Goal: Obtain resource: Obtain resource

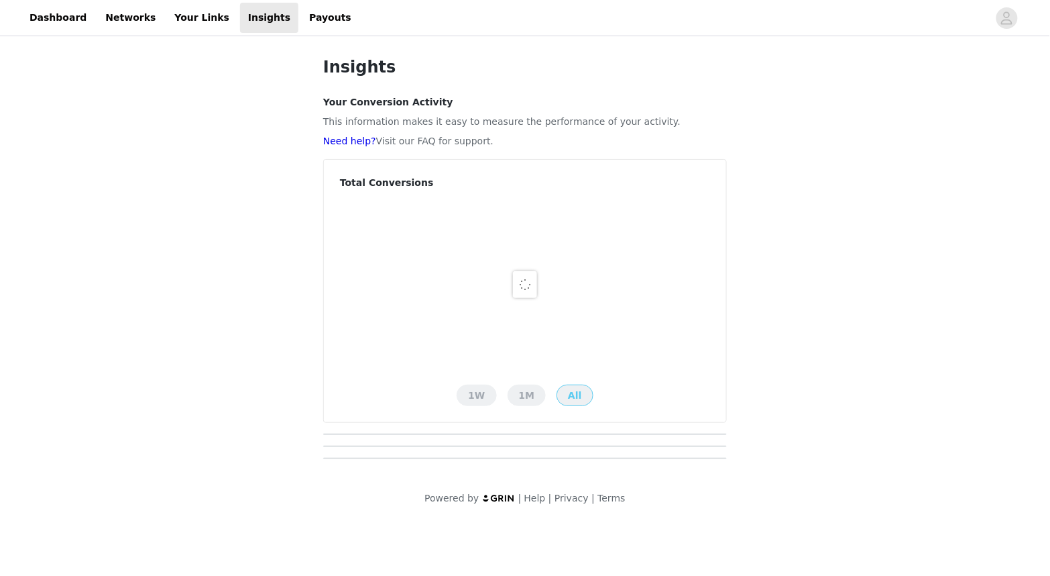
click at [268, 193] on div "Insights Your Conversion Activity This information makes it easy to measure the…" at bounding box center [525, 280] width 1050 height 482
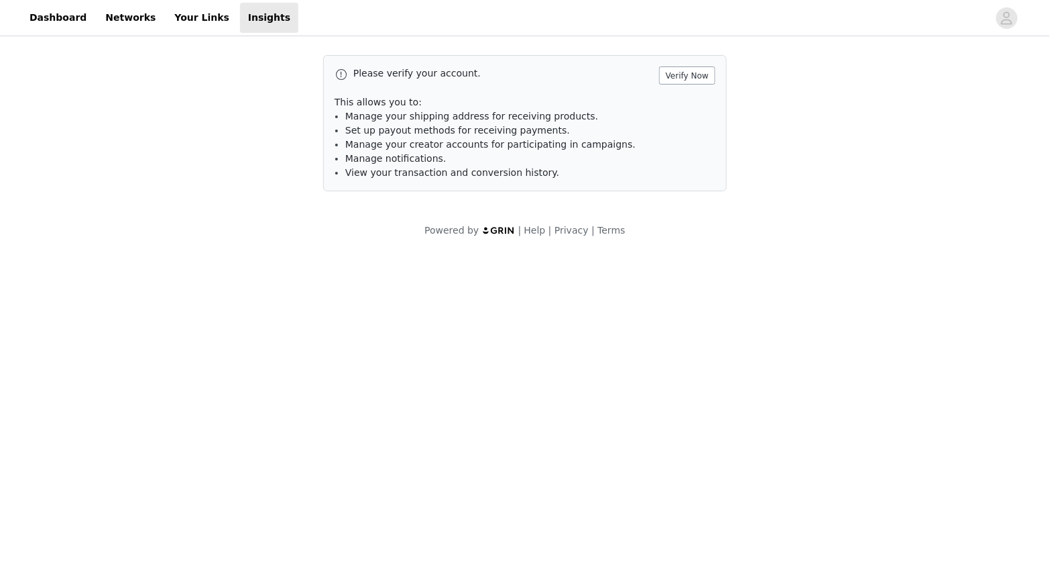
click at [677, 79] on button "Verify Now" at bounding box center [687, 75] width 56 height 18
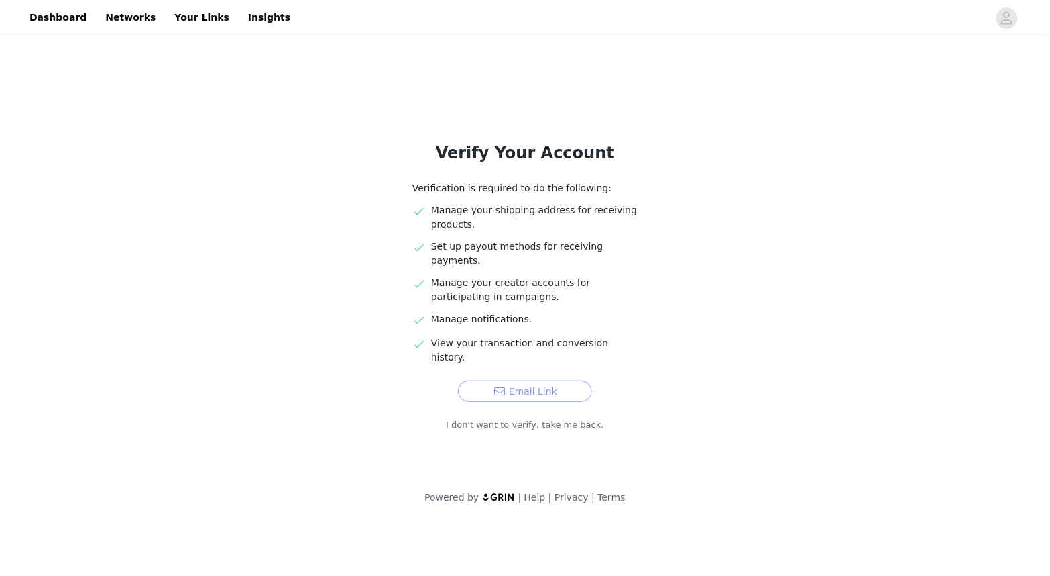
click at [551, 380] on button "Email Link" at bounding box center [525, 390] width 134 height 21
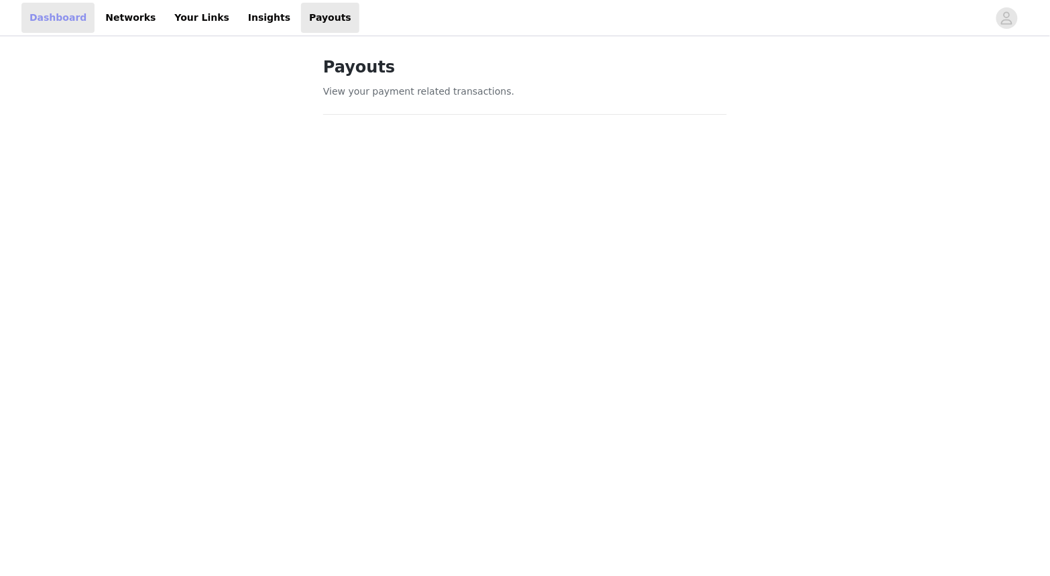
click at [87, 19] on link "Dashboard" at bounding box center [57, 18] width 73 height 30
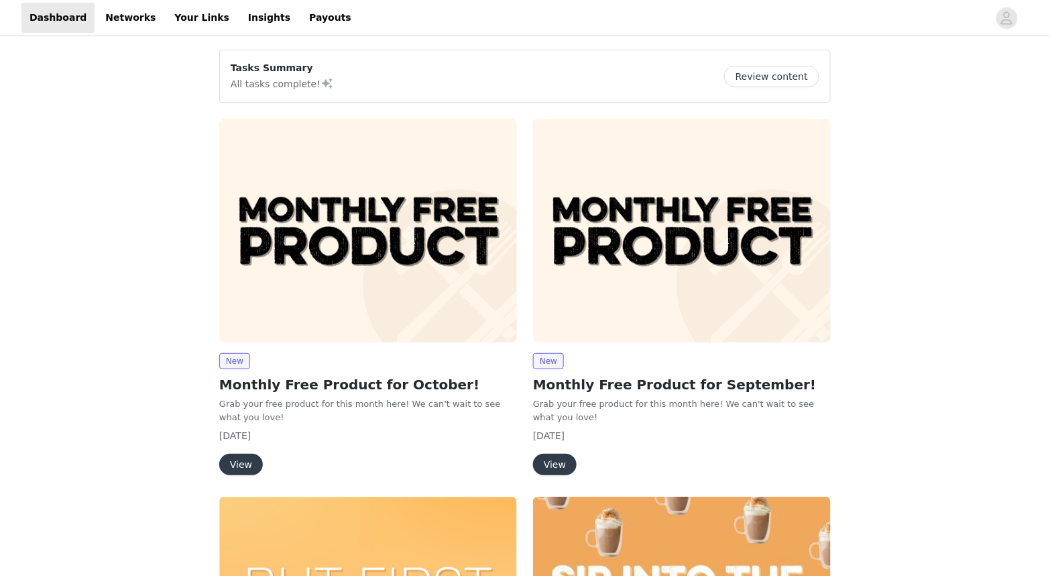
scroll to position [-1, 0]
click at [677, 258] on img at bounding box center [682, 230] width 298 height 223
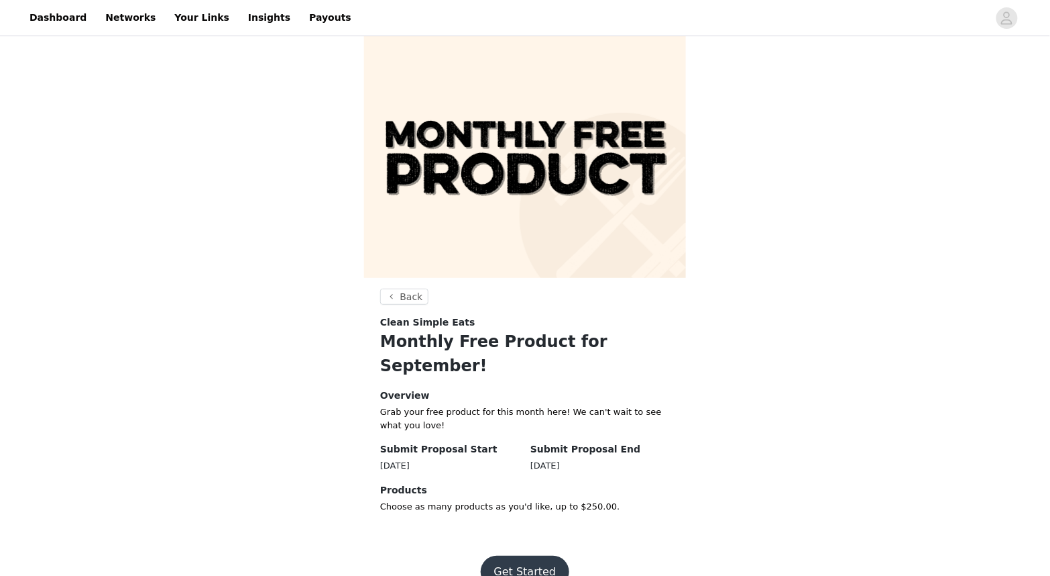
scroll to position [1, 0]
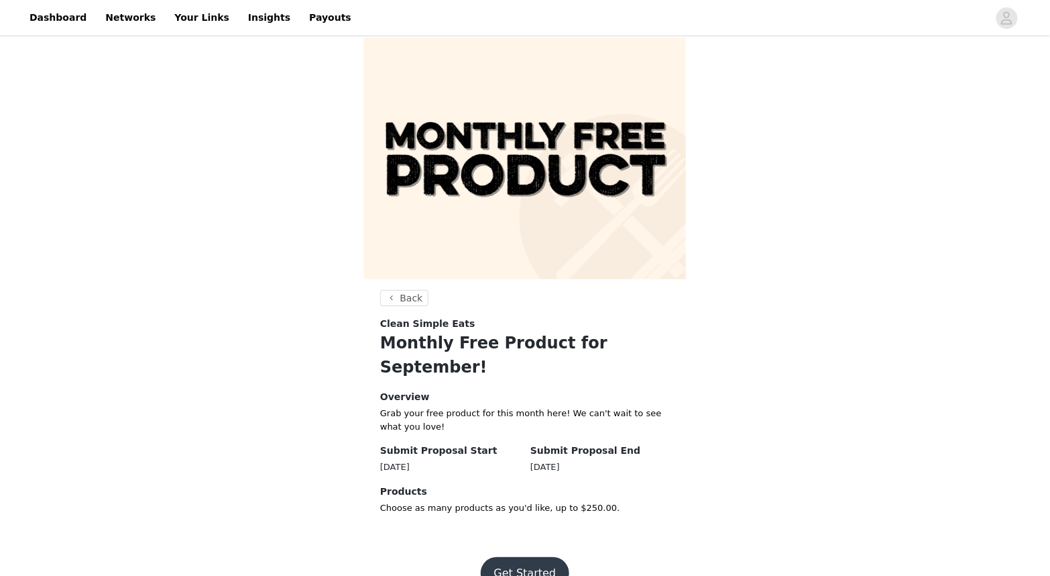
click at [527, 557] on button "Get Started" at bounding box center [525, 573] width 89 height 32
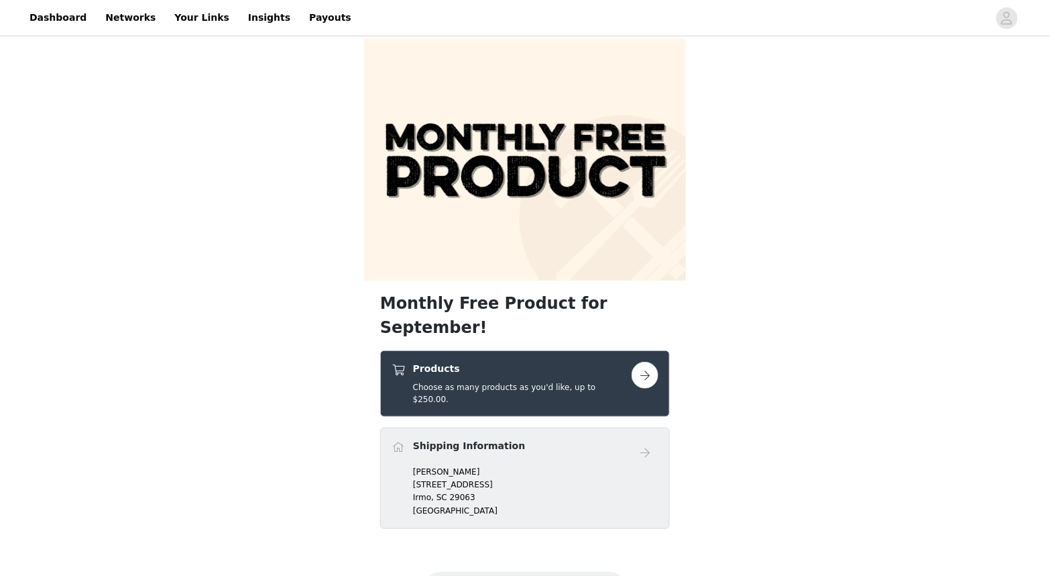
click at [675, 352] on section "Monthly Free Product for September! Products Choose as many products as you'd l…" at bounding box center [525, 423] width 322 height 264
click at [658, 362] on link at bounding box center [645, 375] width 27 height 27
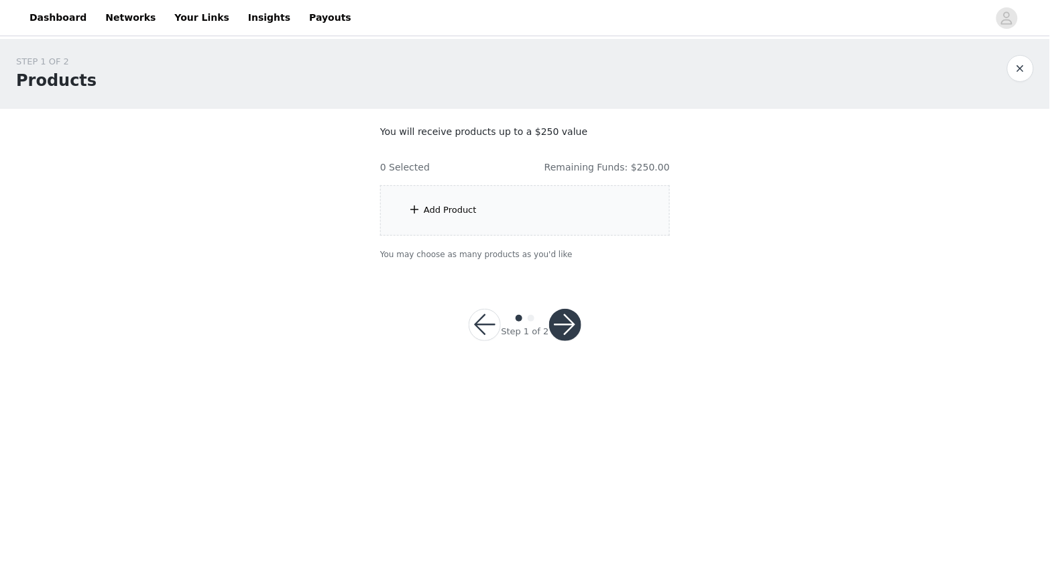
click at [479, 218] on div "Add Product" at bounding box center [525, 210] width 290 height 50
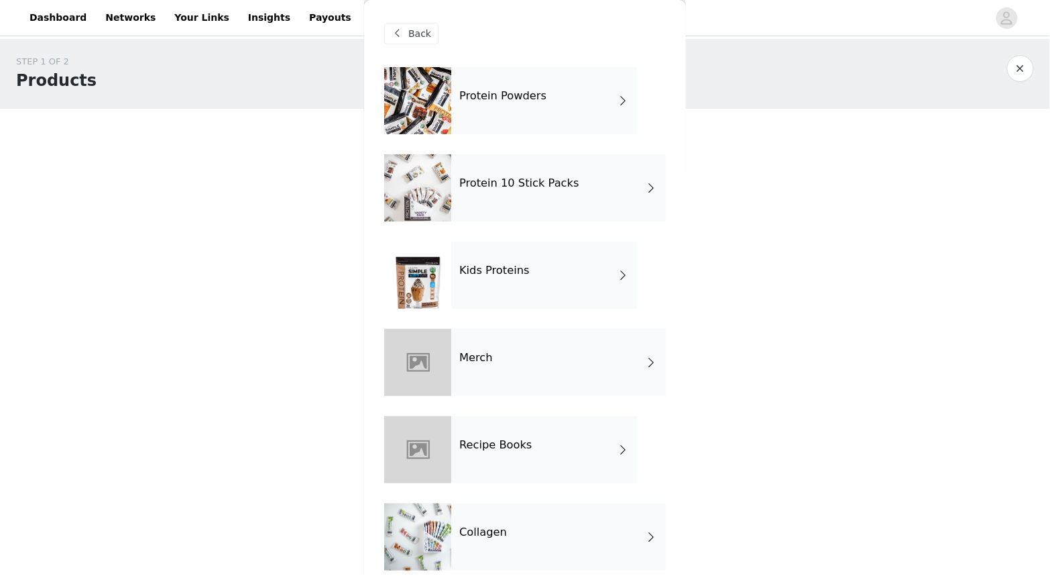
click at [479, 115] on div "Protein Powders" at bounding box center [544, 100] width 186 height 67
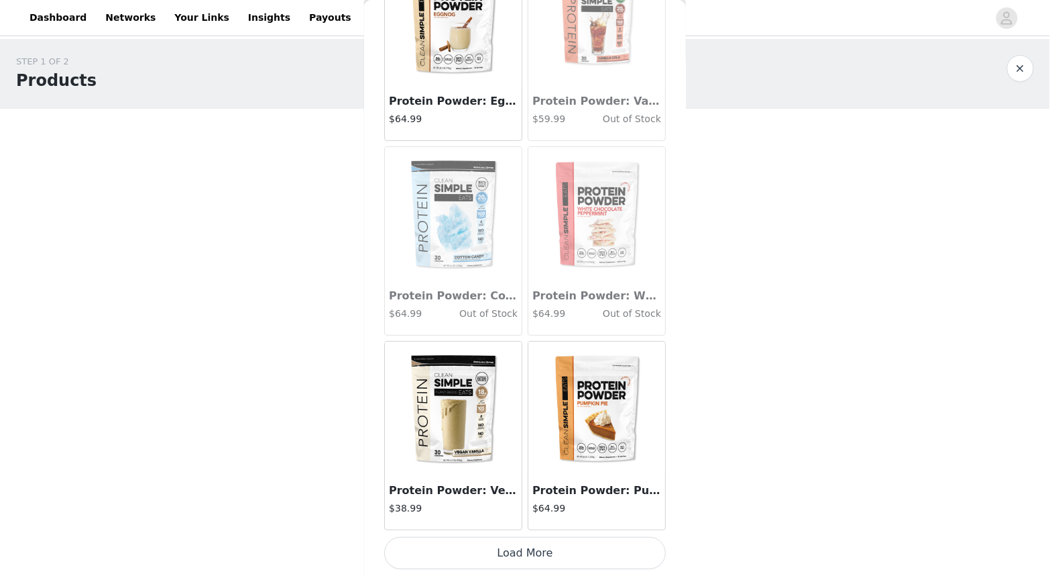
click at [562, 402] on img at bounding box center [597, 408] width 134 height 134
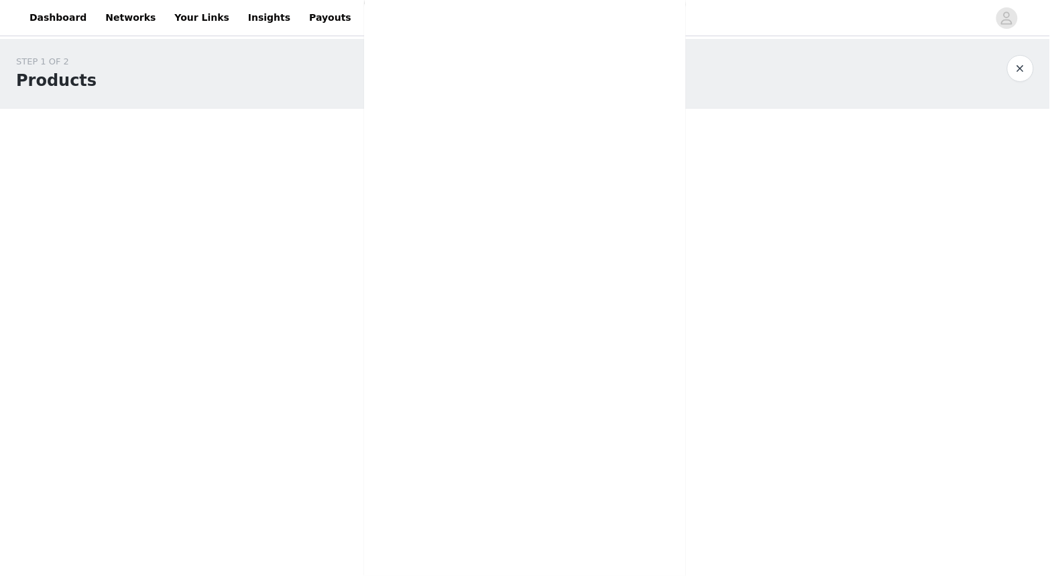
scroll to position [245, 0]
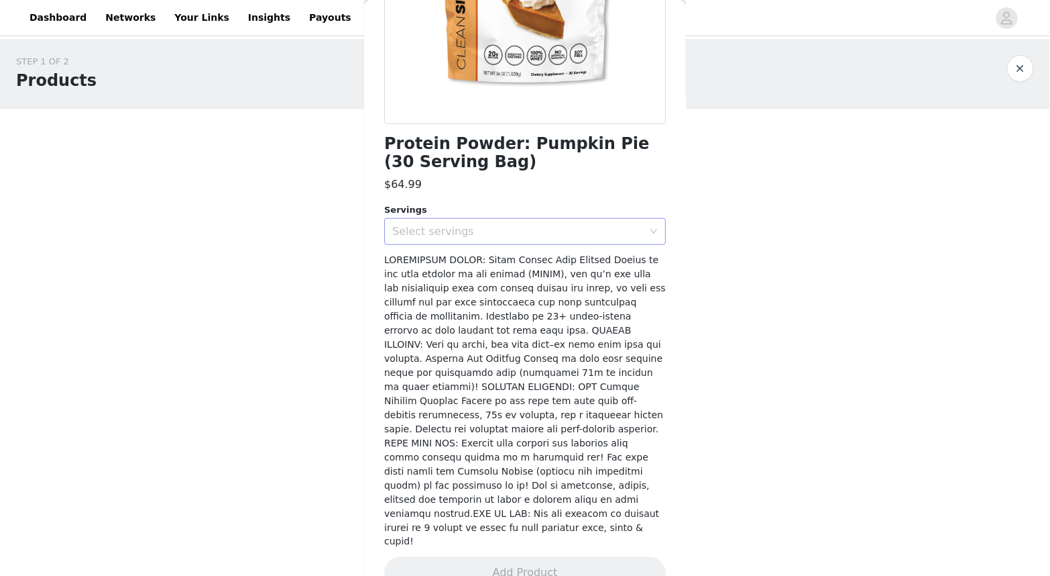
drag, startPoint x: 636, startPoint y: 229, endPoint x: 628, endPoint y: 235, distance: 10.1
click at [636, 229] on div "Select servings" at bounding box center [517, 231] width 251 height 13
click at [612, 250] on li "30" at bounding box center [525, 259] width 282 height 21
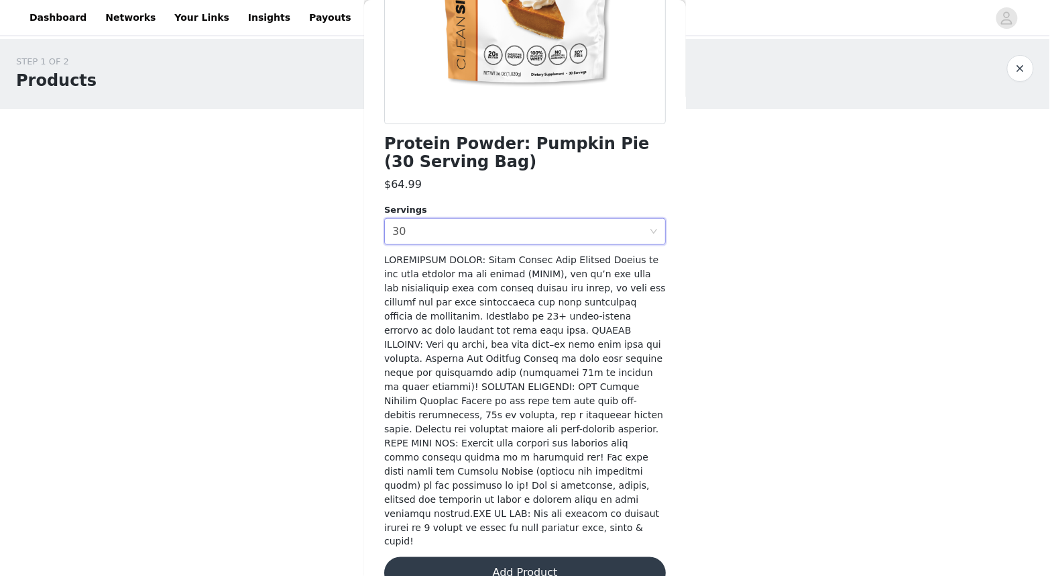
drag, startPoint x: 631, startPoint y: 547, endPoint x: 618, endPoint y: 539, distance: 15.1
click at [631, 557] on button "Add Product" at bounding box center [525, 573] width 282 height 32
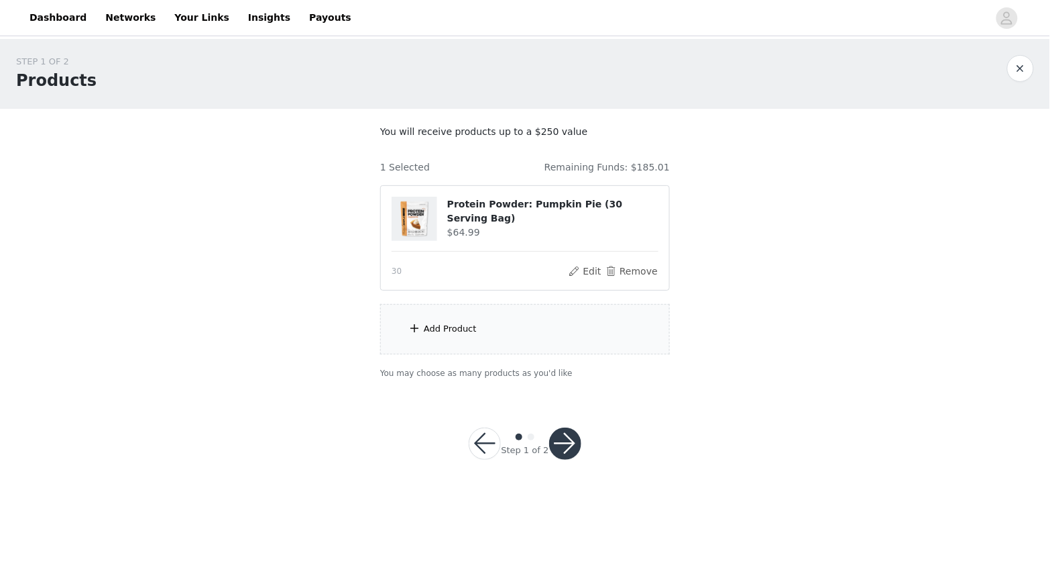
click at [499, 335] on div "Add Product" at bounding box center [525, 329] width 290 height 50
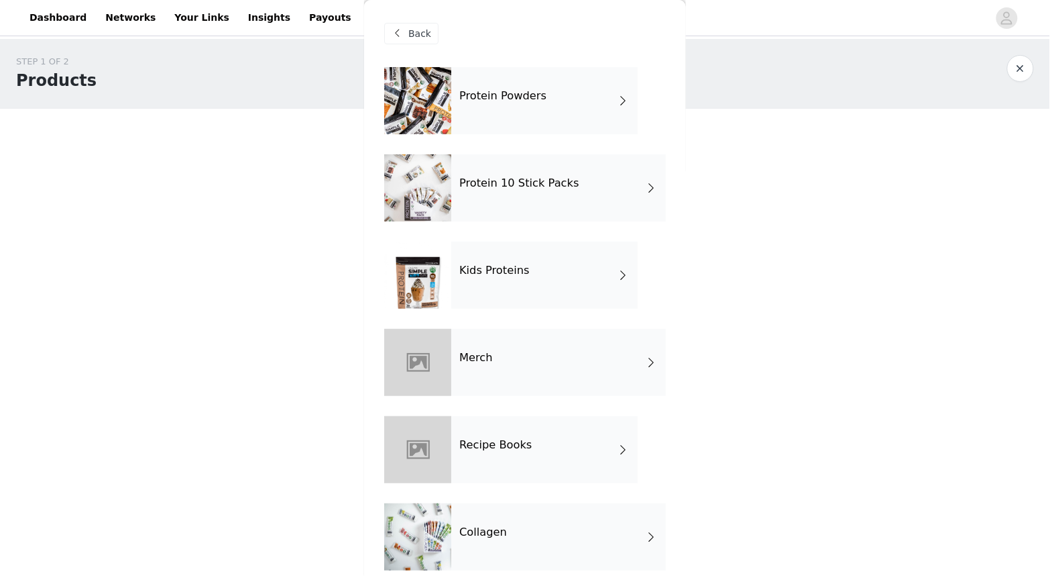
click at [486, 109] on div "Protein Powders" at bounding box center [544, 100] width 186 height 67
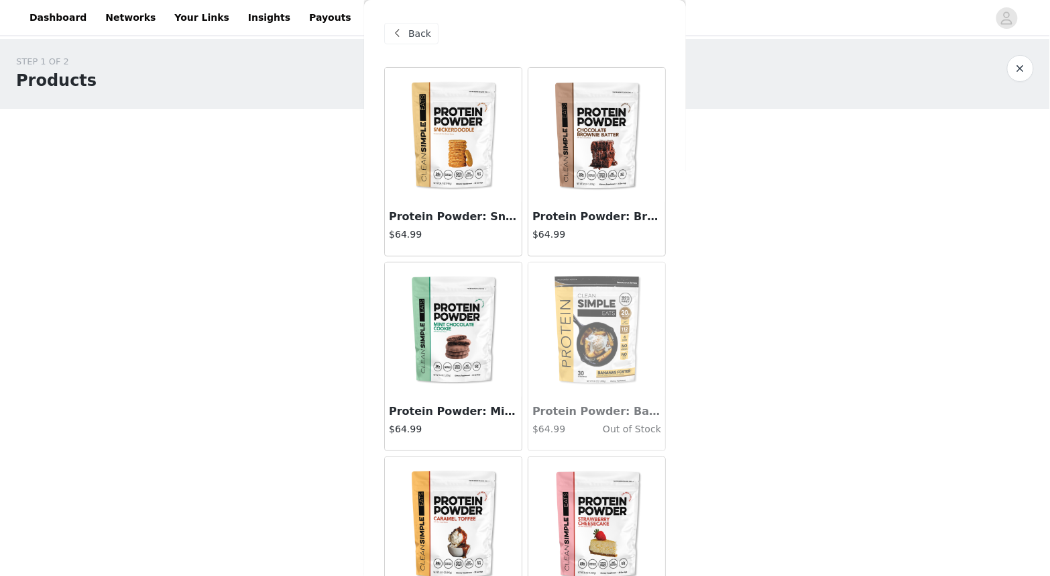
click at [492, 400] on div "Protein Powder: Mint Chocolate Cookie (30 Serving Bag) $64.99" at bounding box center [453, 423] width 137 height 54
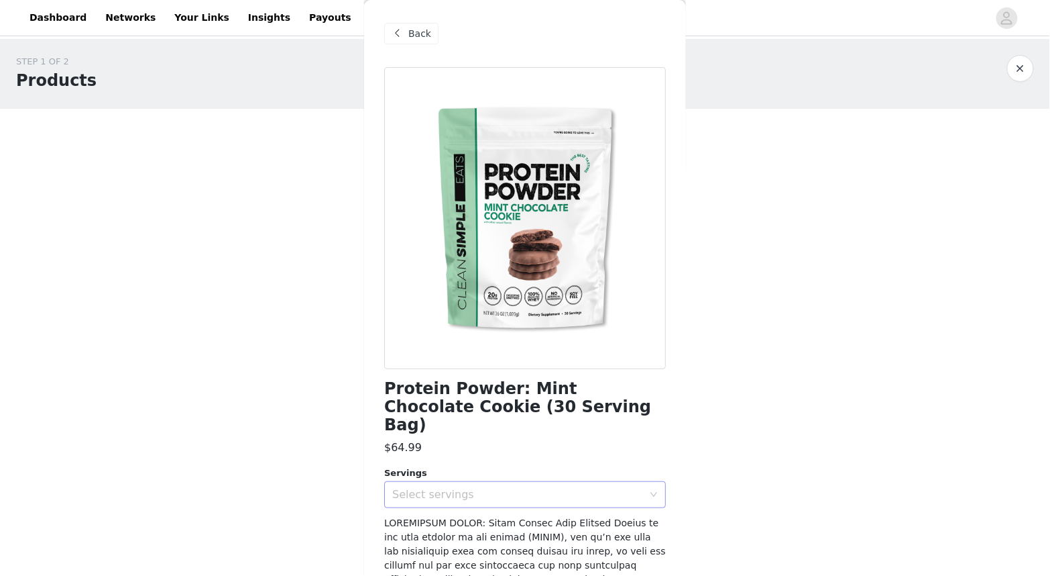
click at [492, 488] on div "Select servings" at bounding box center [517, 494] width 251 height 13
click at [496, 508] on li "30" at bounding box center [525, 504] width 282 height 21
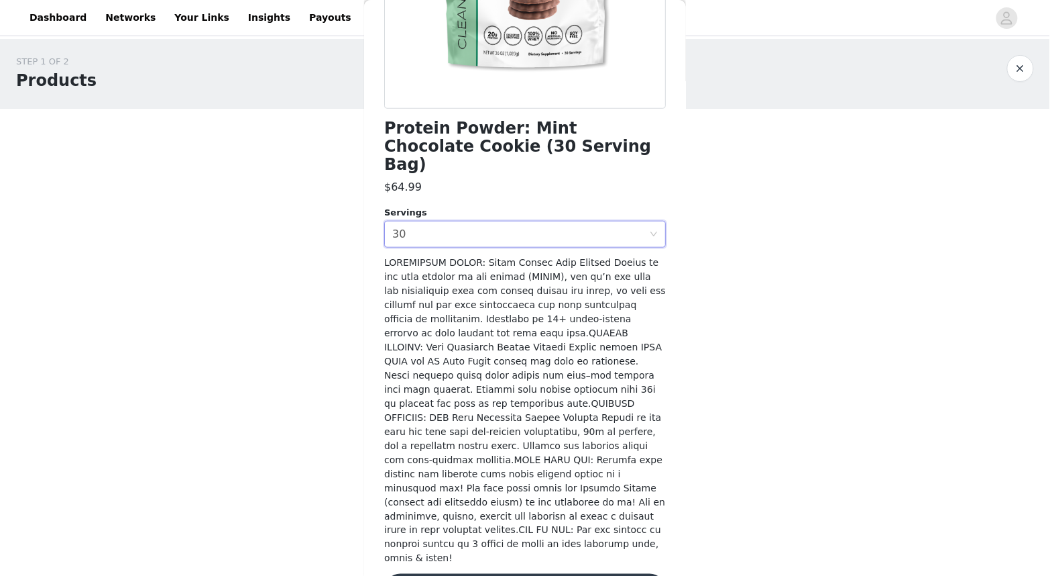
scroll to position [258, 0]
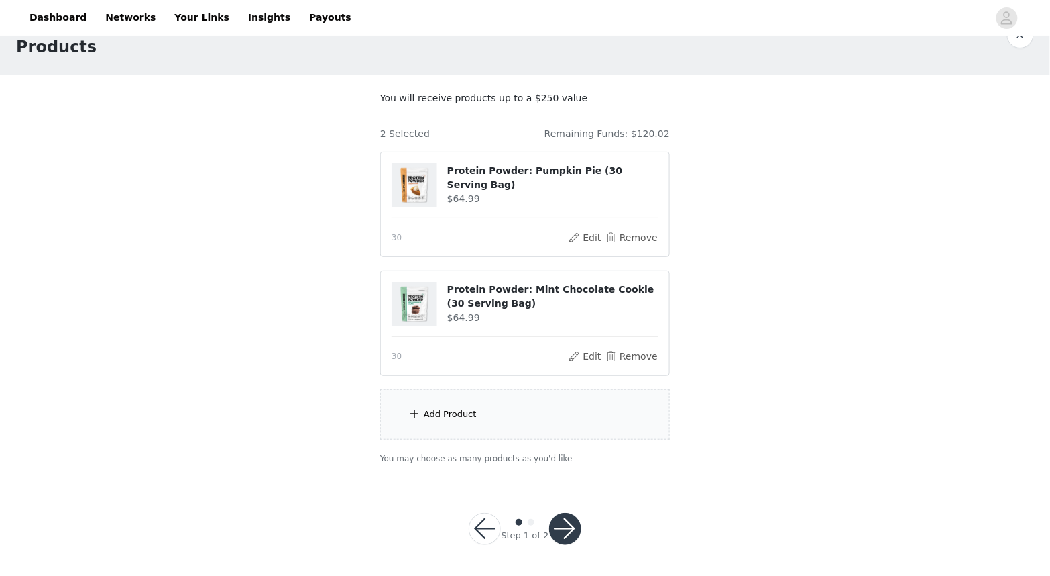
scroll to position [33, 0]
click at [500, 408] on div "Add Product" at bounding box center [525, 415] width 290 height 50
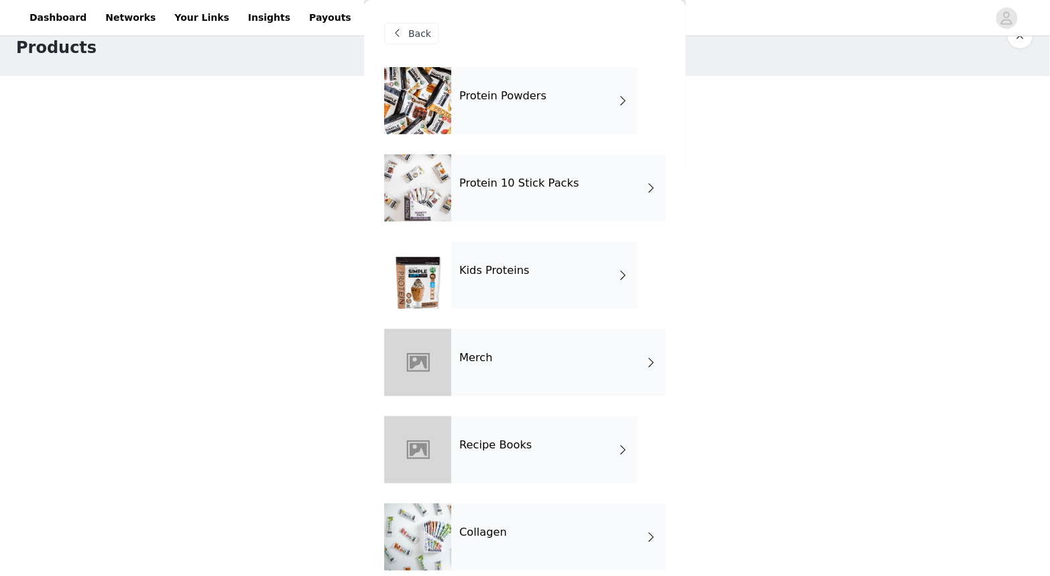
scroll to position [11, 0]
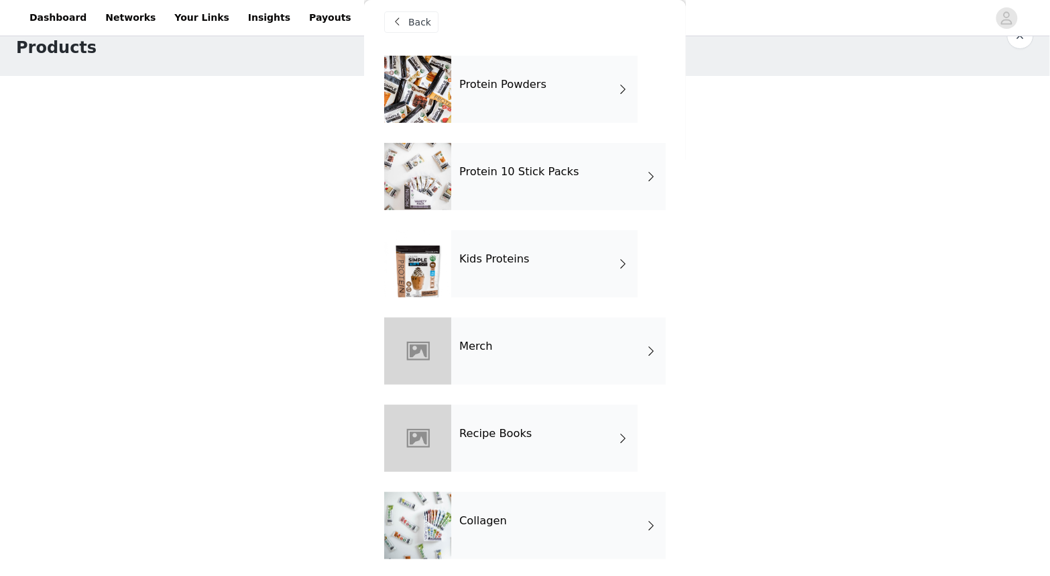
click at [514, 190] on div "Protein 10 Stick Packs" at bounding box center [558, 176] width 215 height 67
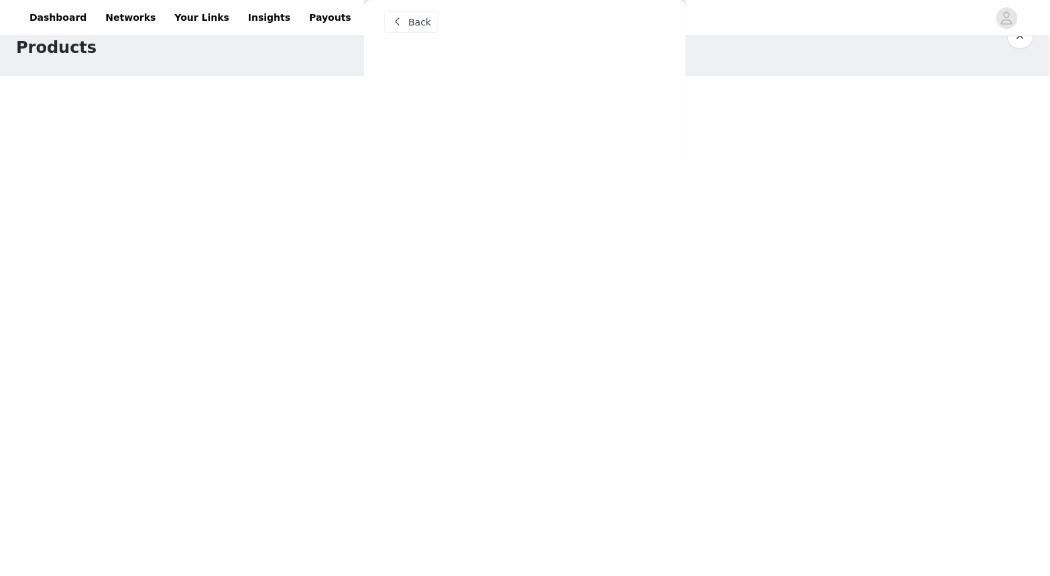
scroll to position [0, 0]
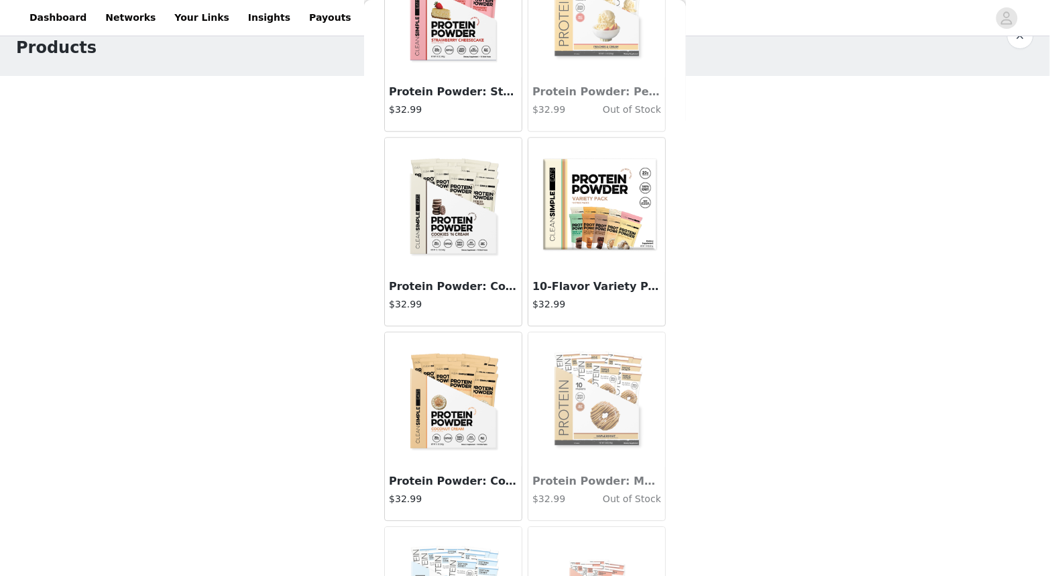
click at [597, 217] on img at bounding box center [597, 205] width 134 height 134
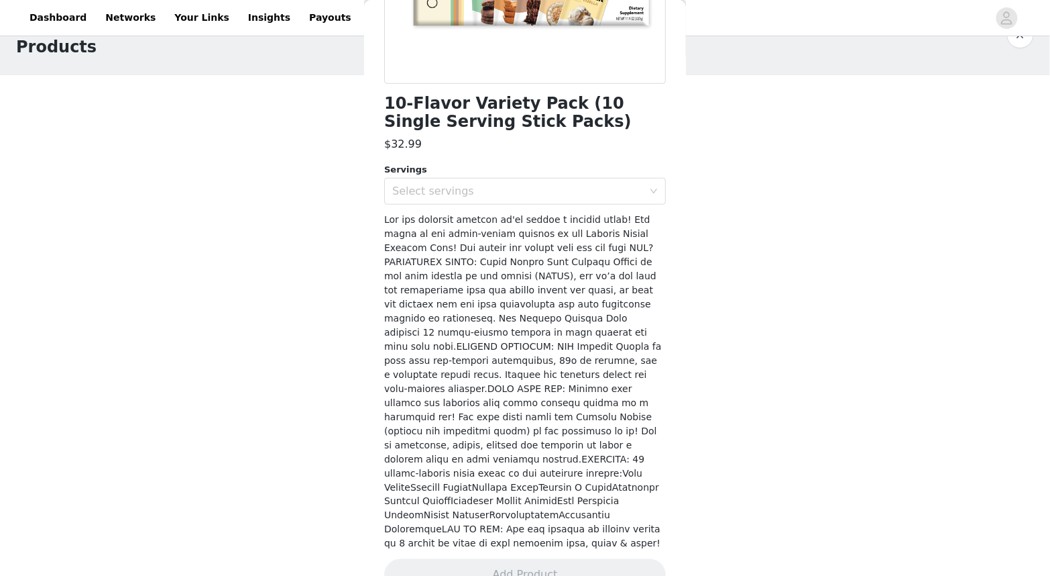
scroll to position [33, 0]
click at [546, 203] on div "10-Flavor Variety Pack (10 Single Serving Stick Packs) $32.99 Servings Select s…" at bounding box center [525, 194] width 282 height 825
drag, startPoint x: 542, startPoint y: 197, endPoint x: 537, endPoint y: 203, distance: 8.2
click at [542, 197] on div "Select servings" at bounding box center [520, 190] width 257 height 25
click at [535, 209] on li "10" at bounding box center [525, 219] width 282 height 21
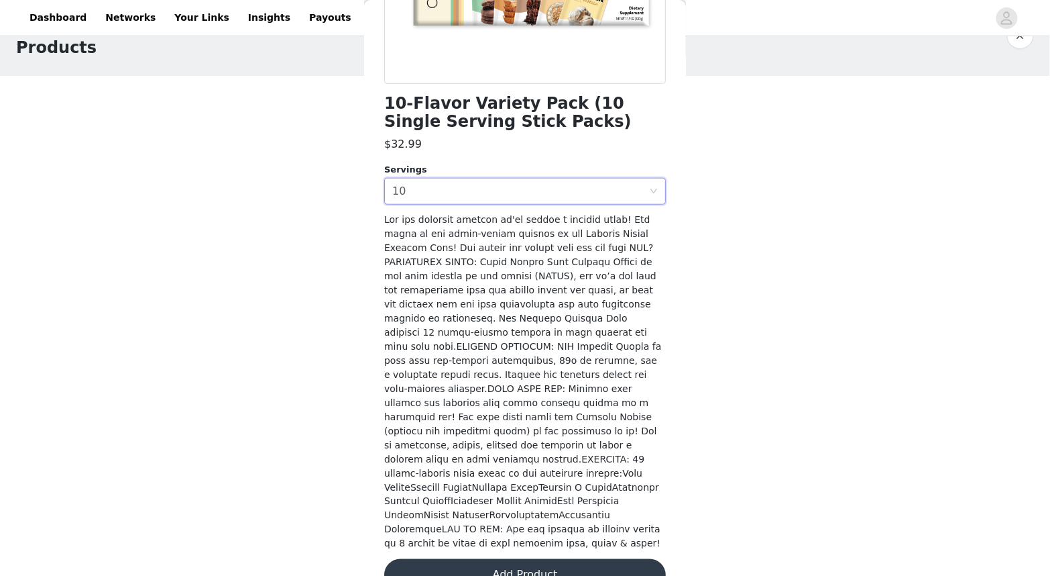
click at [629, 559] on button "Add Product" at bounding box center [525, 575] width 282 height 32
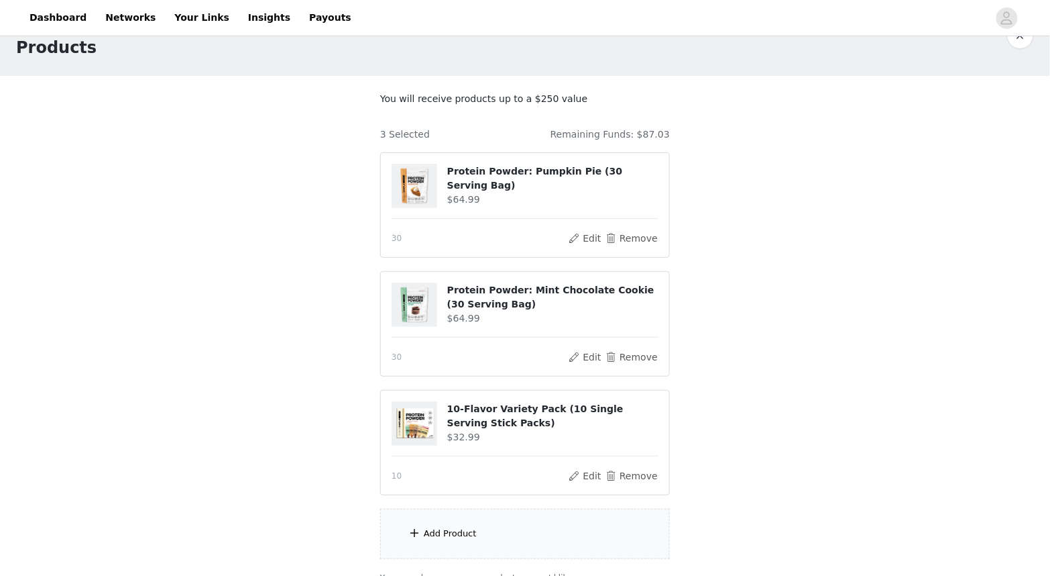
click at [559, 531] on div "Add Product" at bounding box center [525, 533] width 290 height 50
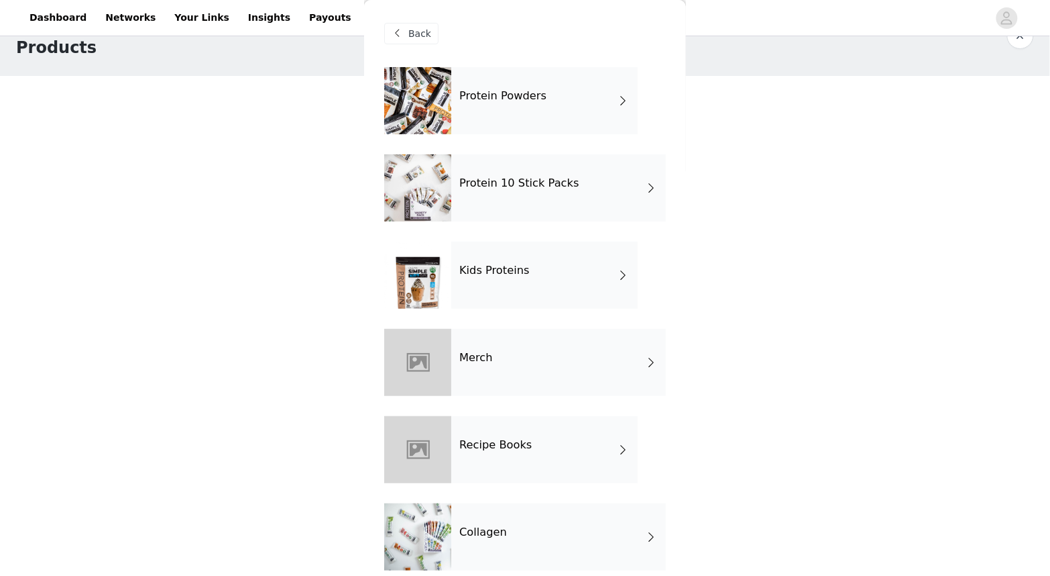
click at [480, 184] on h4 "Protein 10 Stick Packs" at bounding box center [519, 183] width 120 height 12
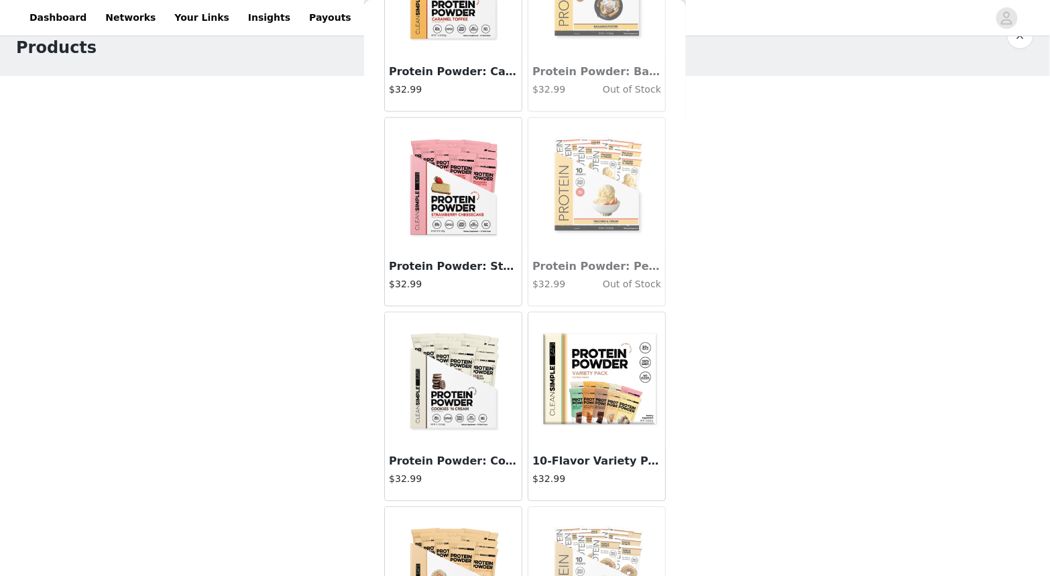
click at [553, 380] on img at bounding box center [597, 380] width 134 height 134
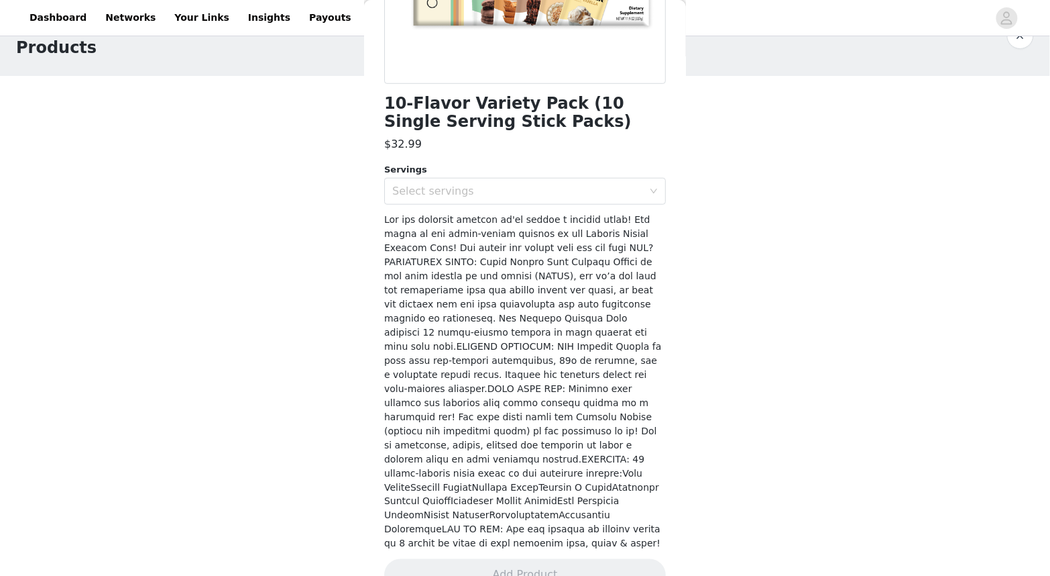
scroll to position [99, 0]
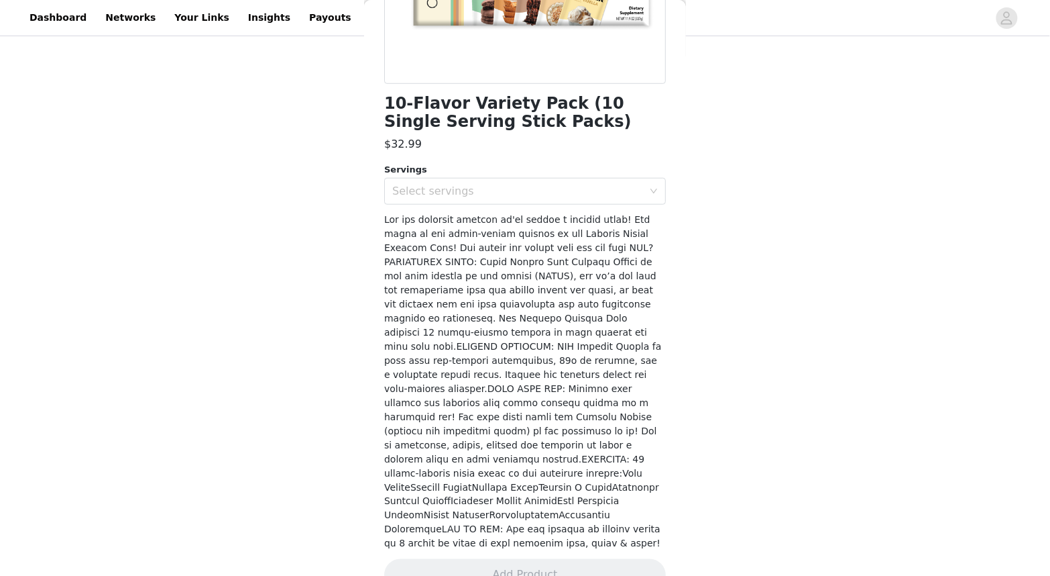
drag, startPoint x: 481, startPoint y: 197, endPoint x: 480, endPoint y: 205, distance: 8.7
click at [482, 199] on div "Select servings" at bounding box center [520, 190] width 257 height 25
click at [480, 217] on li "10" at bounding box center [525, 219] width 282 height 21
click at [624, 559] on button "Add Product" at bounding box center [525, 575] width 282 height 32
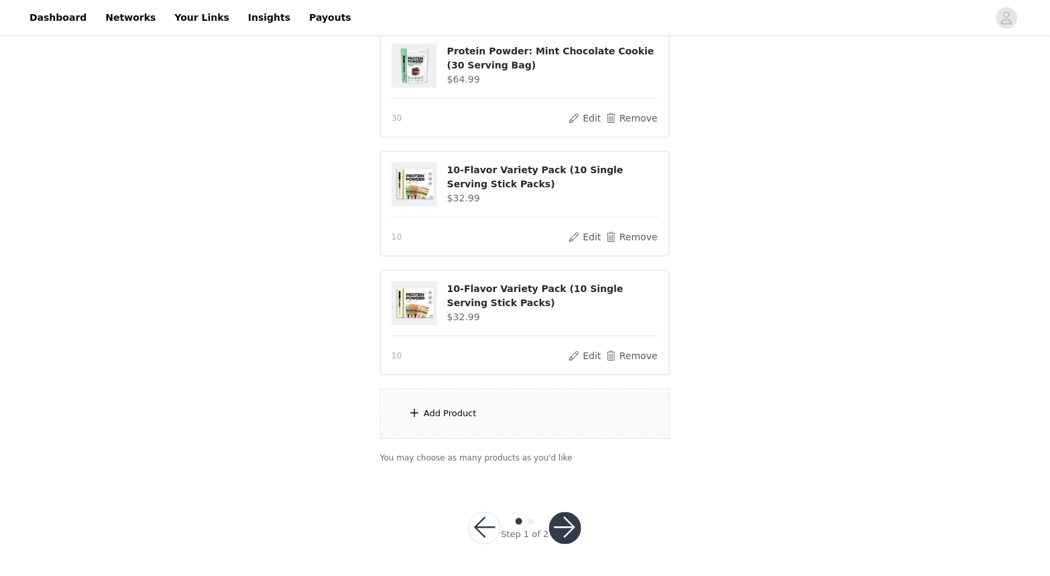
scroll to position [271, 0]
click at [542, 409] on div "Add Product" at bounding box center [525, 414] width 290 height 50
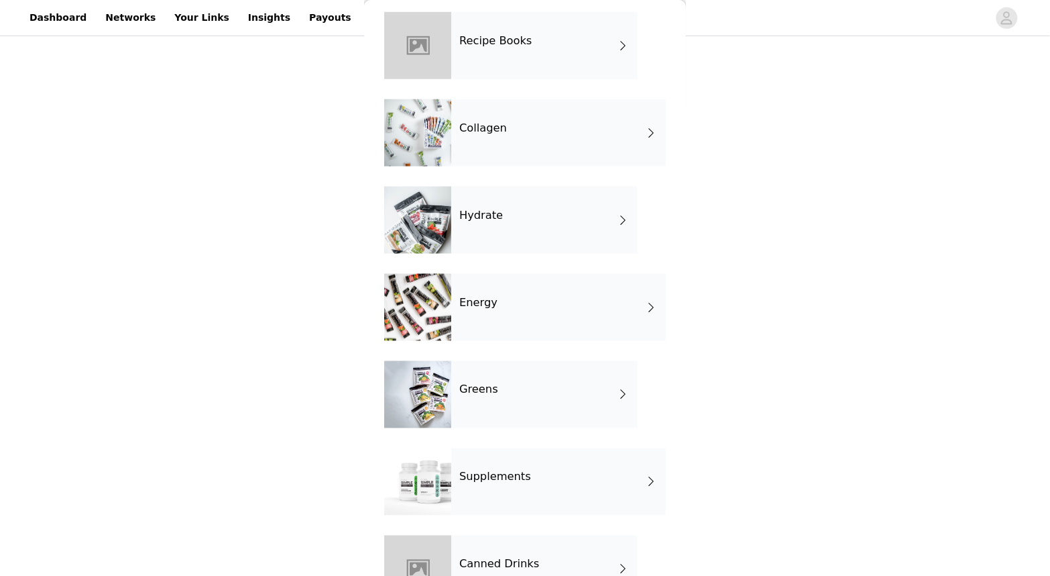
scroll to position [417, 0]
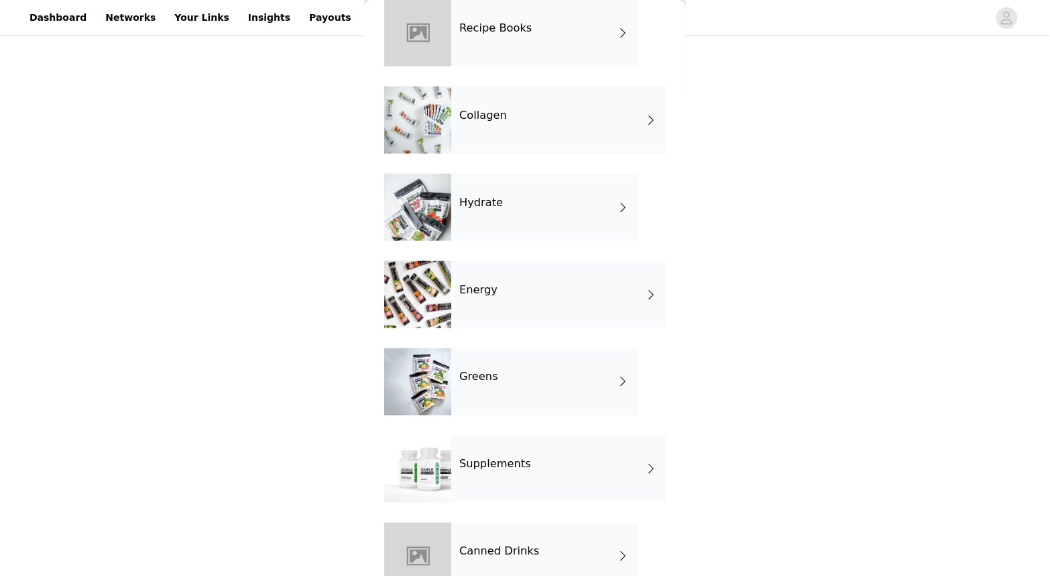
click at [462, 127] on div "Collagen" at bounding box center [558, 120] width 215 height 67
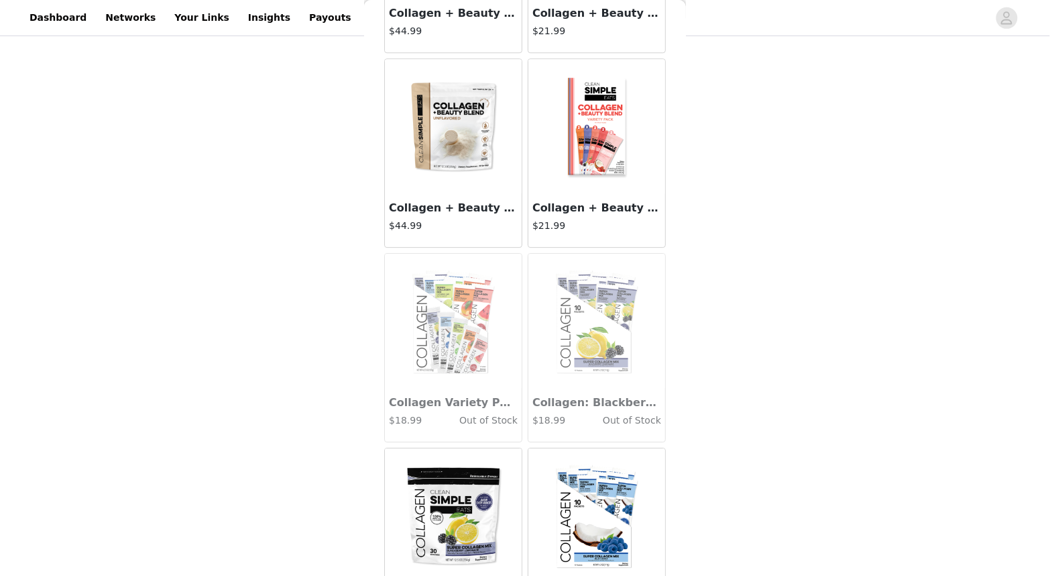
scroll to position [1177, 0]
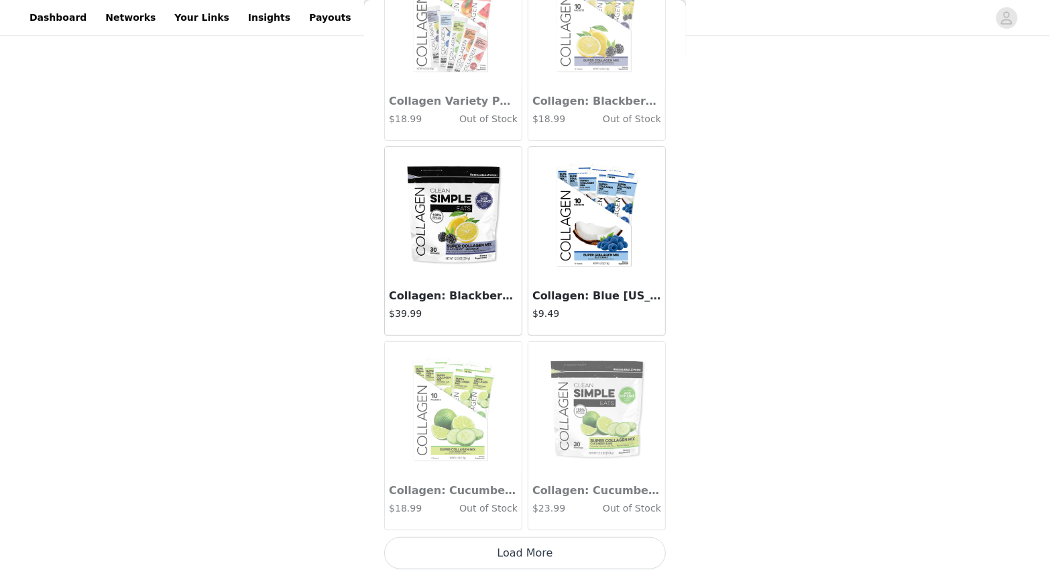
click at [526, 549] on button "Load More" at bounding box center [525, 553] width 282 height 32
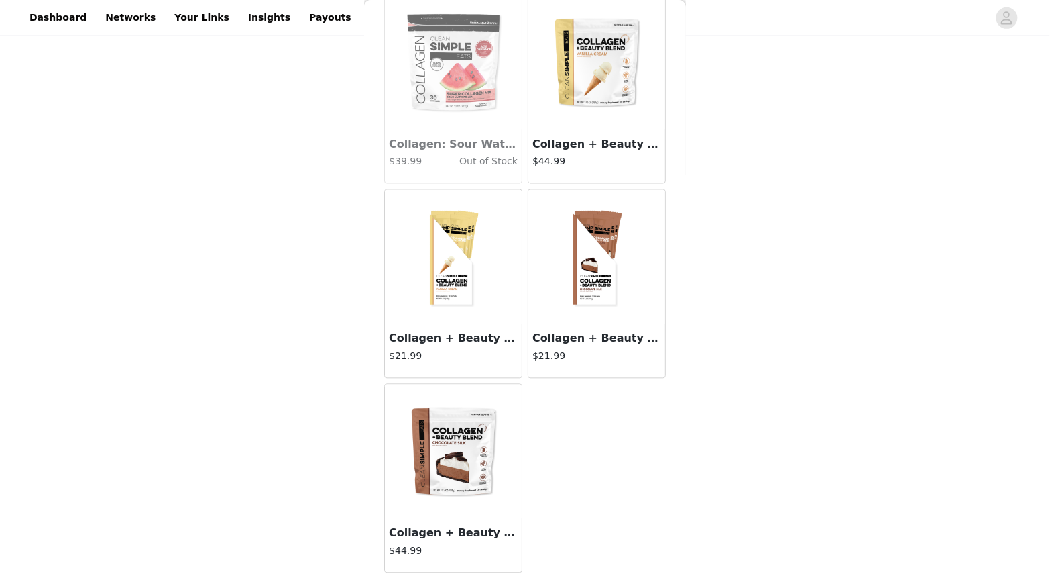
click at [457, 457] on img at bounding box center [453, 451] width 134 height 134
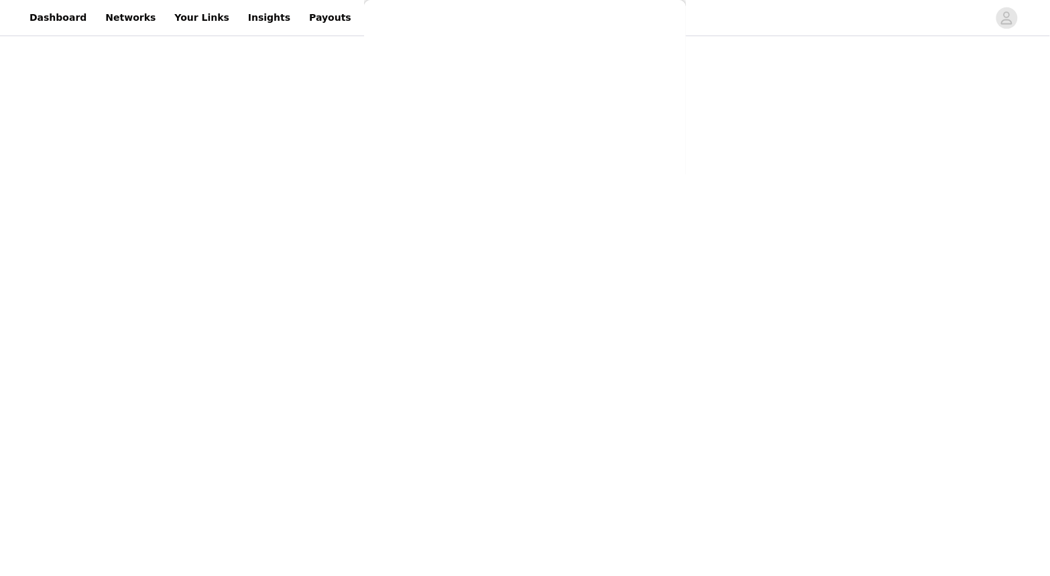
scroll to position [218, 0]
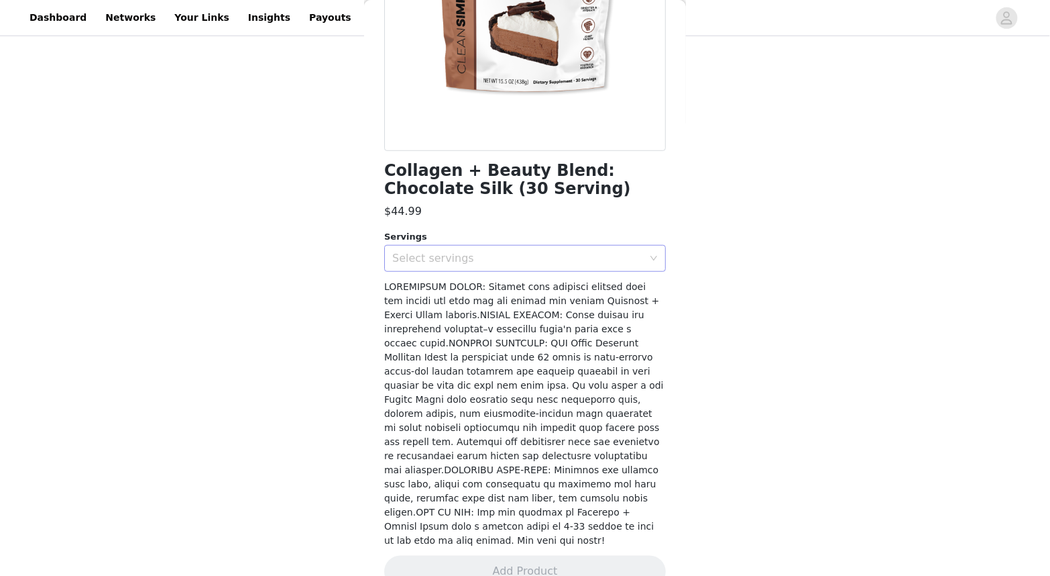
click at [461, 264] on div "Select servings" at bounding box center [520, 258] width 257 height 25
click at [457, 277] on li "30" at bounding box center [525, 286] width 282 height 21
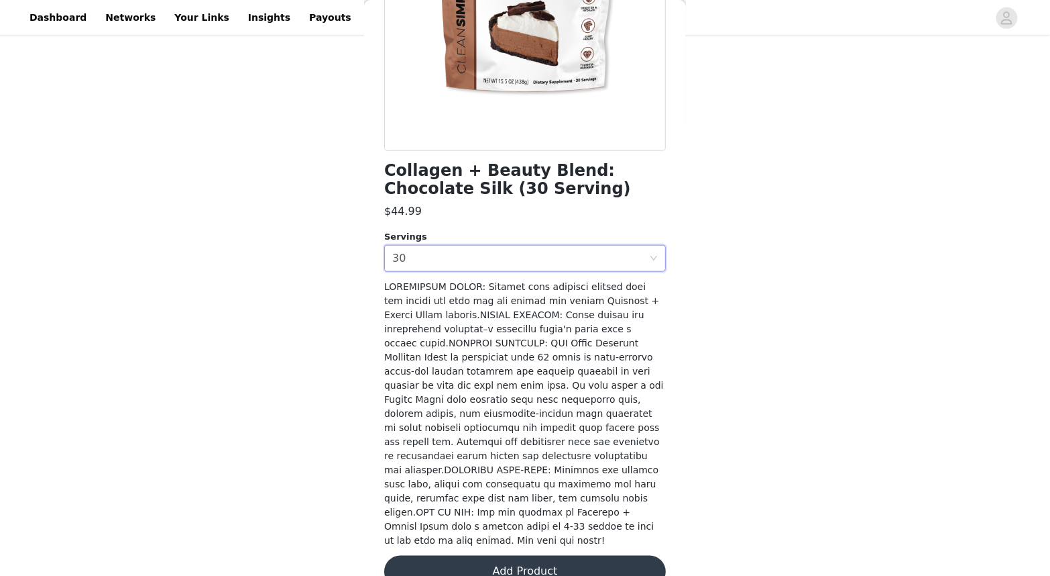
click at [593, 555] on button "Add Product" at bounding box center [525, 571] width 282 height 32
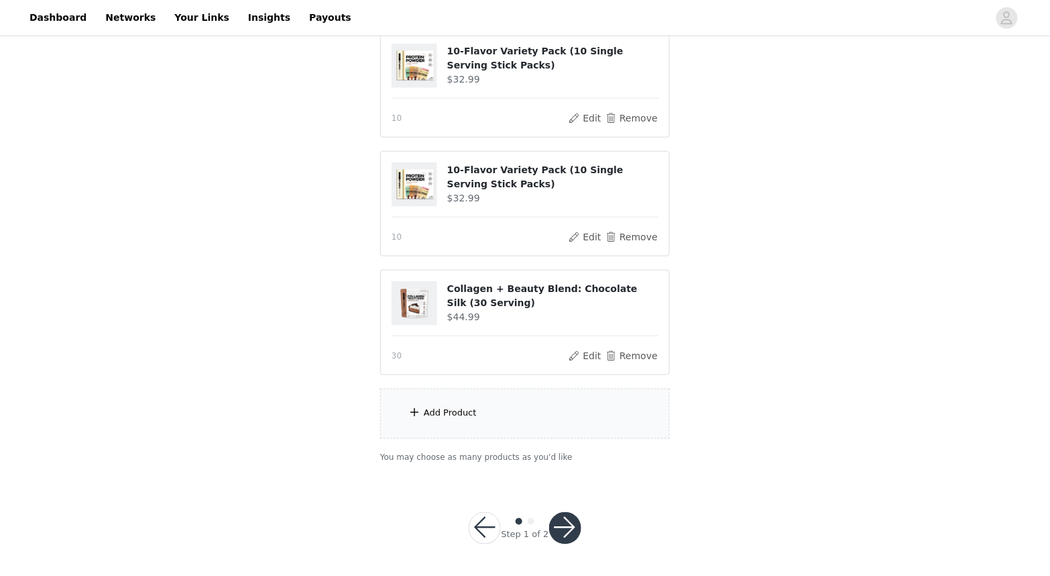
scroll to position [390, 0]
click at [626, 353] on button "Remove" at bounding box center [632, 356] width 54 height 16
click at [529, 404] on div "Add Product" at bounding box center [525, 414] width 290 height 50
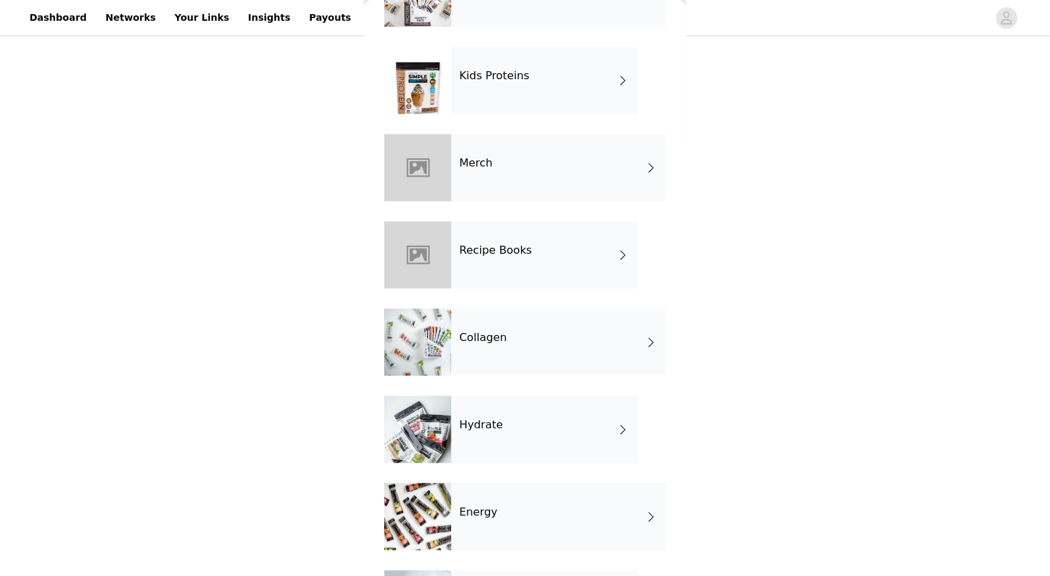
scroll to position [250, 0]
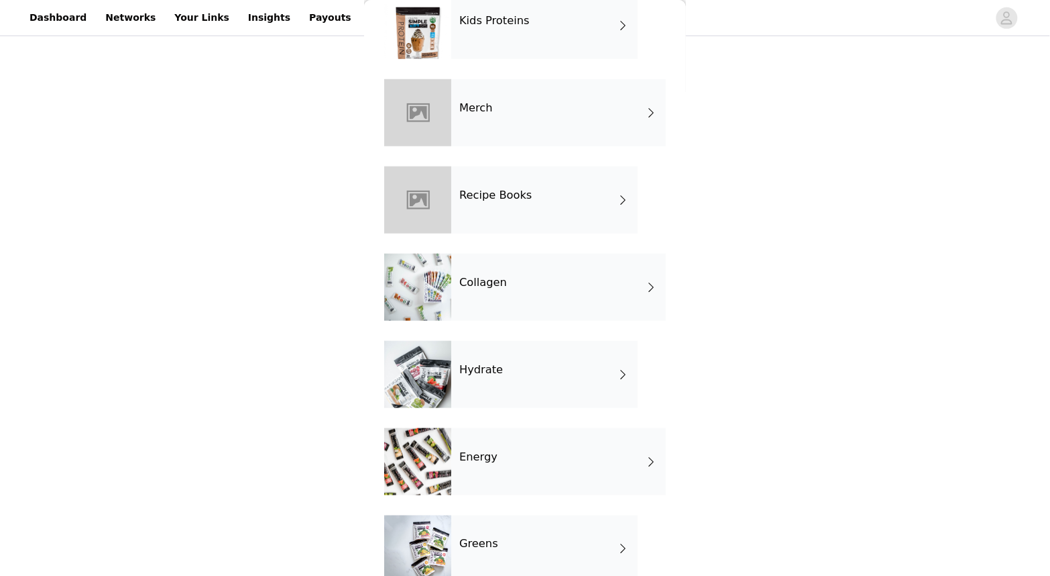
click at [510, 272] on div "Collagen" at bounding box center [558, 287] width 215 height 67
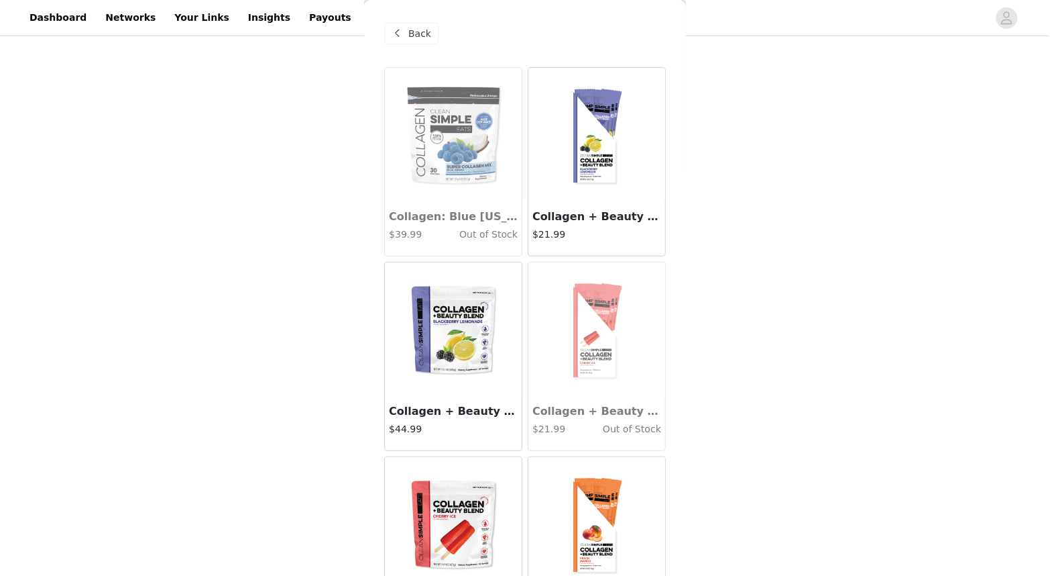
scroll to position [271, 0]
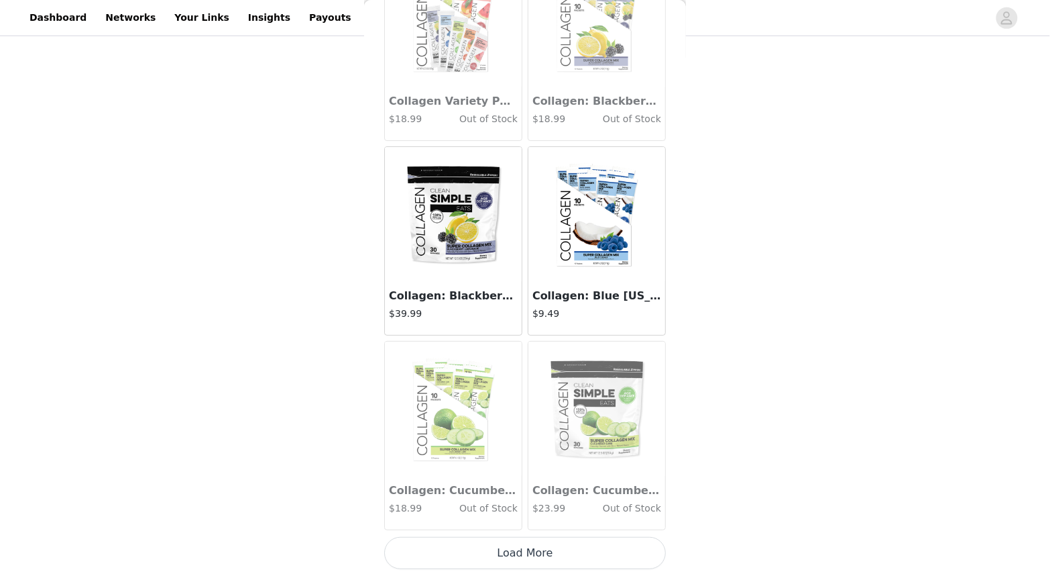
click at [606, 541] on button "Load More" at bounding box center [525, 553] width 282 height 32
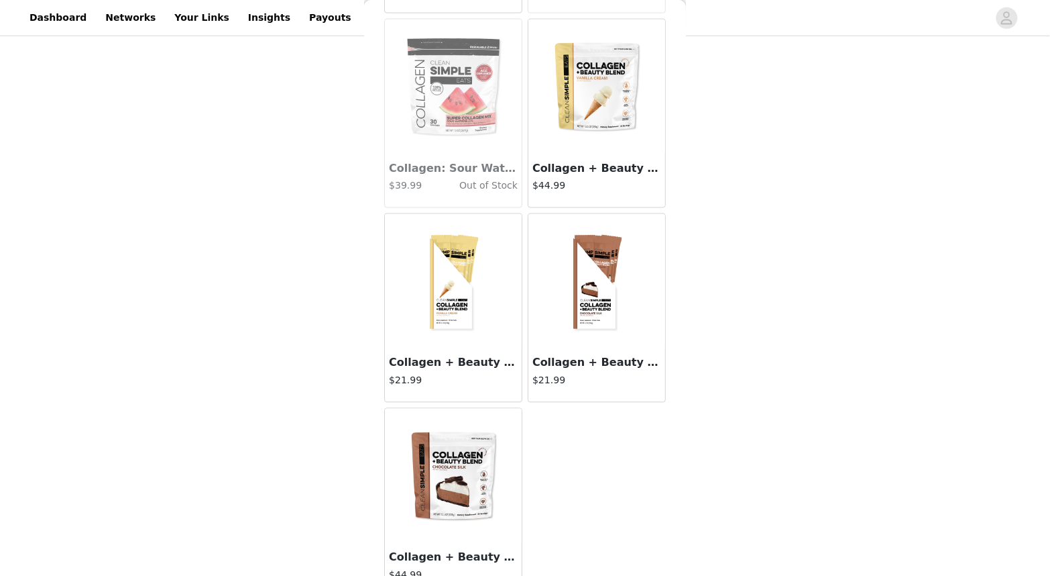
scroll to position [2176, 0]
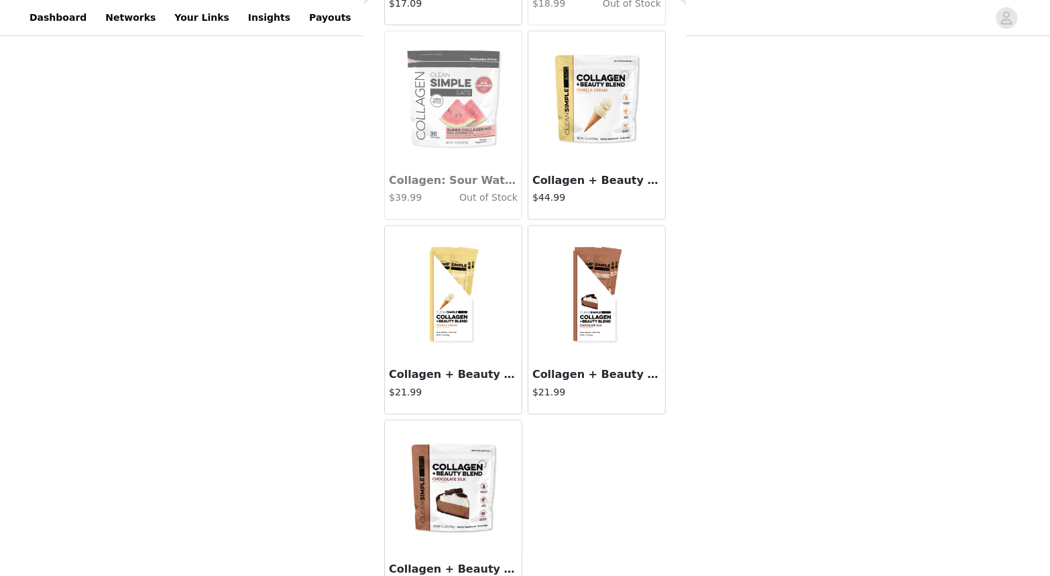
click at [592, 138] on img at bounding box center [597, 99] width 134 height 134
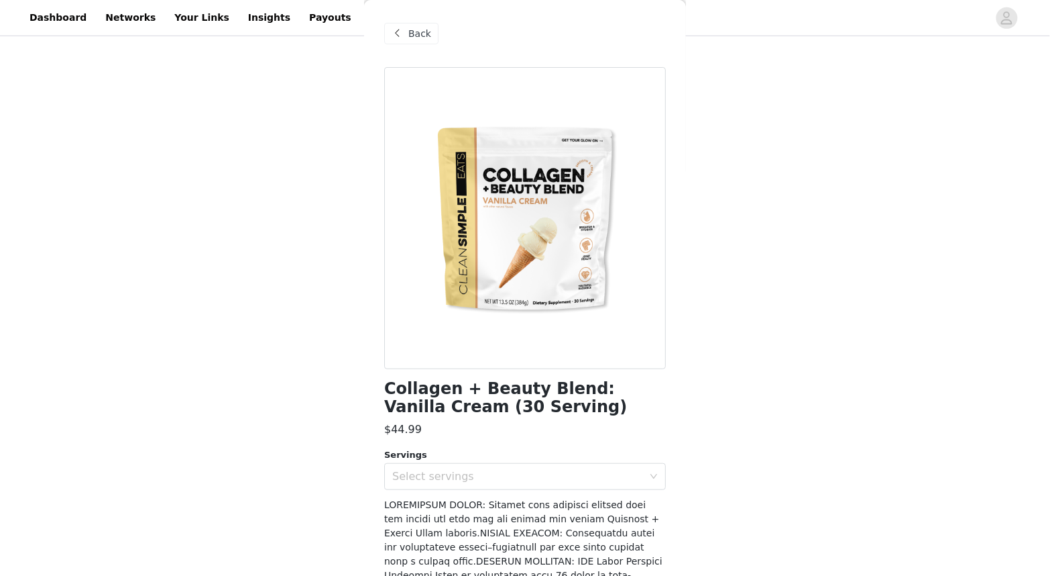
scroll to position [271, 0]
click at [527, 472] on div "Select servings" at bounding box center [517, 476] width 251 height 13
click at [537, 506] on li "30" at bounding box center [525, 504] width 282 height 21
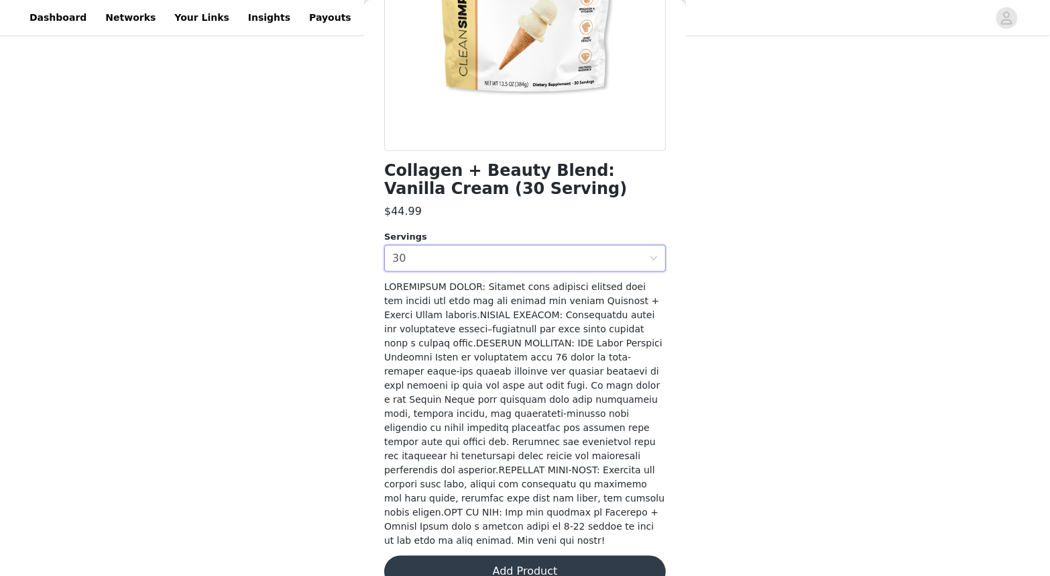
click at [604, 555] on button "Add Product" at bounding box center [525, 571] width 282 height 32
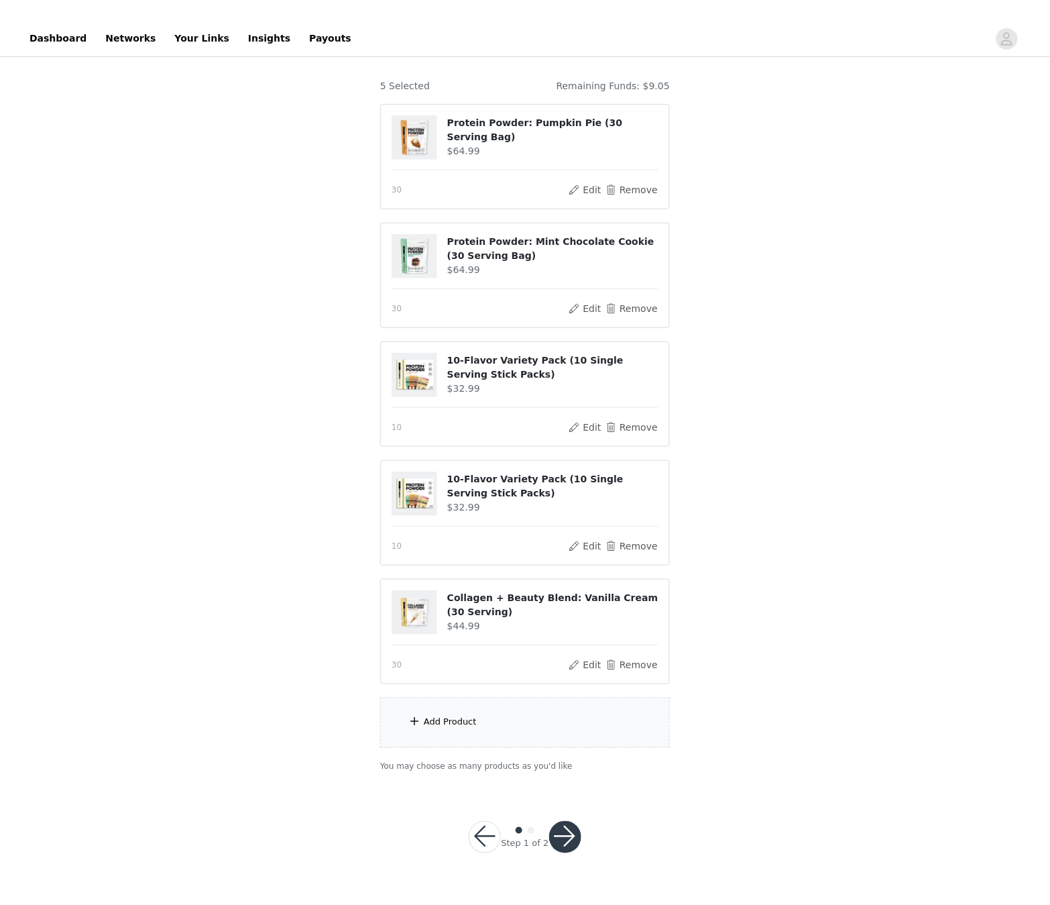
scroll to position [60, 0]
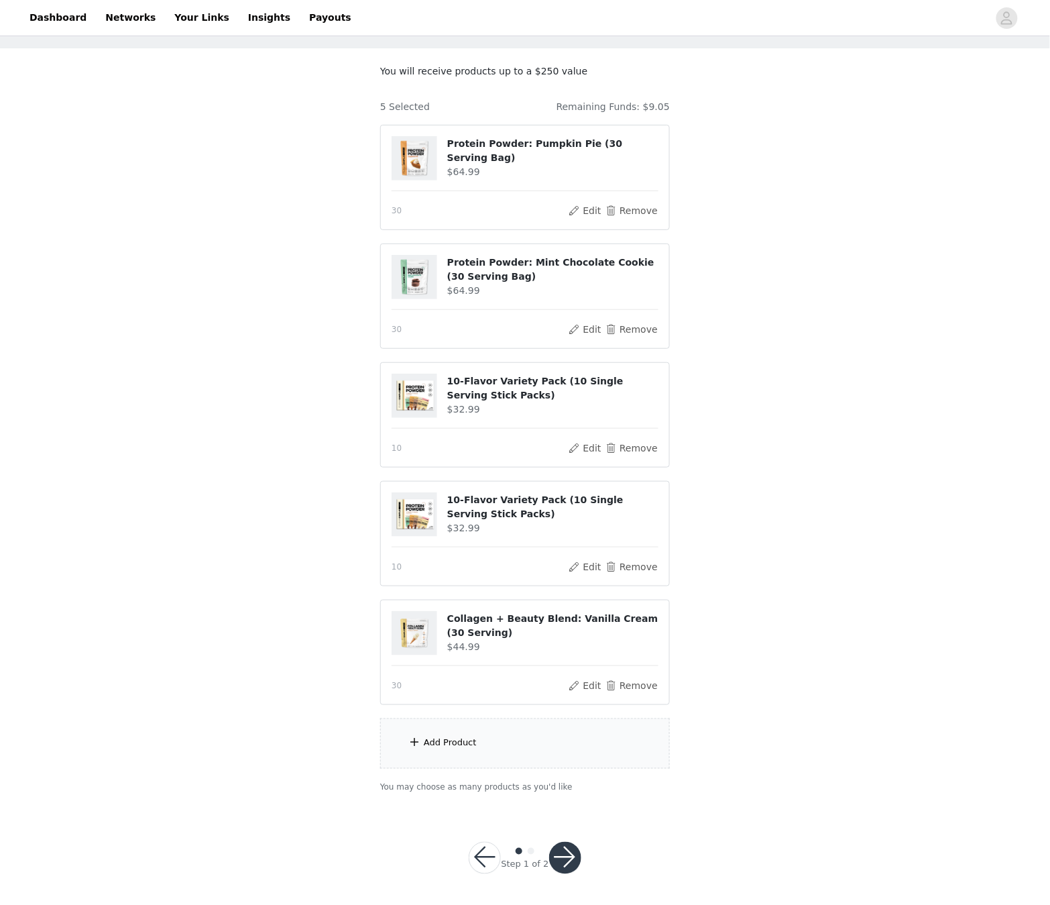
click at [553, 575] on div "Add Product" at bounding box center [525, 743] width 290 height 50
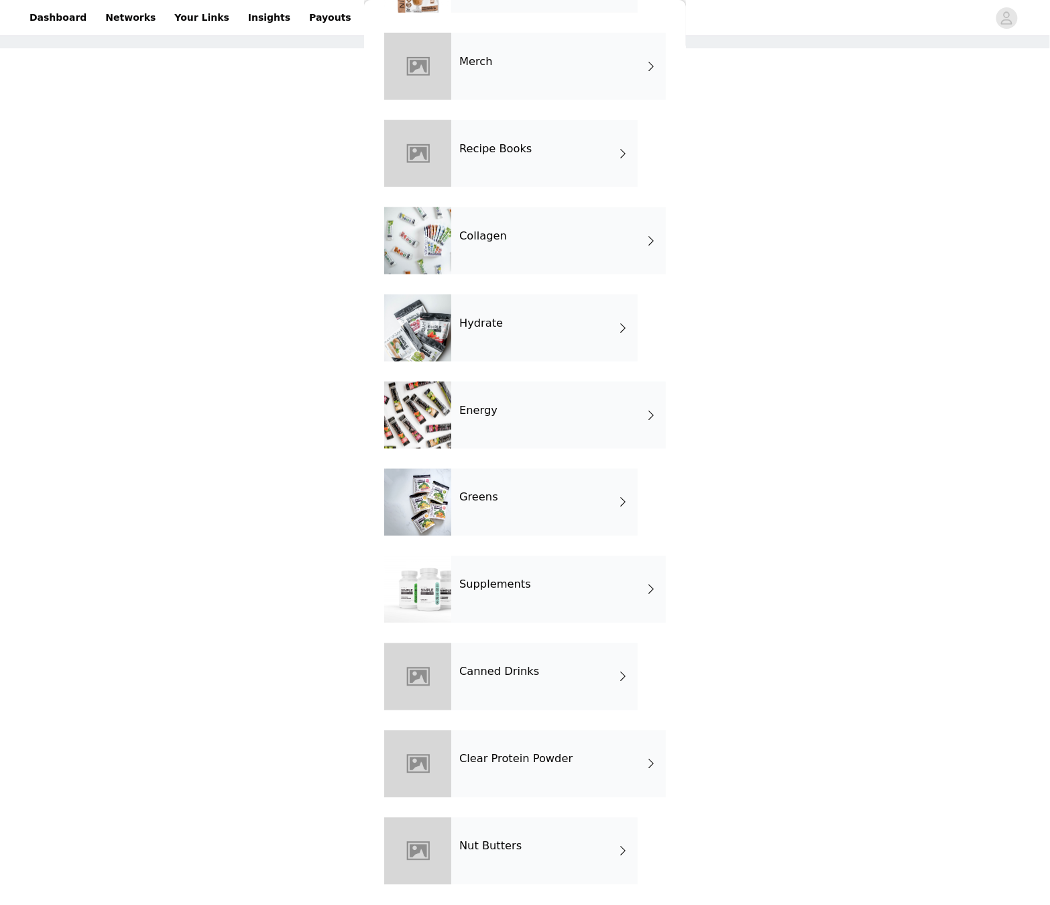
scroll to position [296, 0]
click at [571, 575] on div "Nut Butters" at bounding box center [544, 851] width 186 height 67
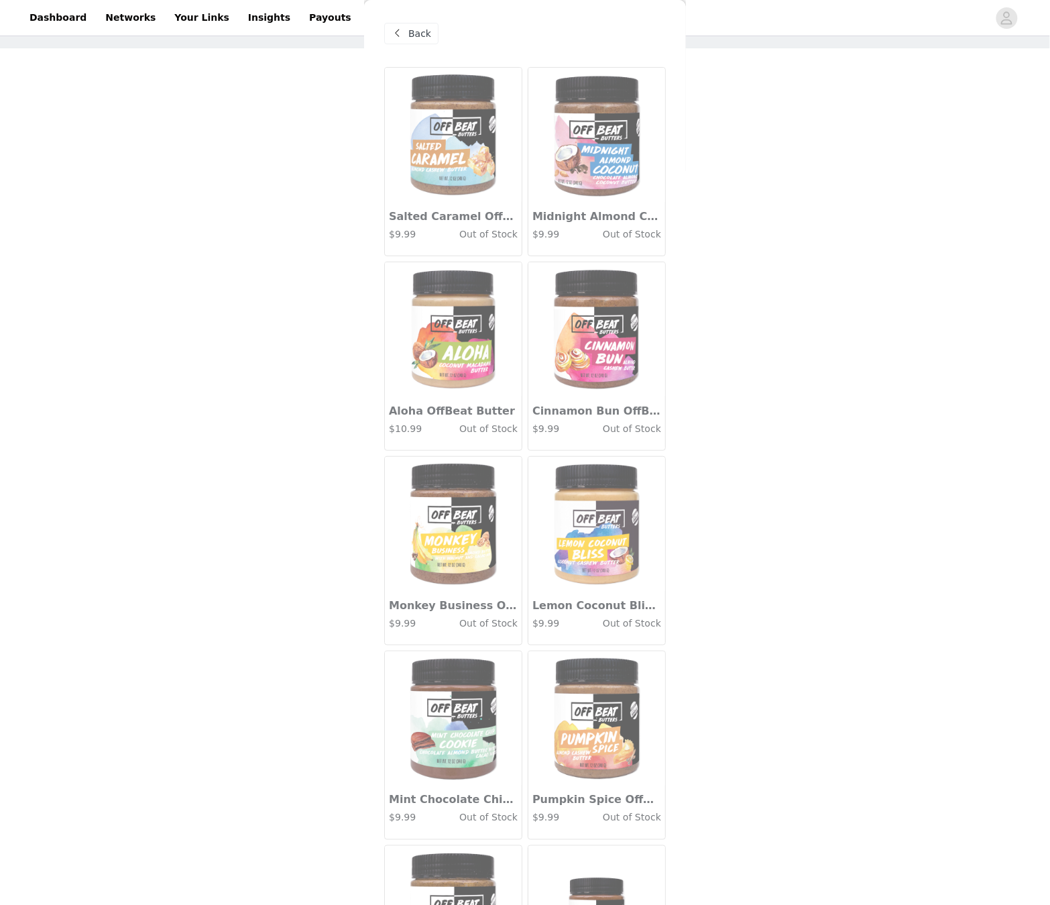
scroll to position [60, 1]
click at [417, 34] on span "Back" at bounding box center [419, 34] width 23 height 14
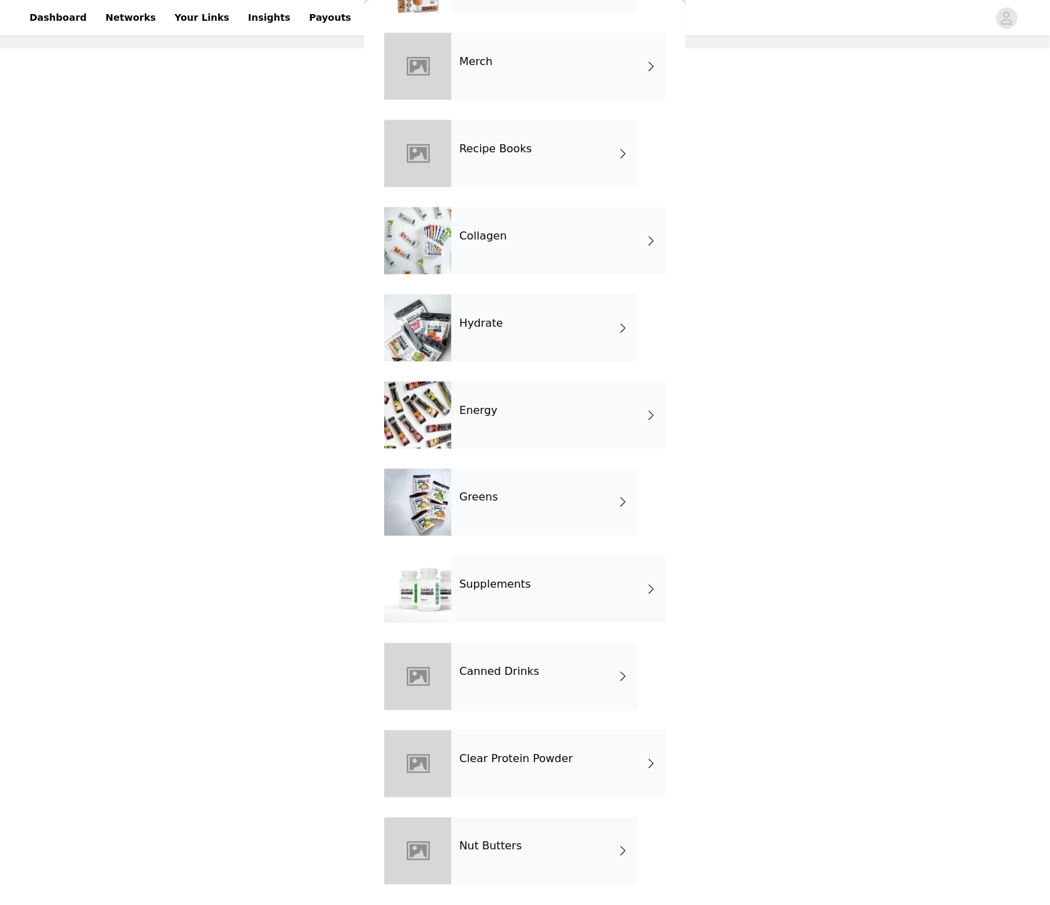
scroll to position [0, 0]
click at [519, 568] on div "Supplements" at bounding box center [558, 589] width 215 height 67
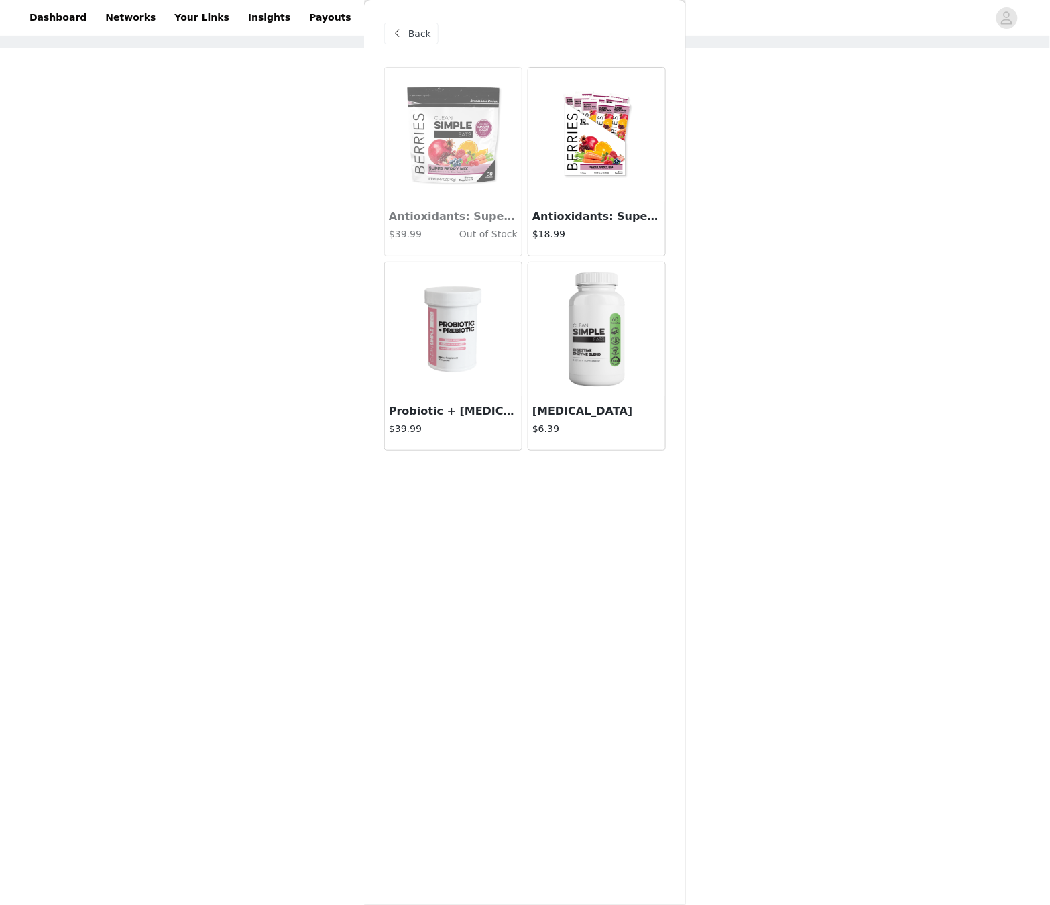
click at [387, 32] on div "Back" at bounding box center [411, 33] width 54 height 21
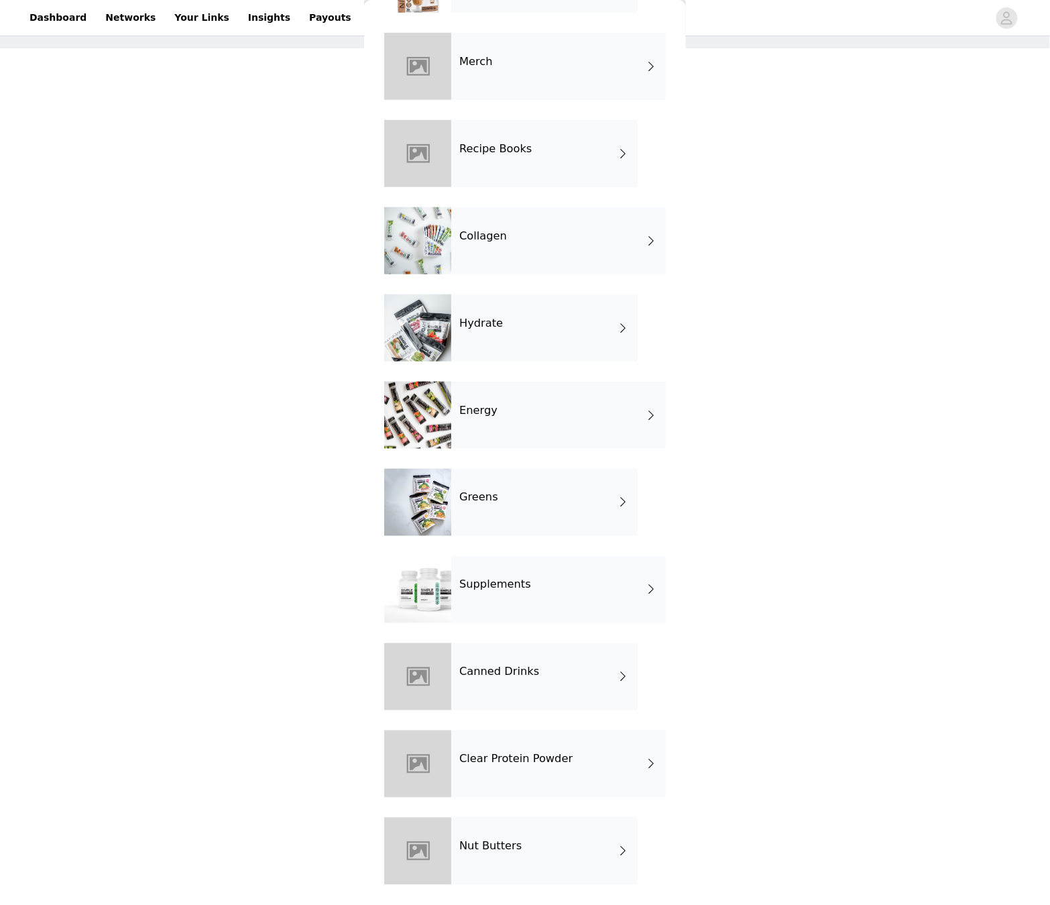
click at [529, 512] on div "Greens" at bounding box center [544, 502] width 186 height 67
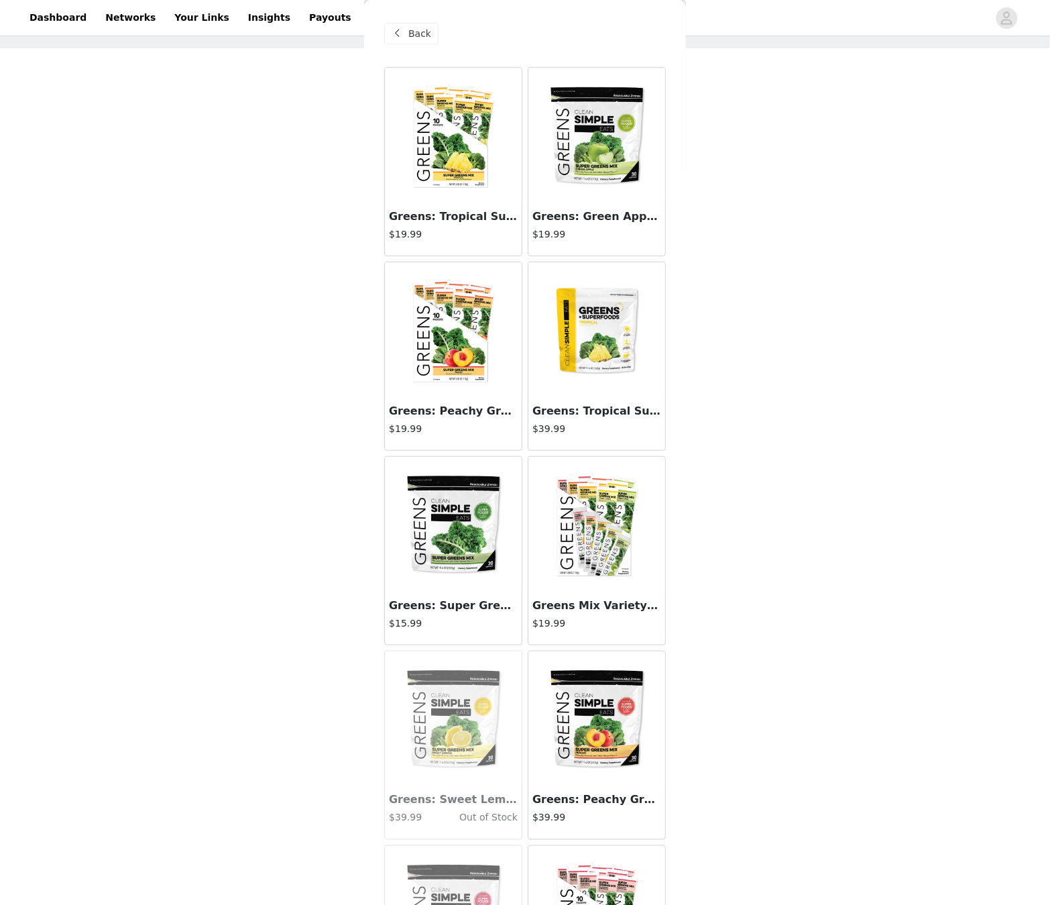
click at [403, 42] on div "Back" at bounding box center [411, 33] width 54 height 21
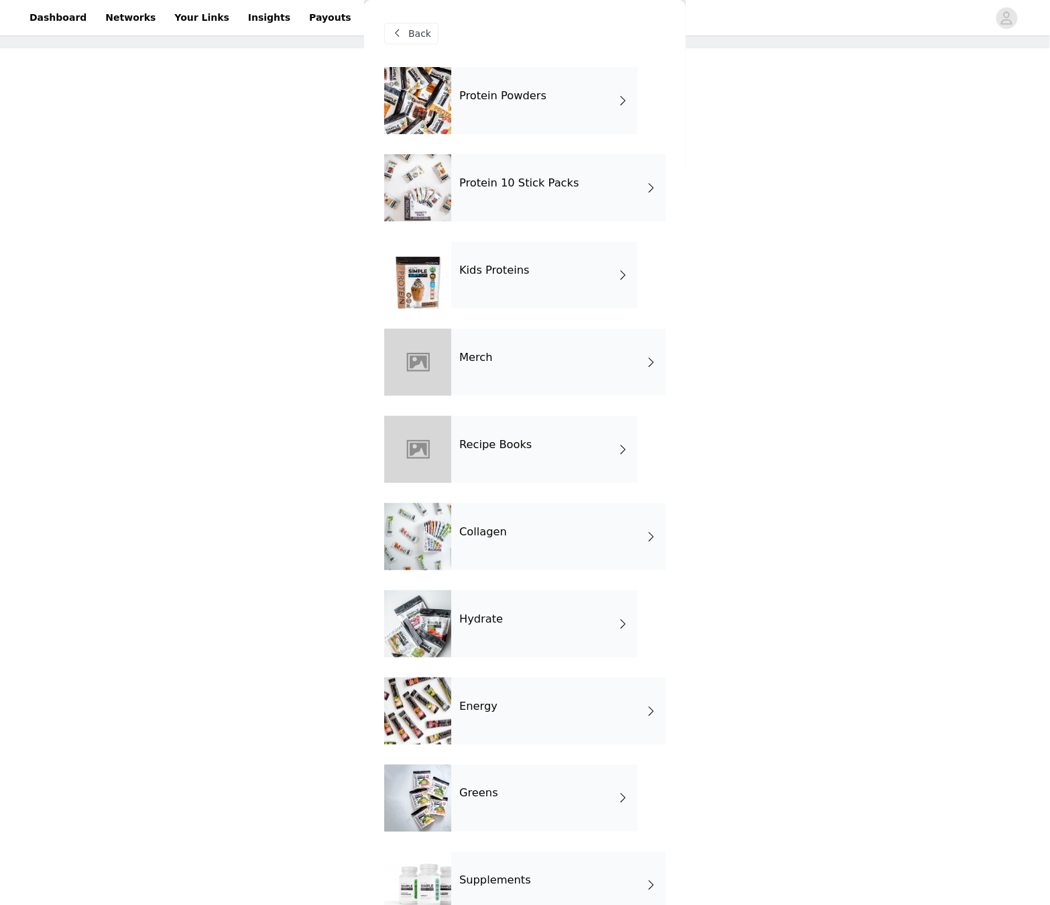
click at [536, 575] on div "Energy" at bounding box center [558, 710] width 215 height 67
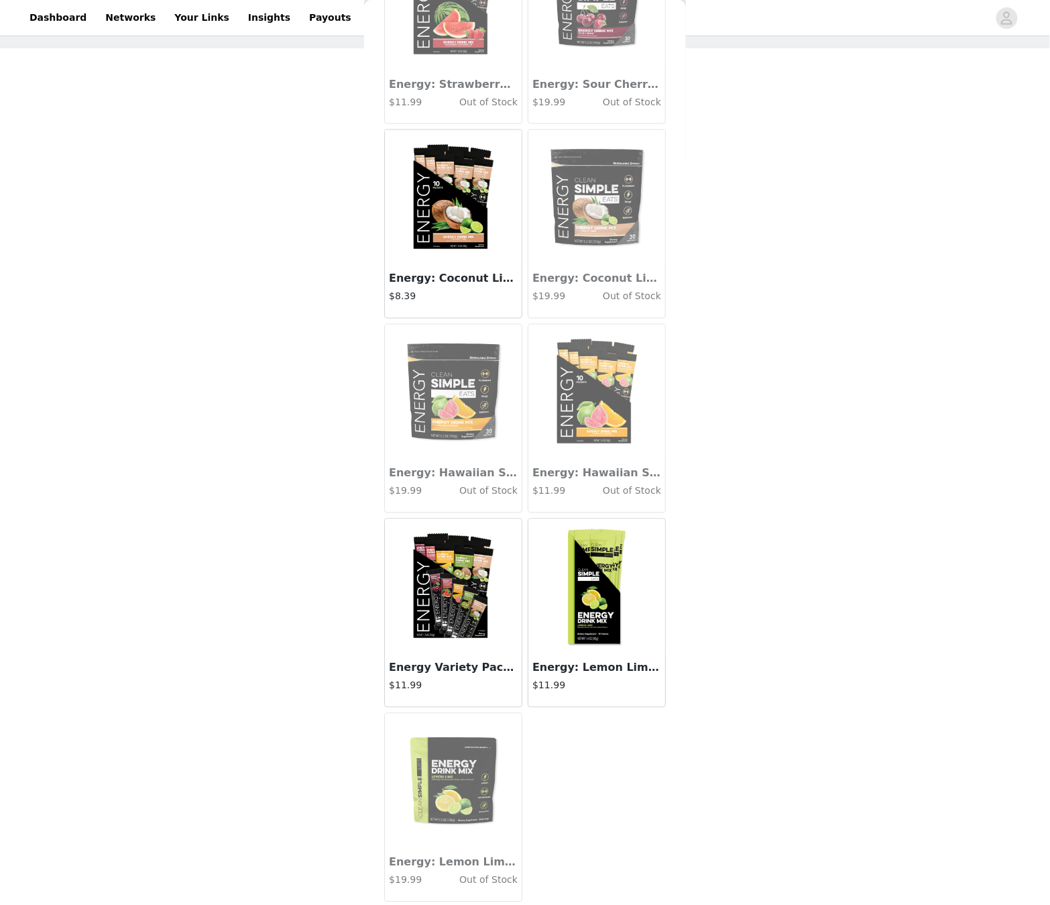
click at [420, 222] on img at bounding box center [453, 197] width 134 height 134
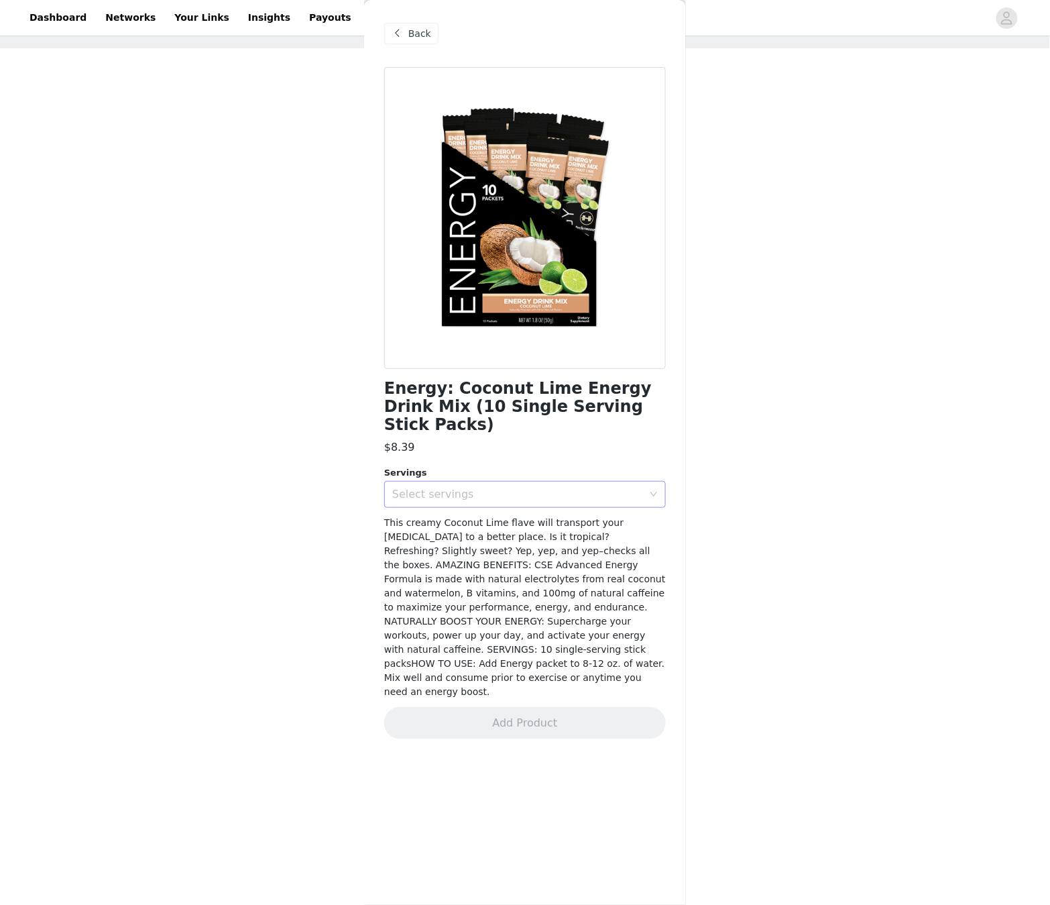
drag, startPoint x: 417, startPoint y: 472, endPoint x: 418, endPoint y: 482, distance: 10.8
click at [417, 488] on div "Select servings" at bounding box center [517, 494] width 251 height 13
click at [421, 508] on li "10" at bounding box center [526, 504] width 282 height 21
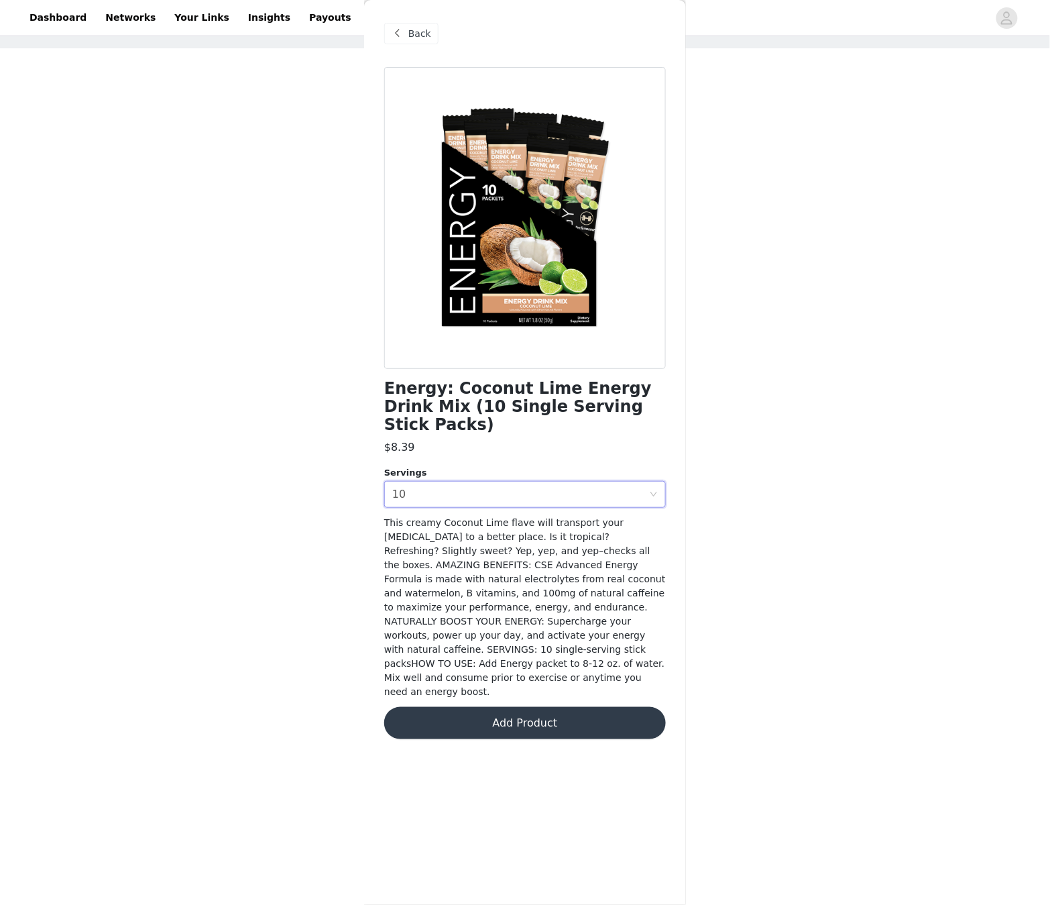
click at [600, 575] on button "Add Product" at bounding box center [525, 723] width 282 height 32
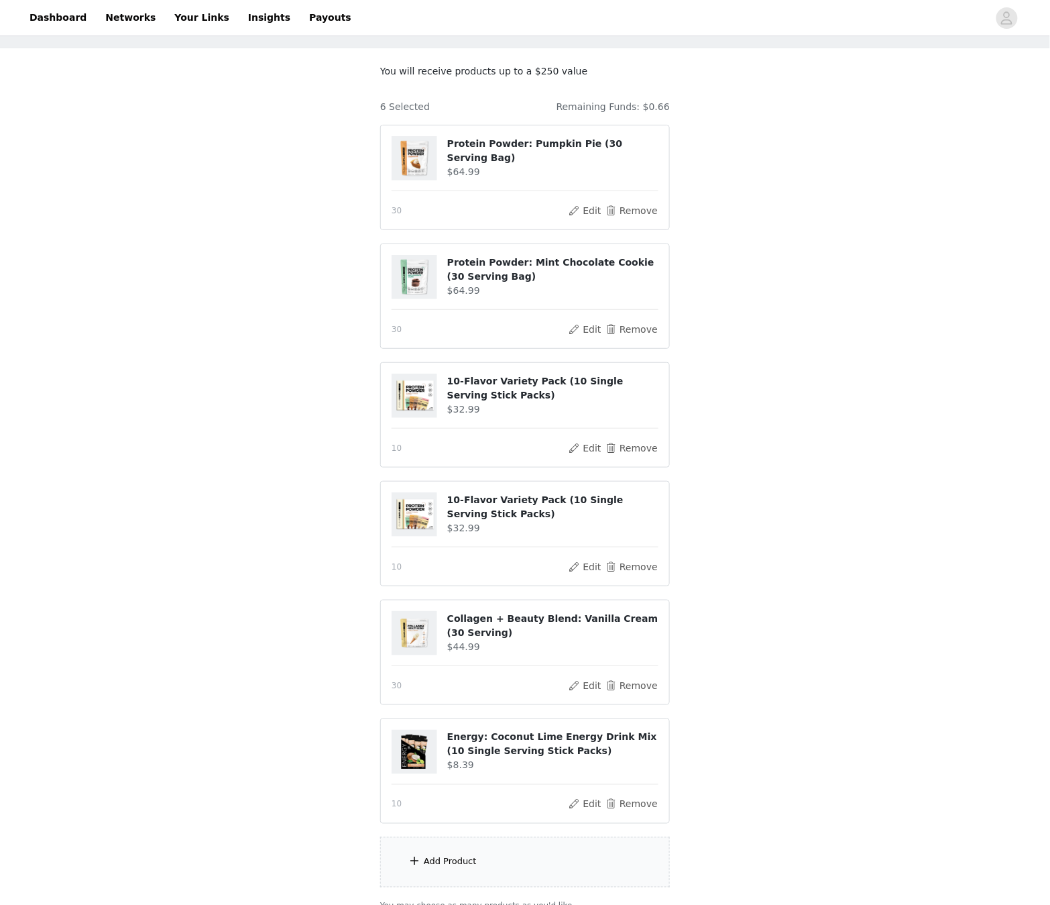
drag, startPoint x: 545, startPoint y: 871, endPoint x: 540, endPoint y: 865, distance: 8.1
click at [545, 575] on div "Add Product" at bounding box center [525, 862] width 290 height 50
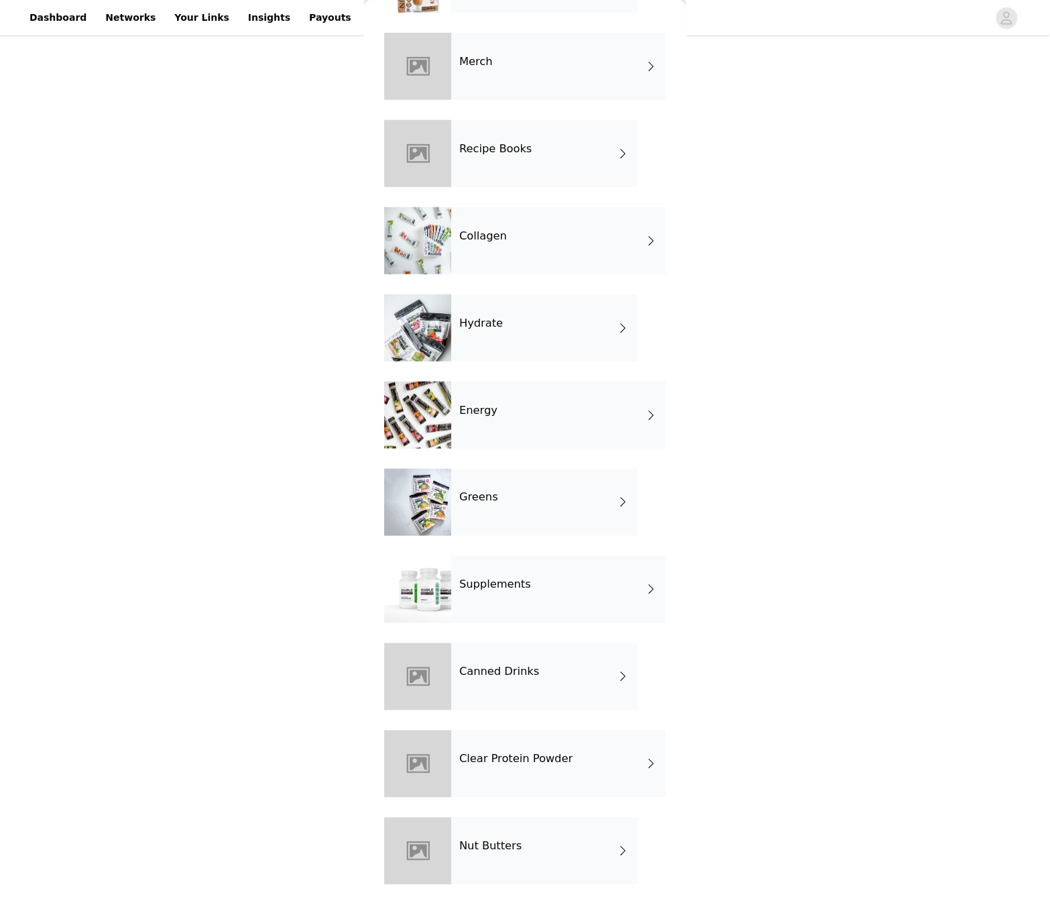
click at [476, 337] on div "Hydrate" at bounding box center [544, 327] width 186 height 67
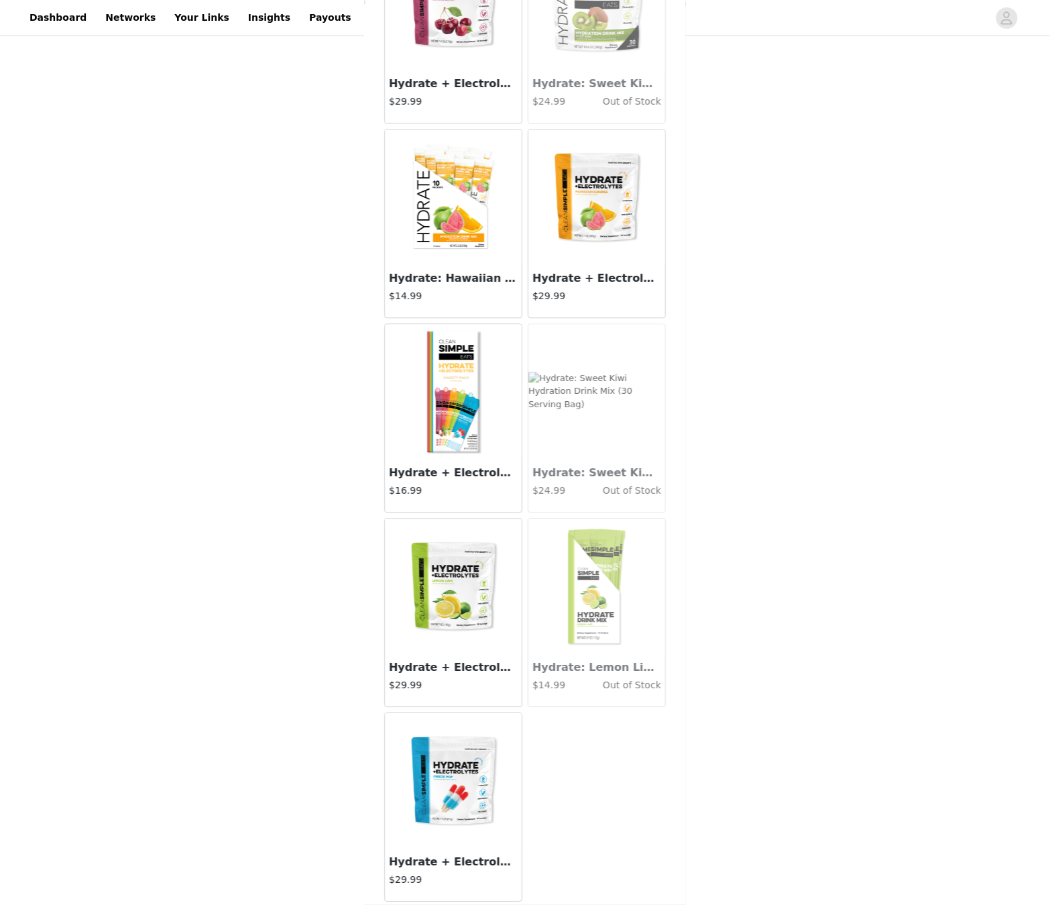
scroll to position [180, 0]
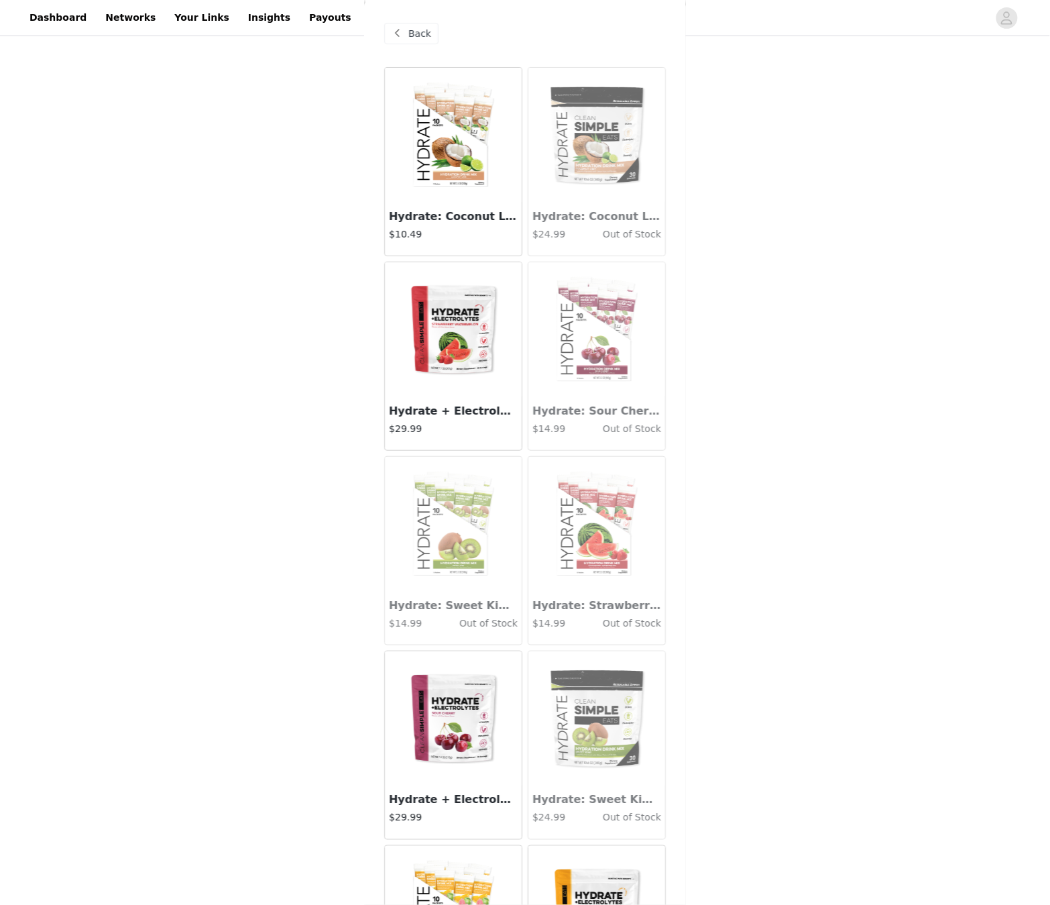
click at [421, 28] on span "Back" at bounding box center [419, 34] width 23 height 14
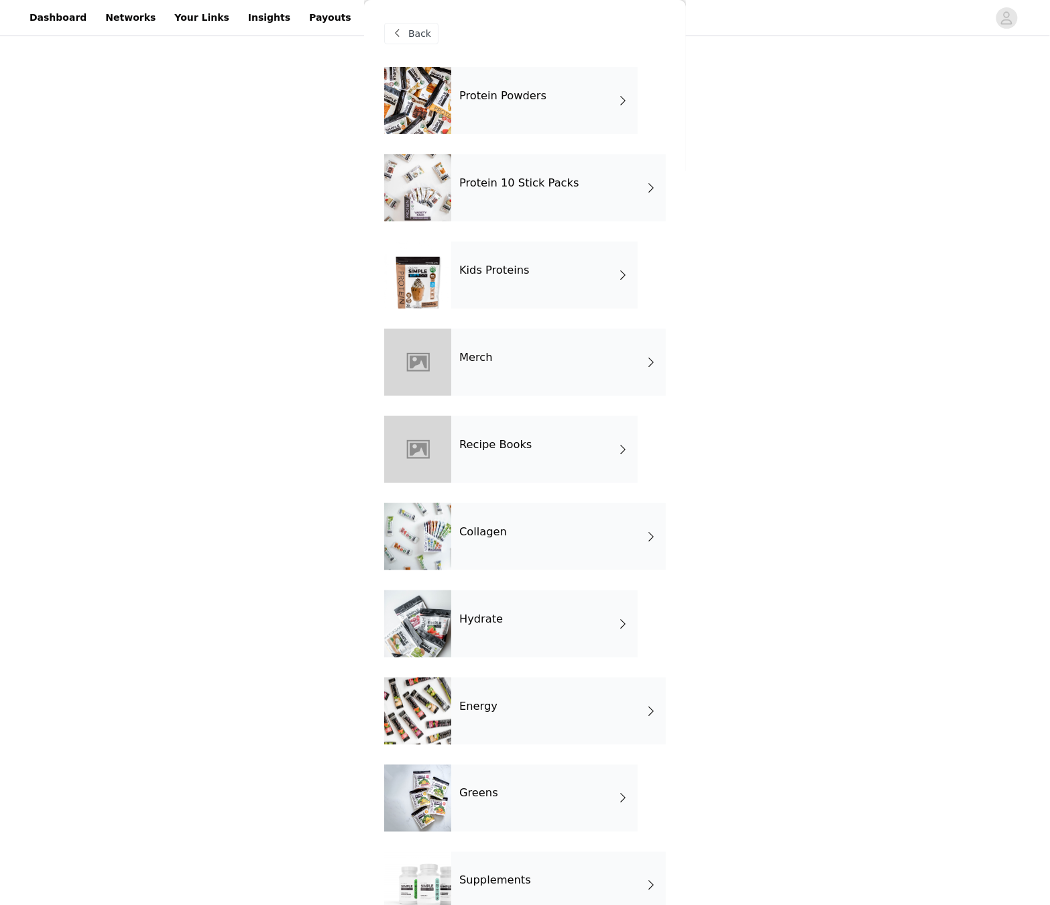
click at [498, 374] on div "Merch" at bounding box center [558, 362] width 215 height 67
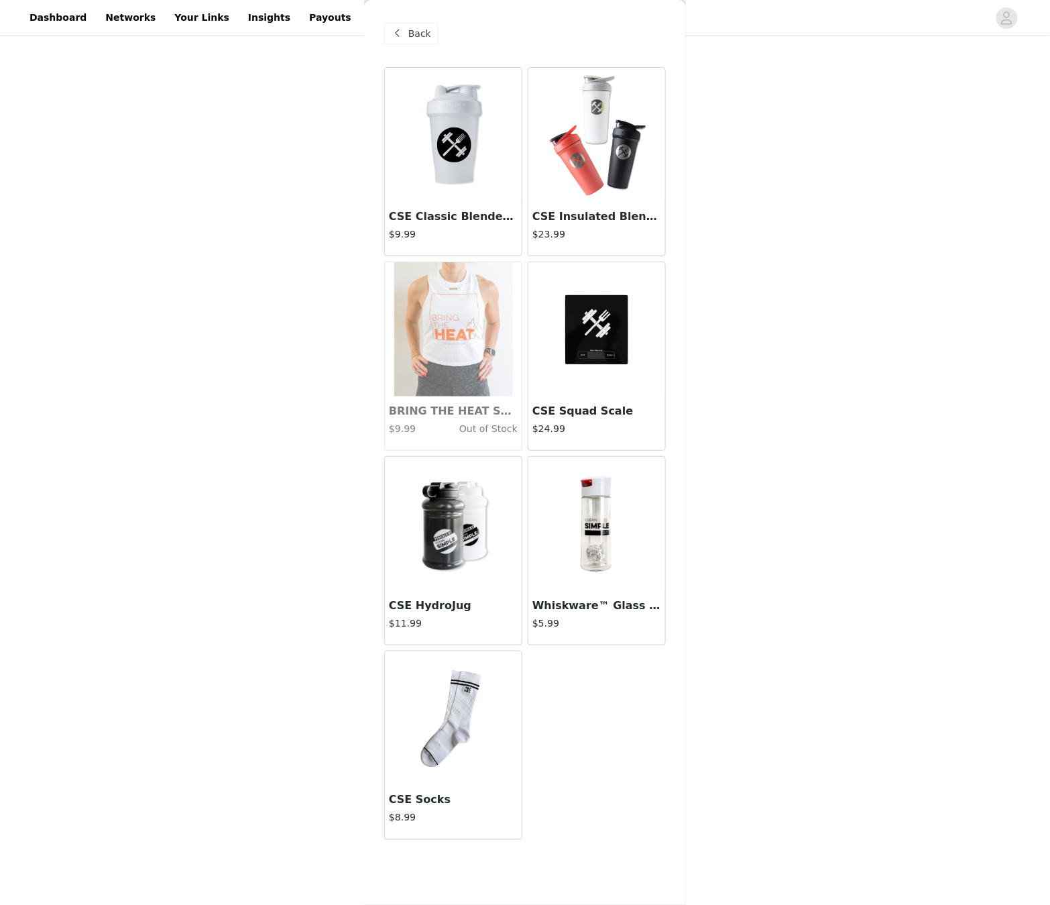
click at [620, 489] on img at bounding box center [596, 524] width 95 height 134
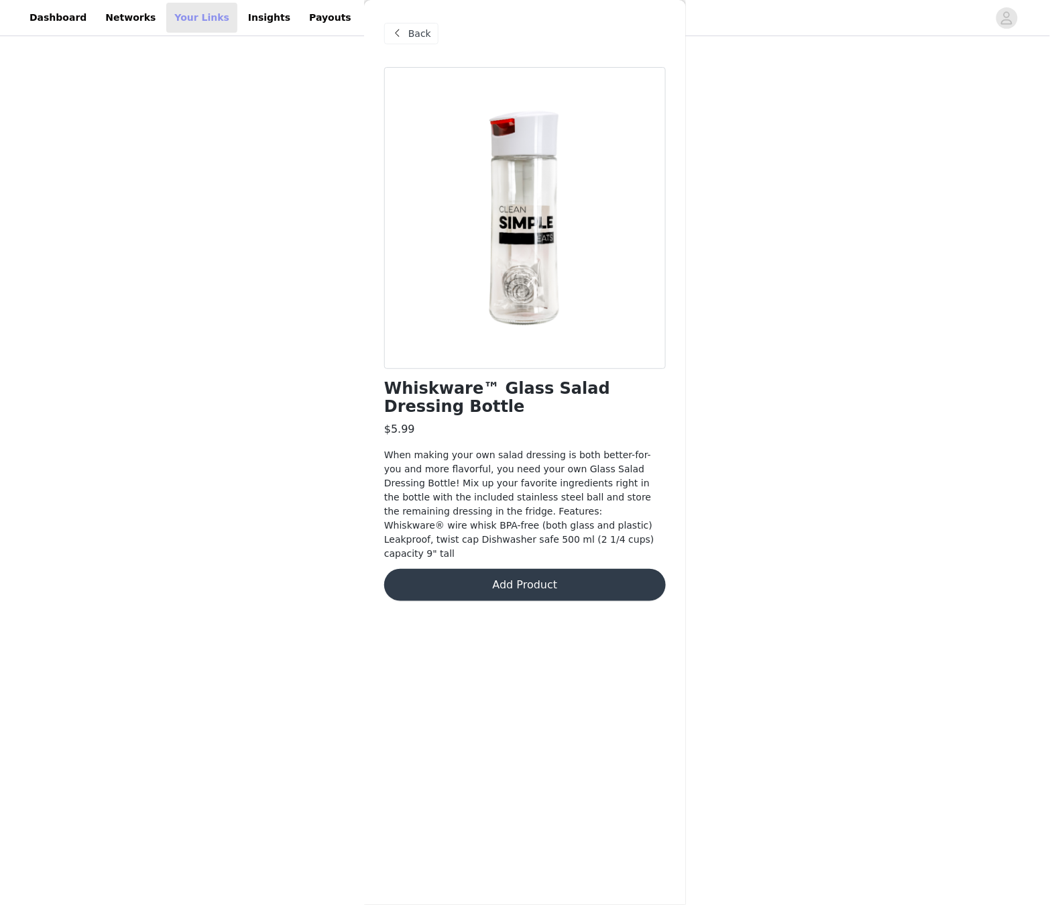
scroll to position [0, 0]
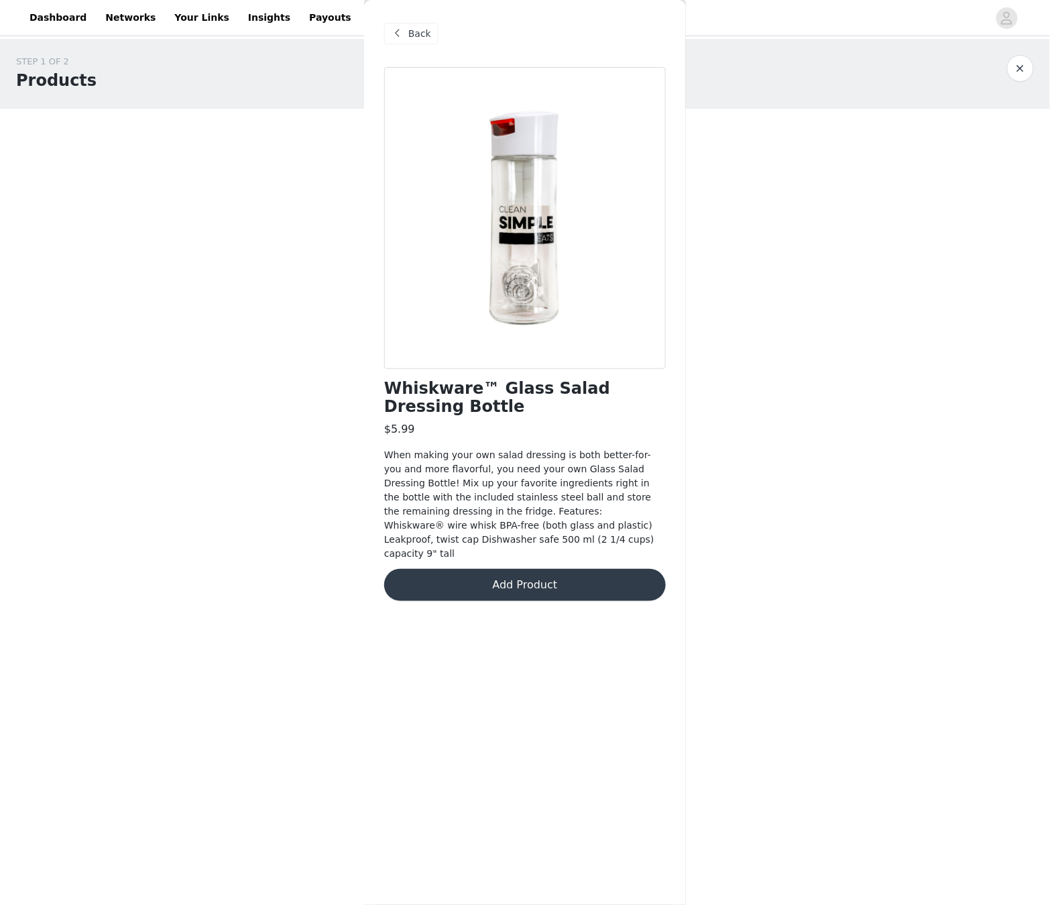
click at [173, 132] on div "STEP 1 OF 2 Products You will receive products up to a $250 value 6 Selected Re…" at bounding box center [525, 514] width 1050 height 950
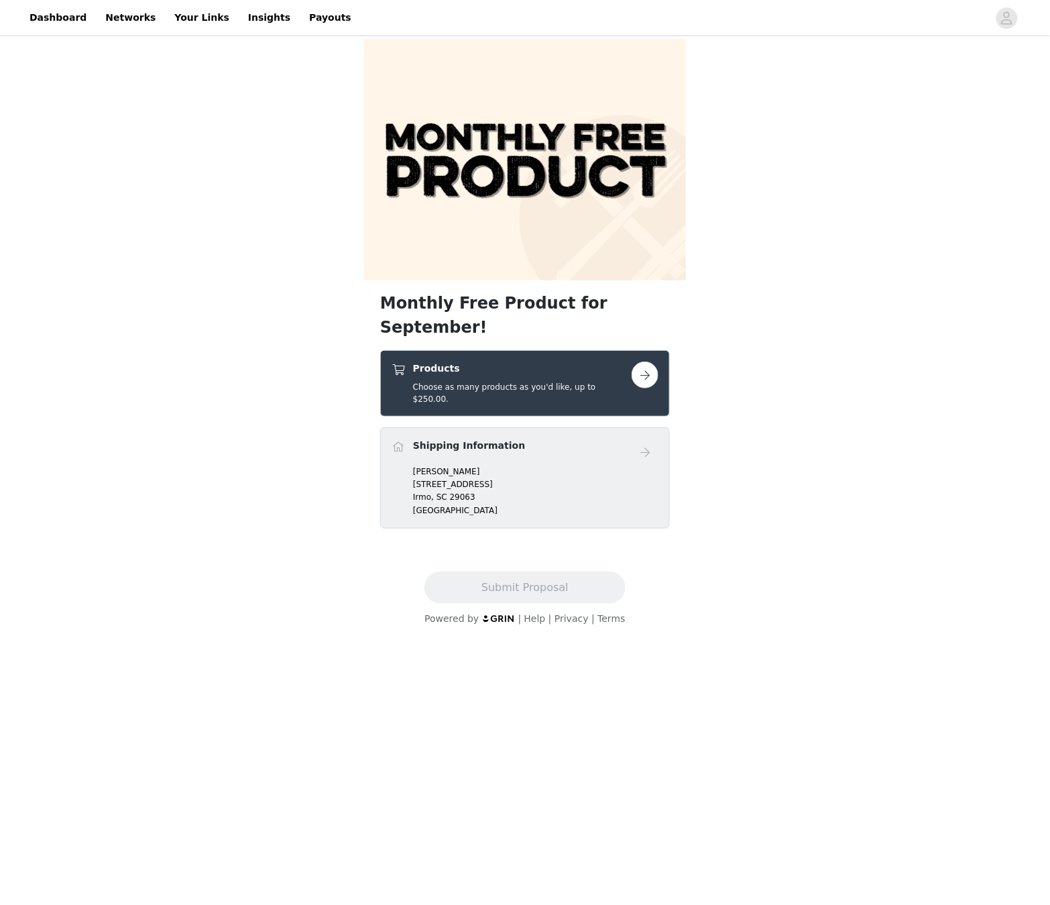
click at [640, 362] on button "button" at bounding box center [645, 375] width 27 height 27
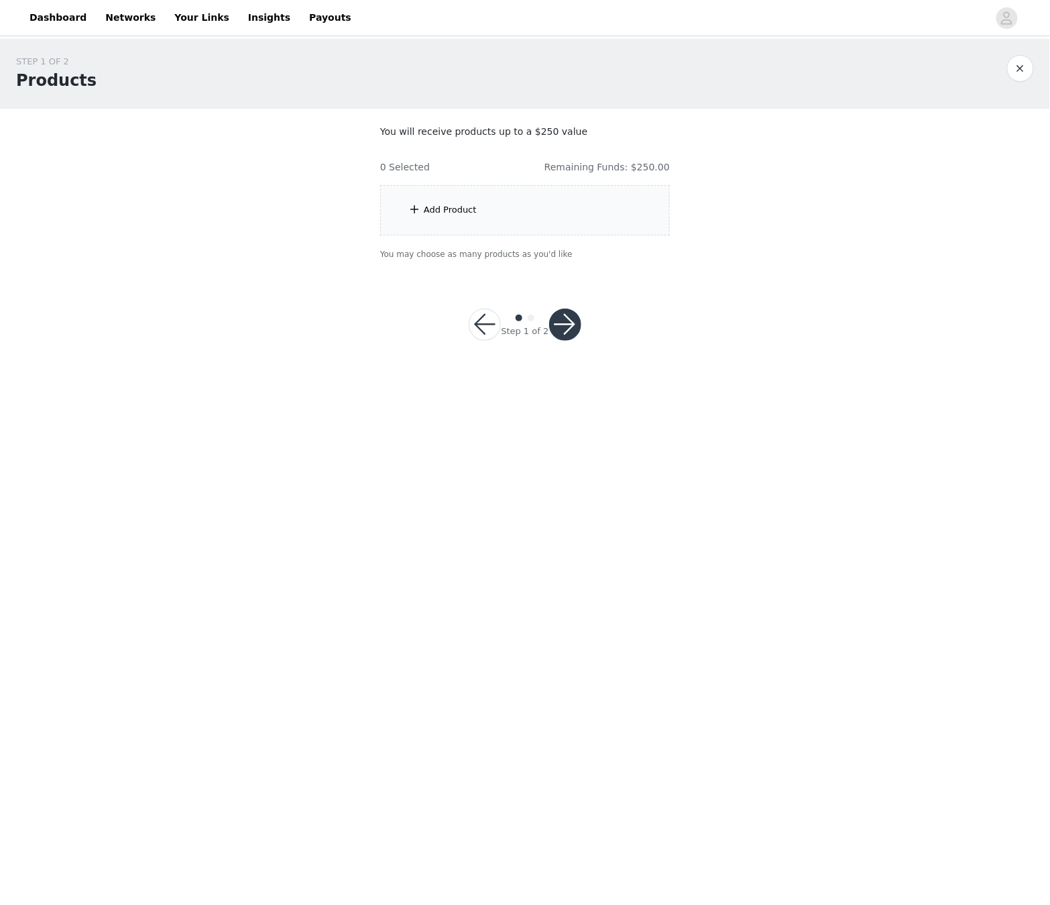
click at [533, 193] on div "Add Product" at bounding box center [525, 210] width 290 height 50
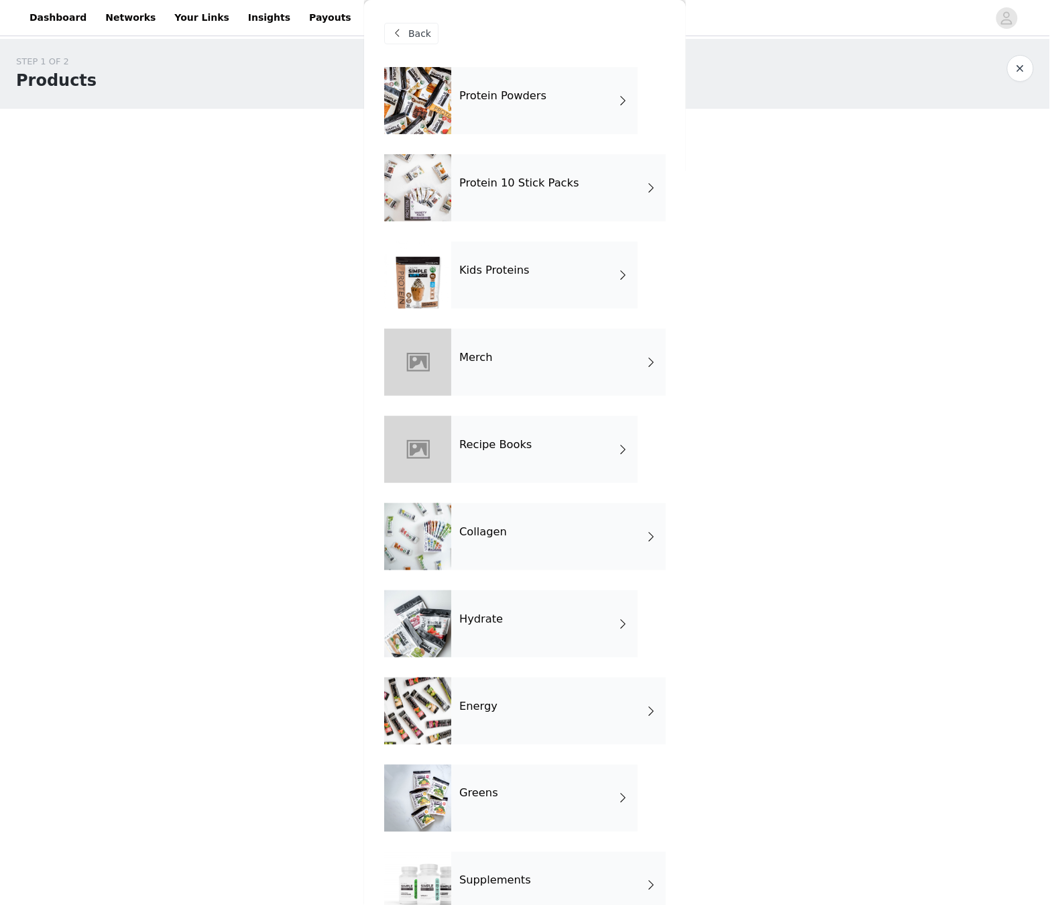
click at [512, 121] on div "Protein Powders" at bounding box center [544, 100] width 186 height 67
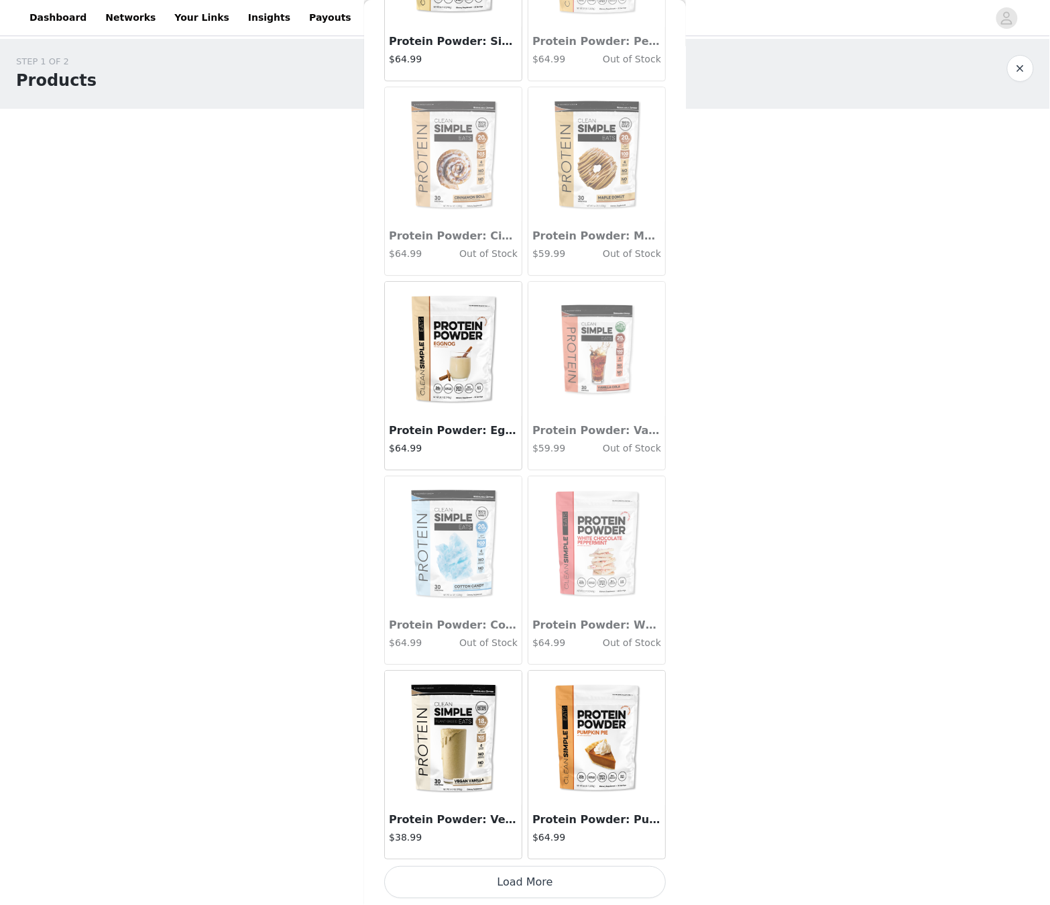
scroll to position [1152, 0]
click at [607, 575] on img at bounding box center [597, 738] width 134 height 134
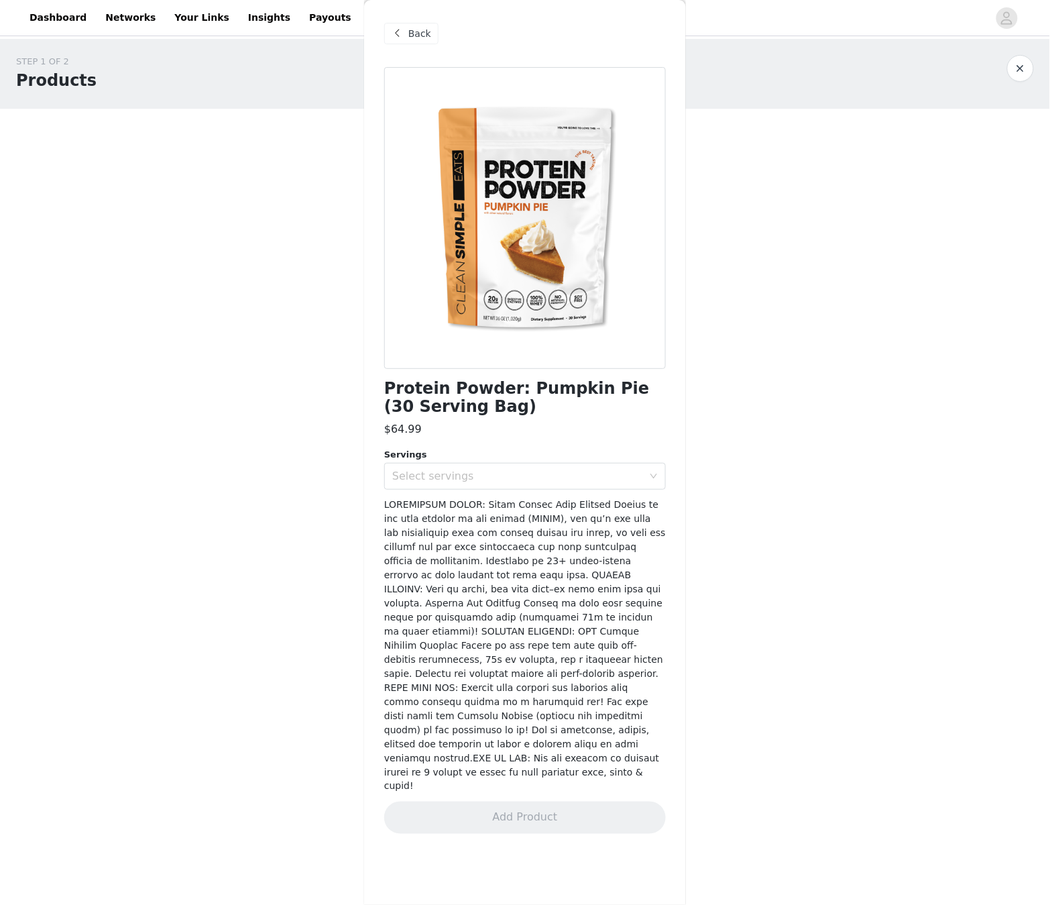
scroll to position [0, 0]
drag, startPoint x: 514, startPoint y: 466, endPoint x: 513, endPoint y: 474, distance: 8.1
click at [514, 467] on div "Select servings" at bounding box center [520, 475] width 257 height 25
click at [510, 510] on li "30" at bounding box center [525, 504] width 282 height 21
click at [598, 575] on button "Add Product" at bounding box center [525, 818] width 282 height 32
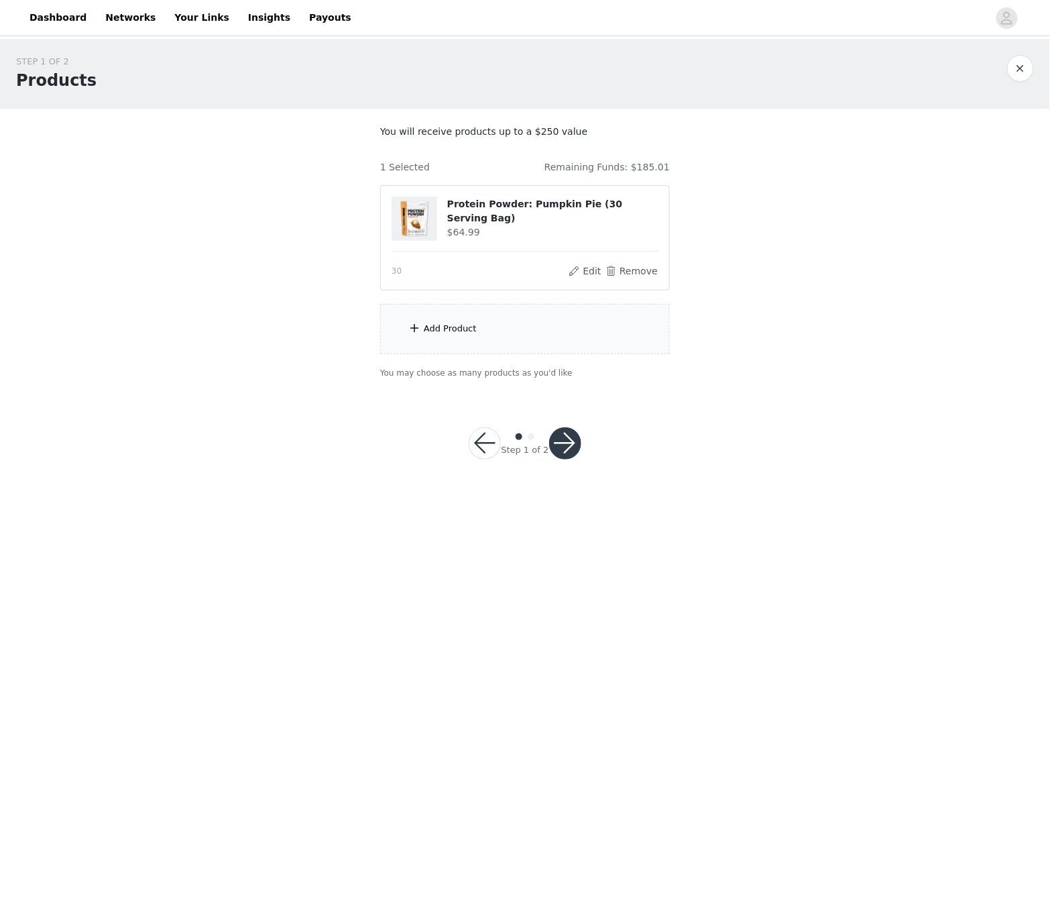
drag, startPoint x: 495, startPoint y: 294, endPoint x: 496, endPoint y: 309, distance: 15.5
click at [495, 294] on section "You will receive products up to a $250 value 1 Selected Remaining Funds: $185.0…" at bounding box center [525, 252] width 322 height 287
click at [496, 310] on div "Add Product" at bounding box center [525, 329] width 290 height 50
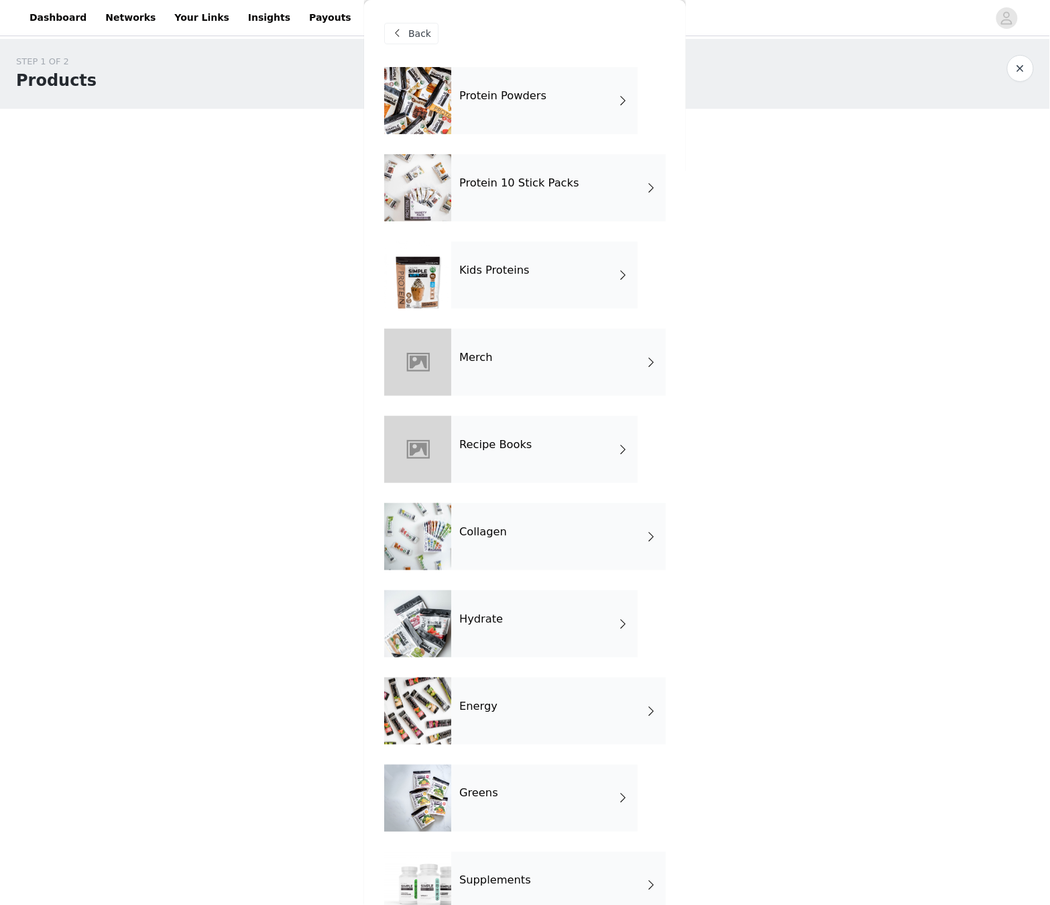
click at [457, 90] on div "Protein Powders" at bounding box center [544, 100] width 186 height 67
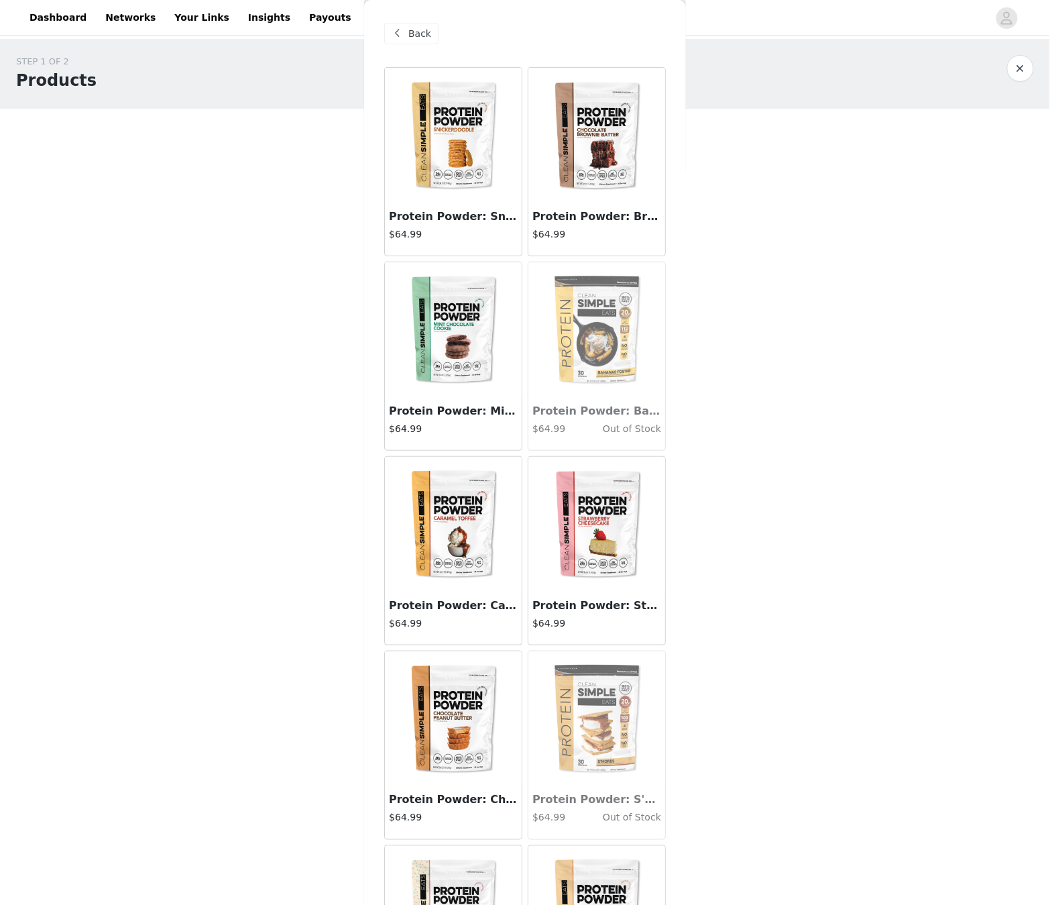
click at [420, 323] on img at bounding box center [453, 329] width 134 height 134
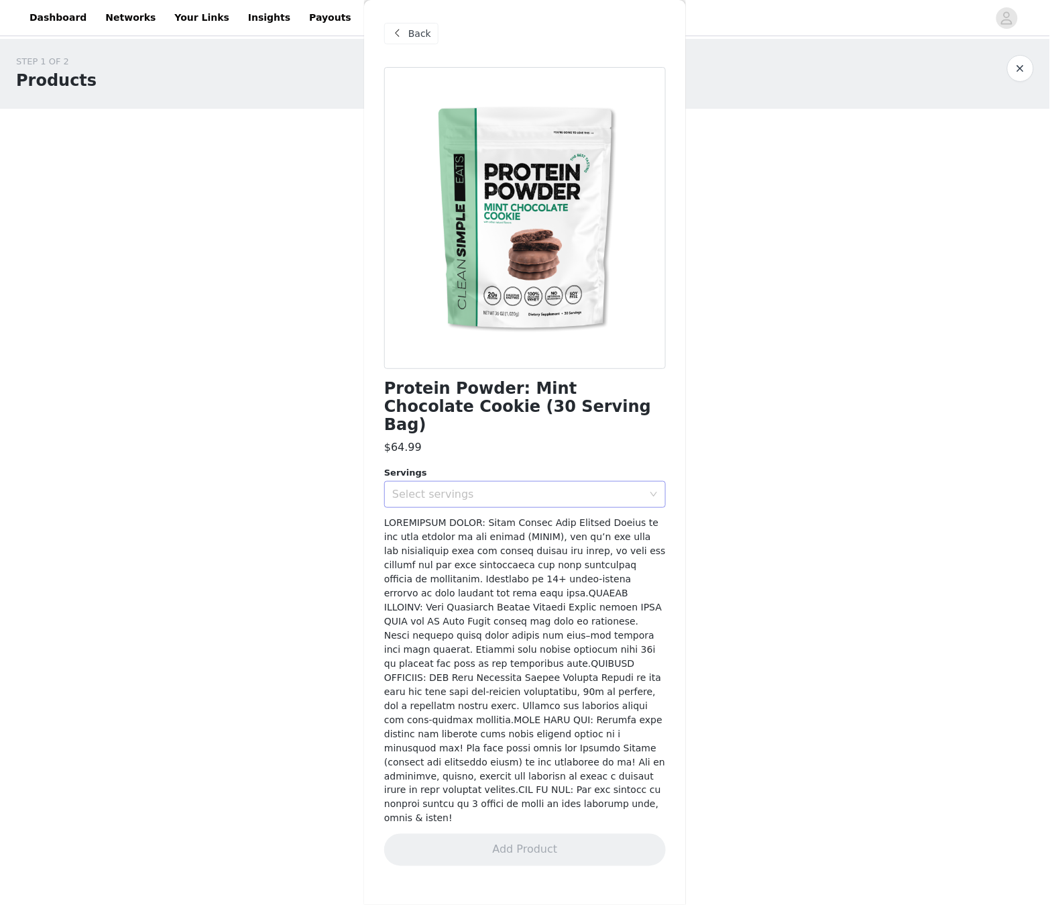
drag, startPoint x: 507, startPoint y: 478, endPoint x: 499, endPoint y: 484, distance: 9.7
click at [502, 482] on div "Select servings" at bounding box center [520, 494] width 257 height 25
click at [478, 507] on li "30" at bounding box center [525, 504] width 282 height 21
click at [641, 575] on button "Add Product" at bounding box center [525, 850] width 282 height 32
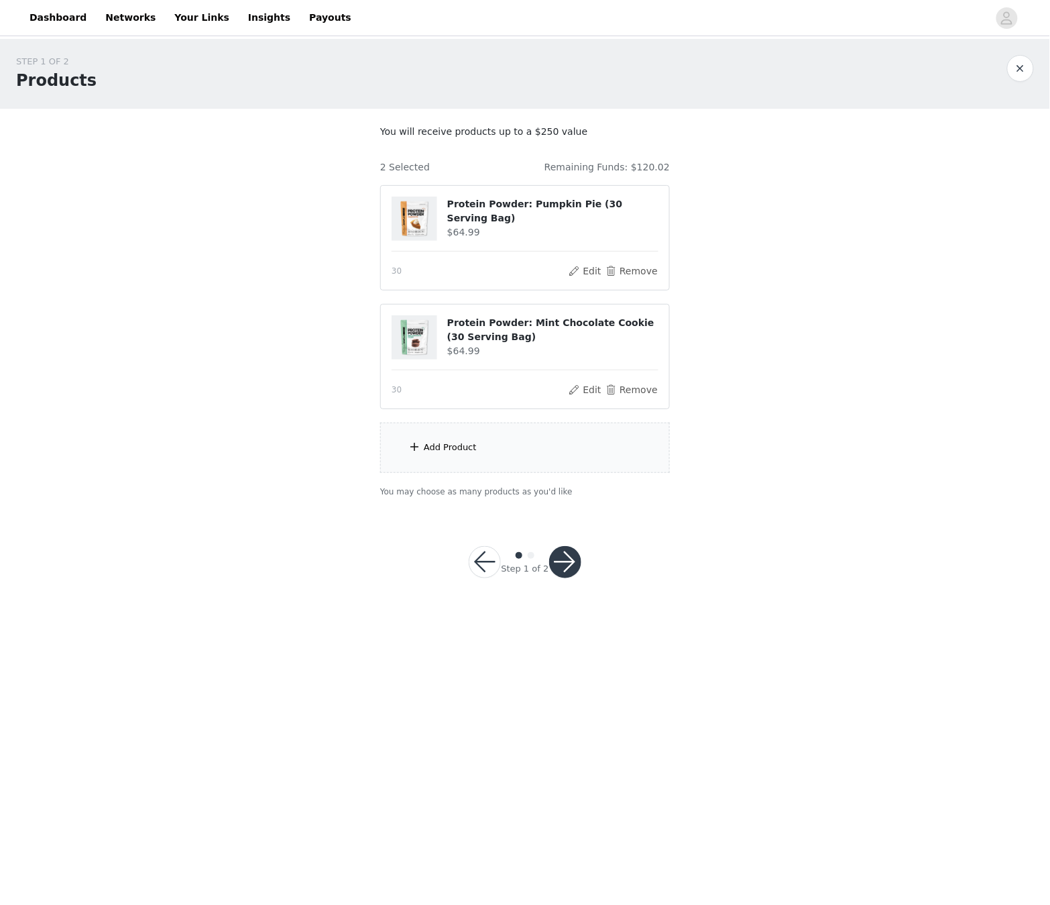
drag, startPoint x: 532, startPoint y: 492, endPoint x: 533, endPoint y: 482, distance: 10.8
click at [530, 494] on p "You may choose as many products as you'd like" at bounding box center [525, 492] width 290 height 12
click at [533, 468] on div "Add Product" at bounding box center [525, 448] width 290 height 50
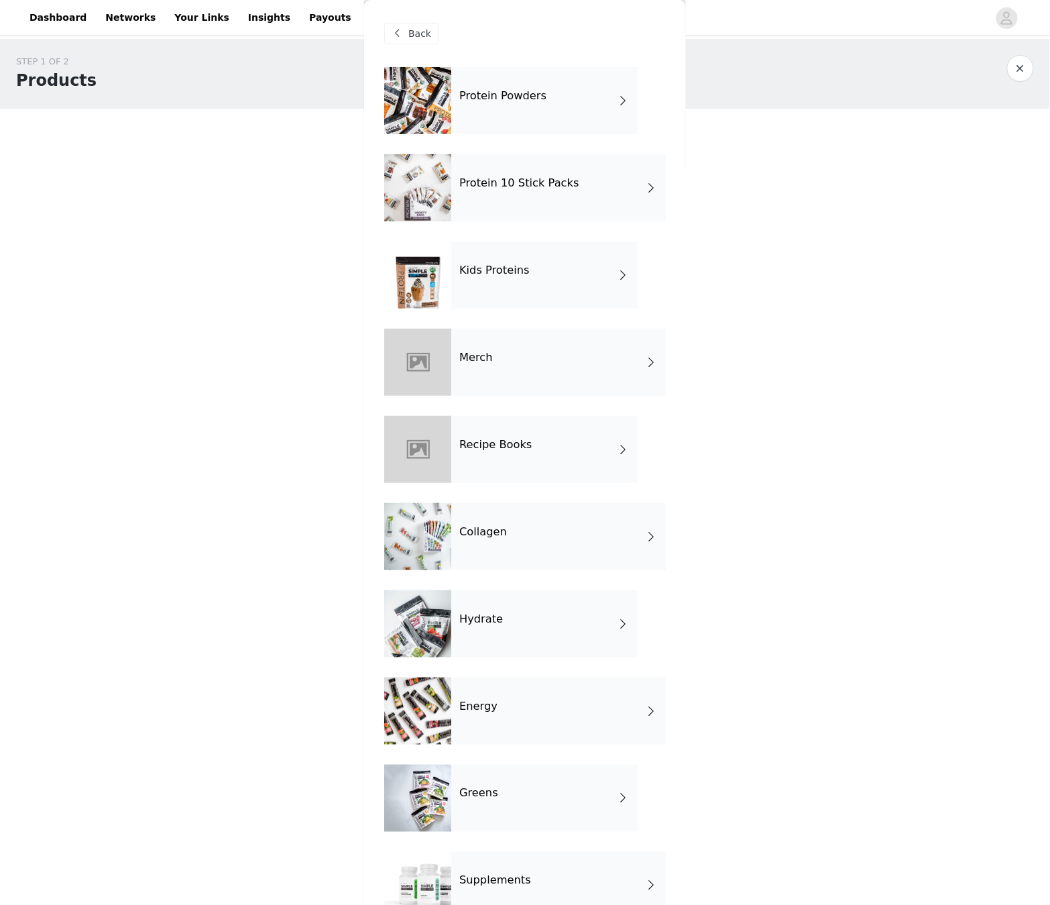
click at [457, 189] on div "Protein 10 Stick Packs" at bounding box center [558, 187] width 215 height 67
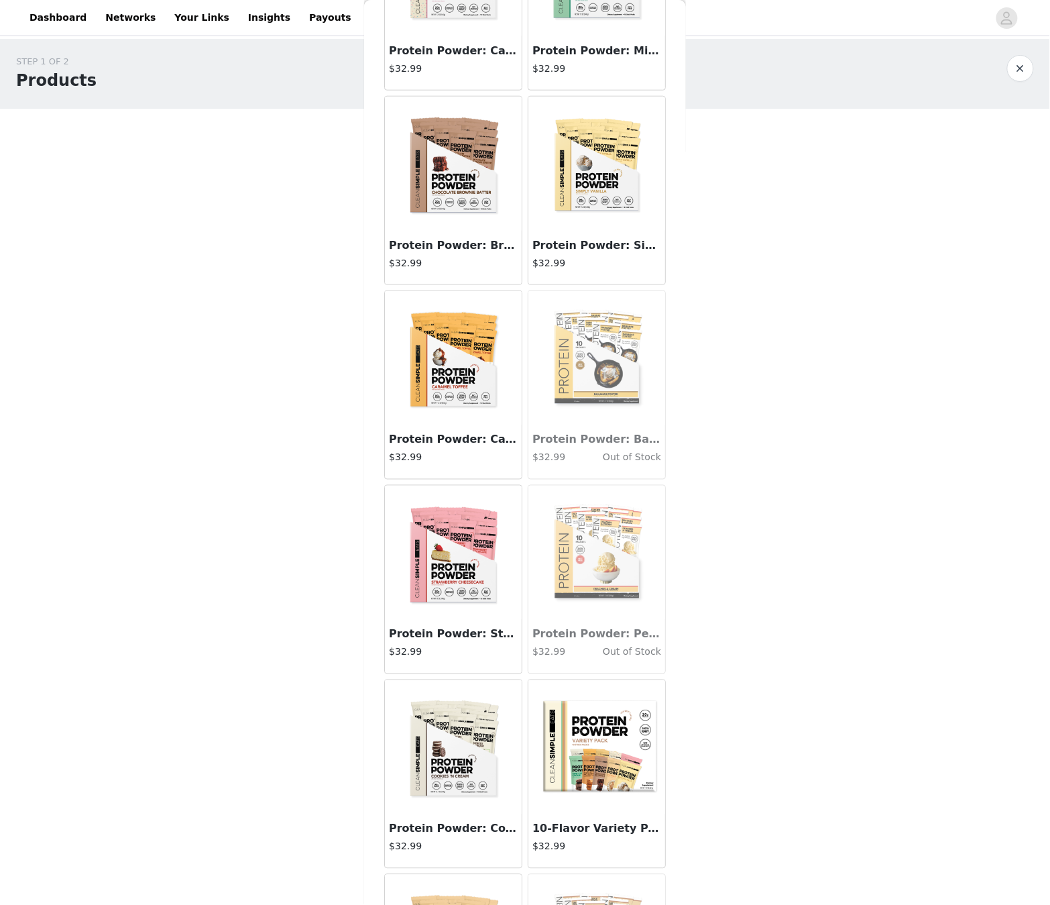
scroll to position [363, 0]
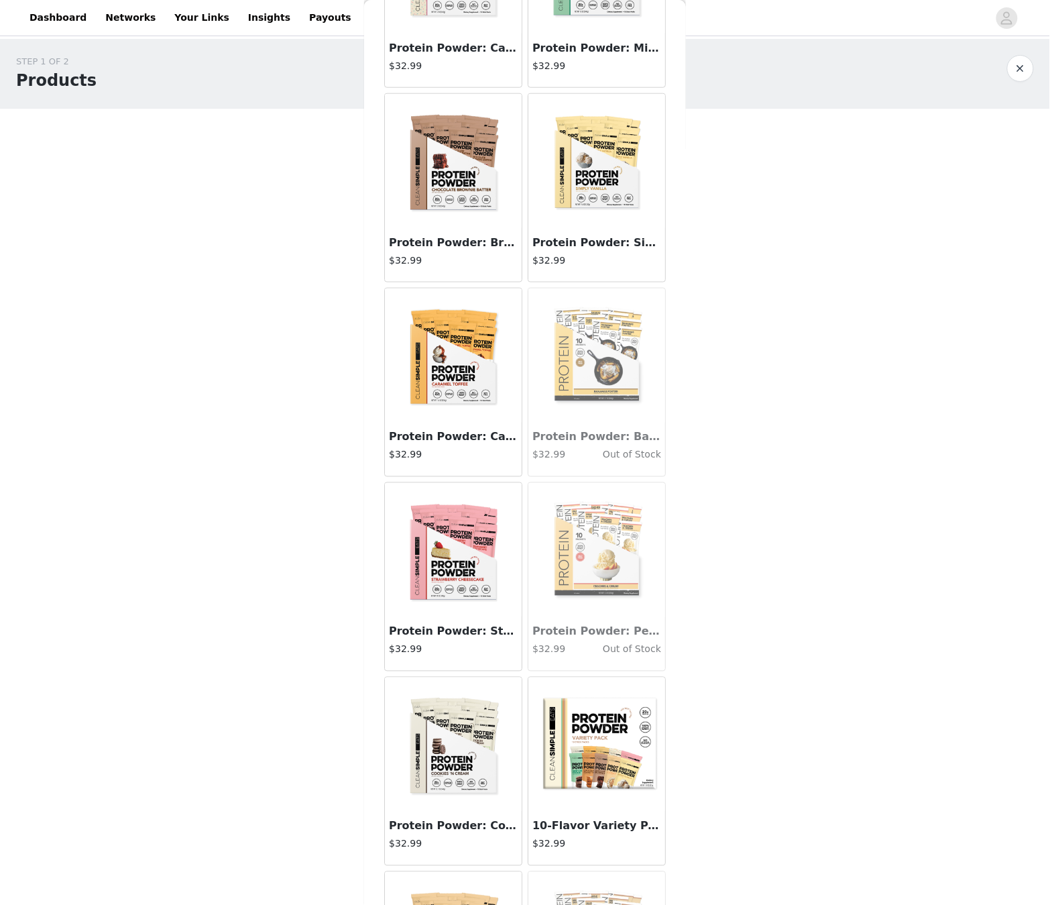
click at [626, 575] on img at bounding box center [597, 744] width 134 height 134
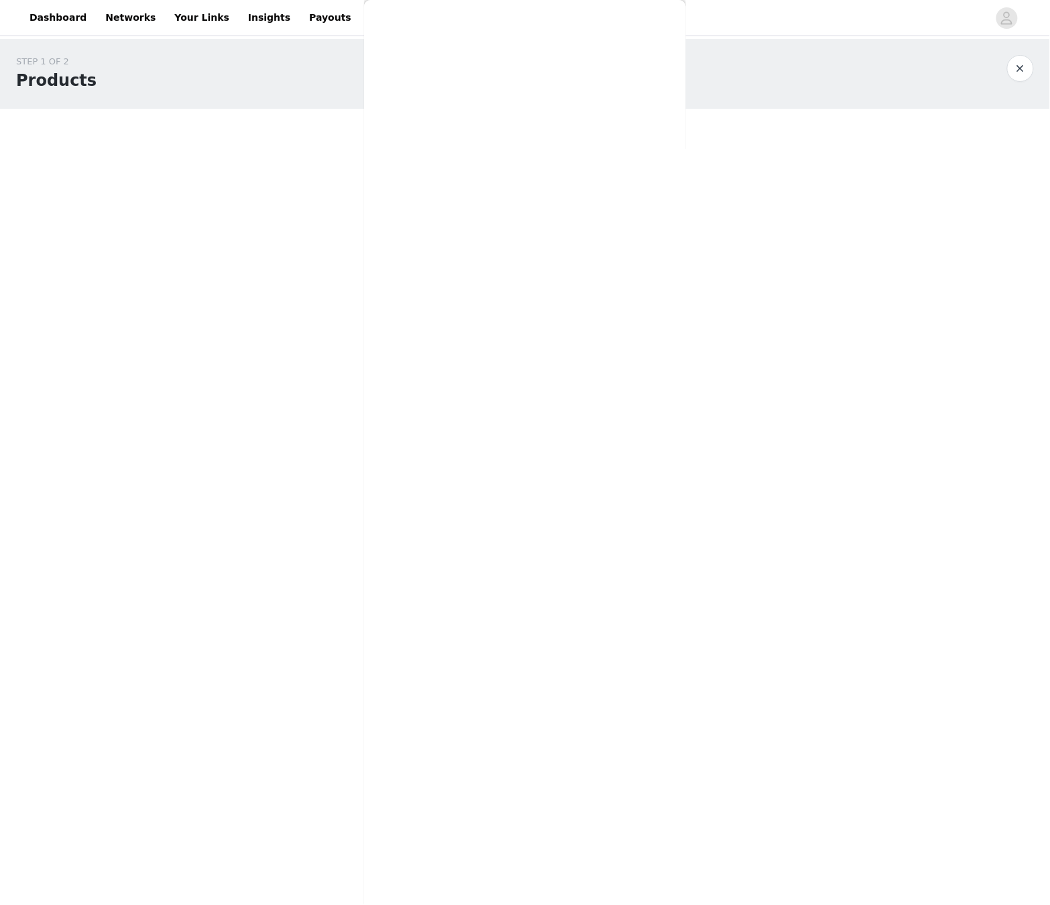
scroll to position [0, 0]
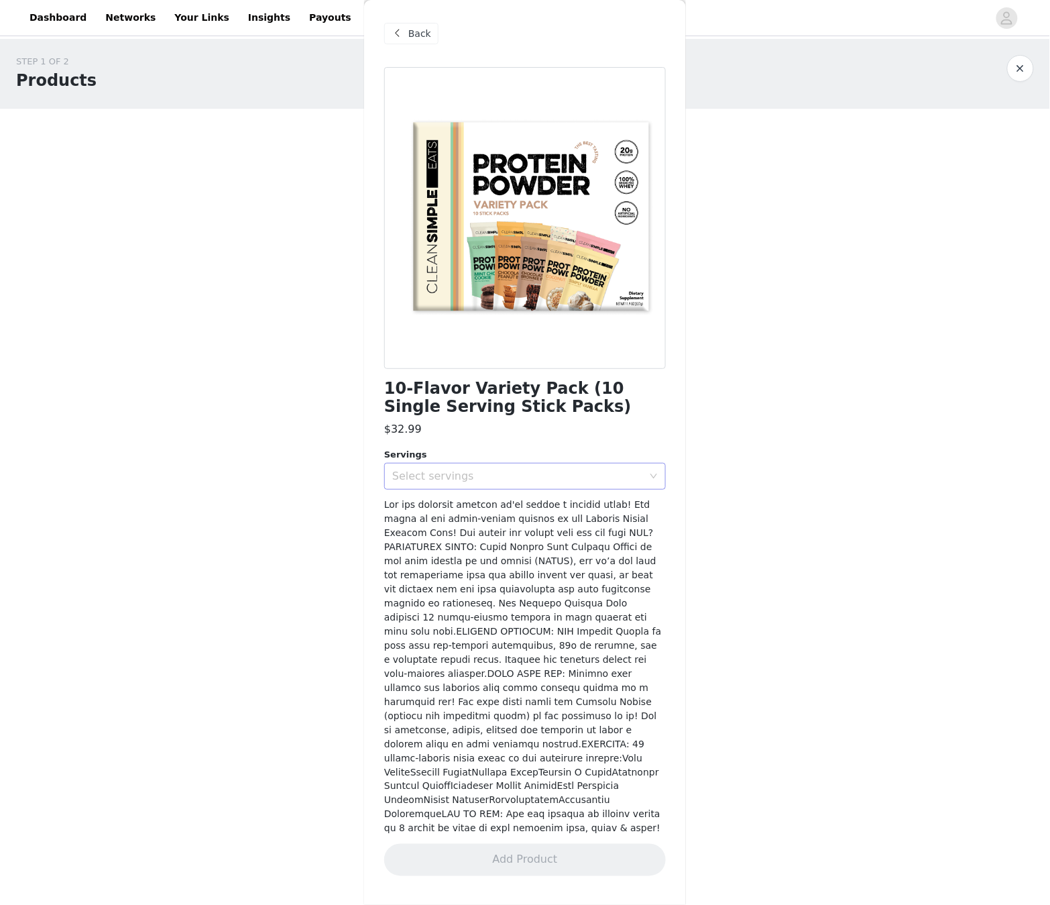
click at [443, 481] on div "Select servings" at bounding box center [517, 476] width 251 height 13
click at [440, 507] on li "10" at bounding box center [525, 504] width 282 height 21
click at [618, 575] on button "Add Product" at bounding box center [525, 860] width 282 height 32
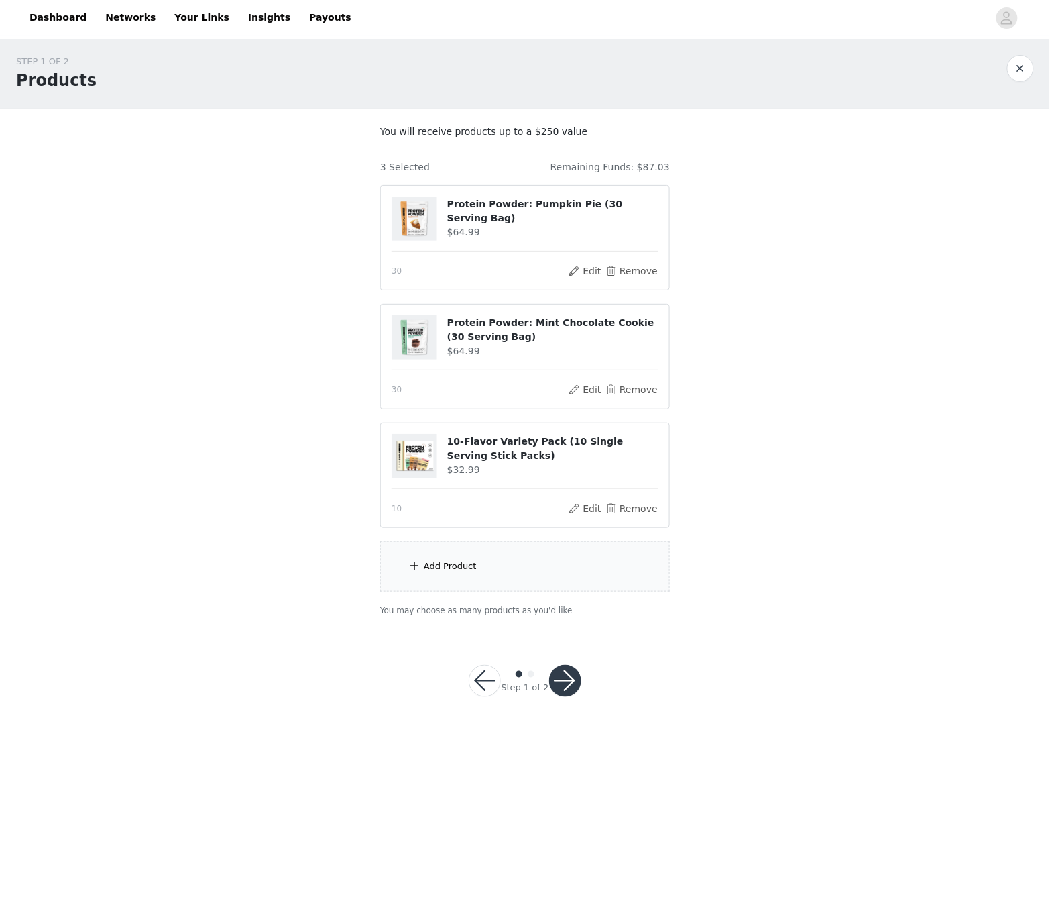
click at [506, 561] on div "Add Product" at bounding box center [525, 566] width 290 height 50
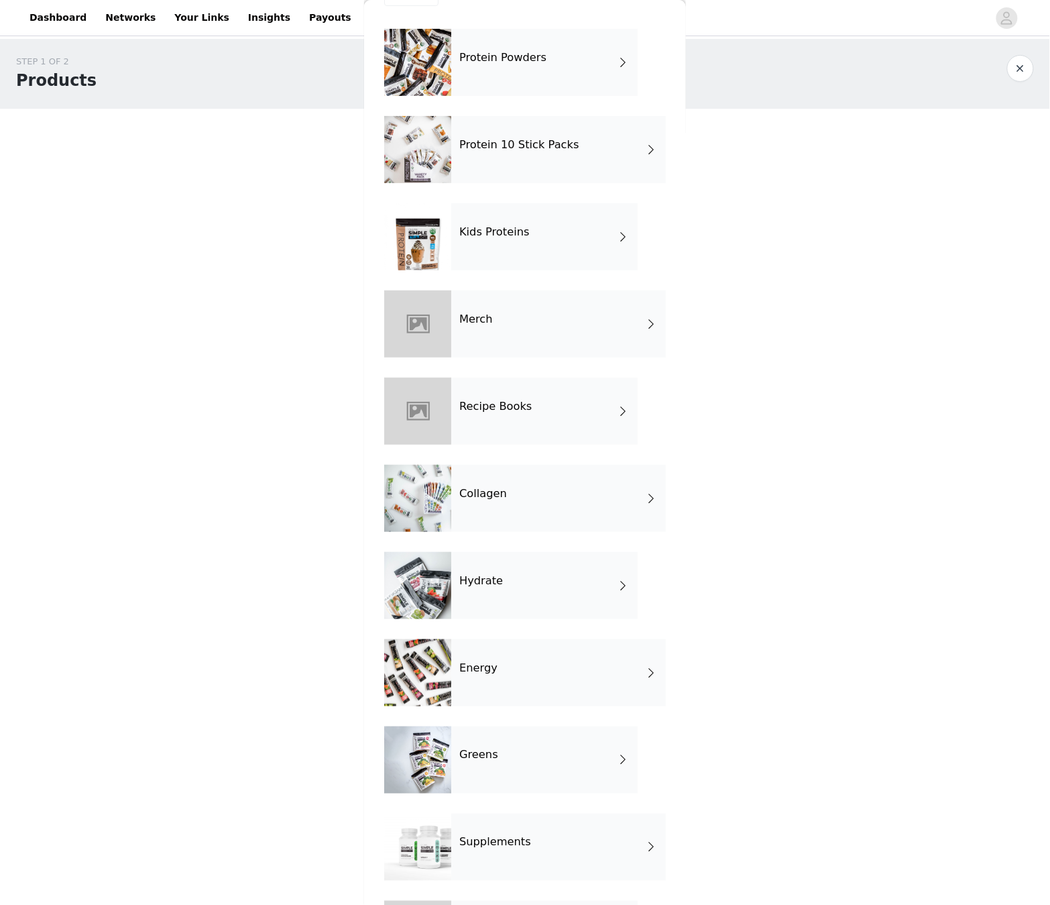
scroll to position [62, 0]
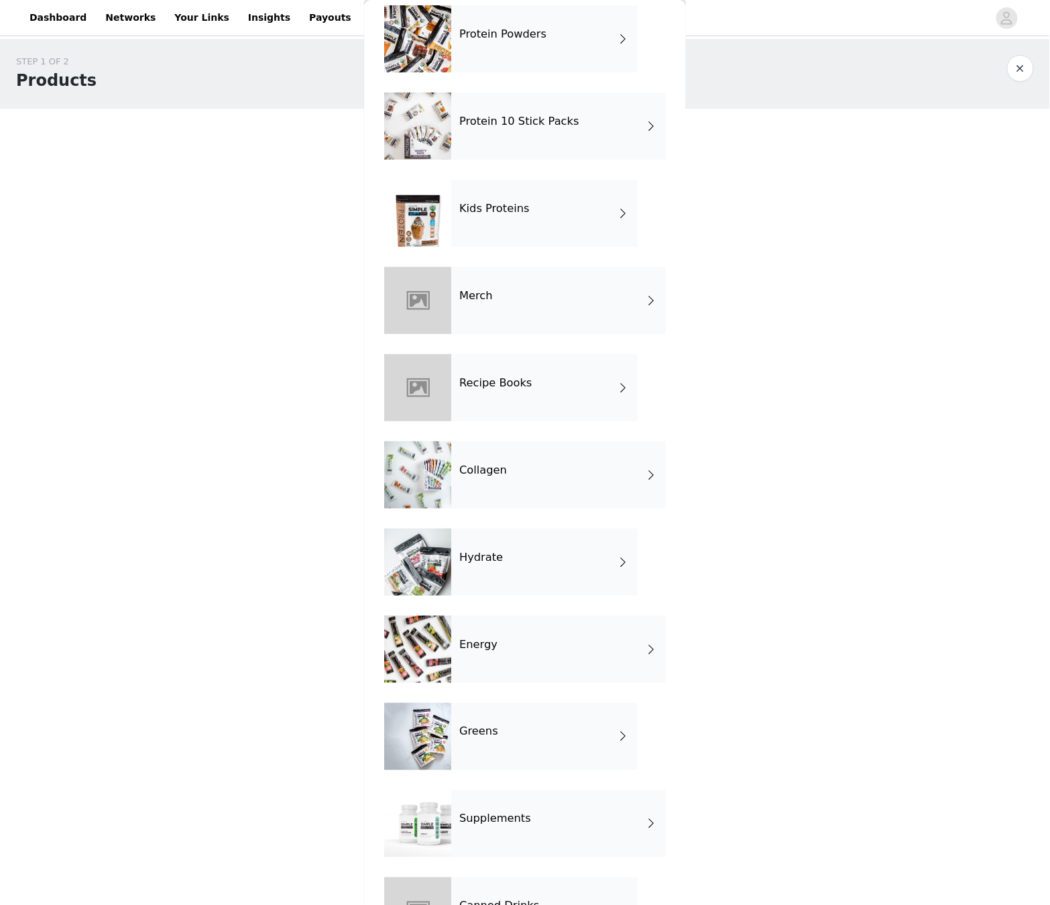
click at [468, 146] on div "Protein 10 Stick Packs" at bounding box center [558, 126] width 215 height 67
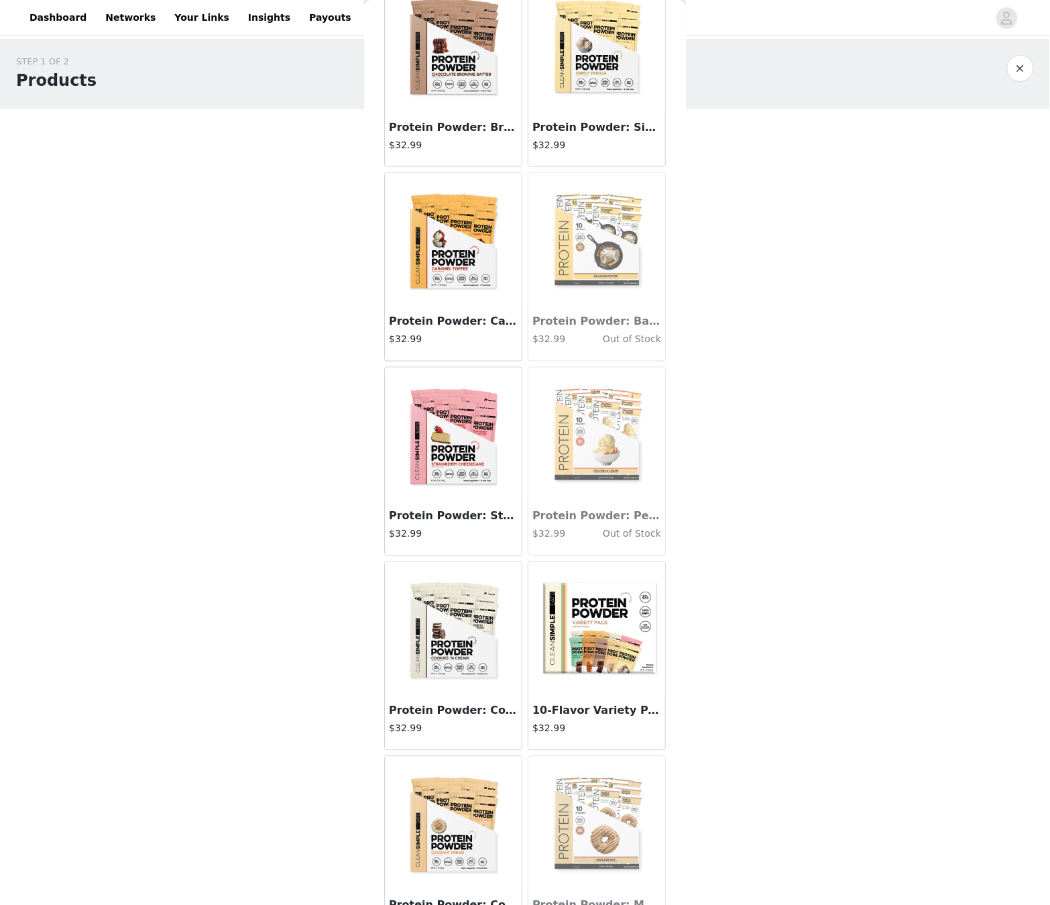
scroll to position [480, 0]
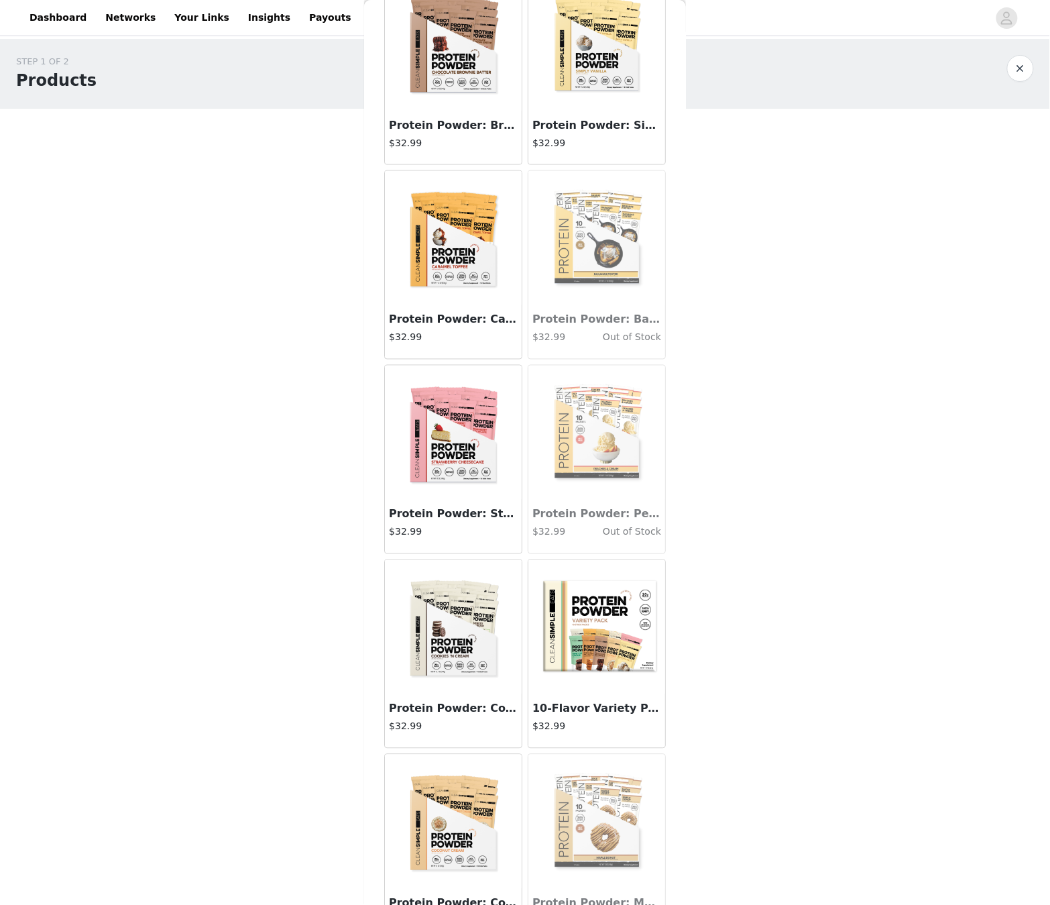
click at [583, 575] on img at bounding box center [597, 627] width 134 height 134
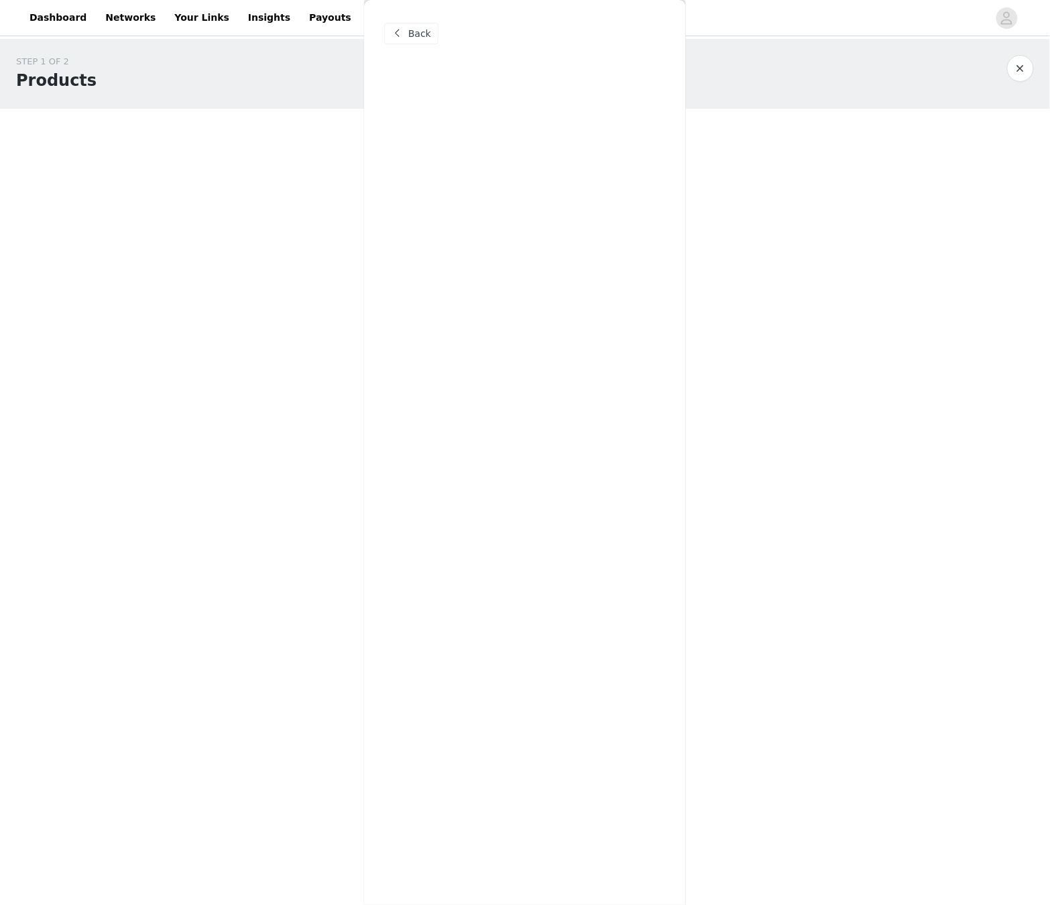
scroll to position [0, 0]
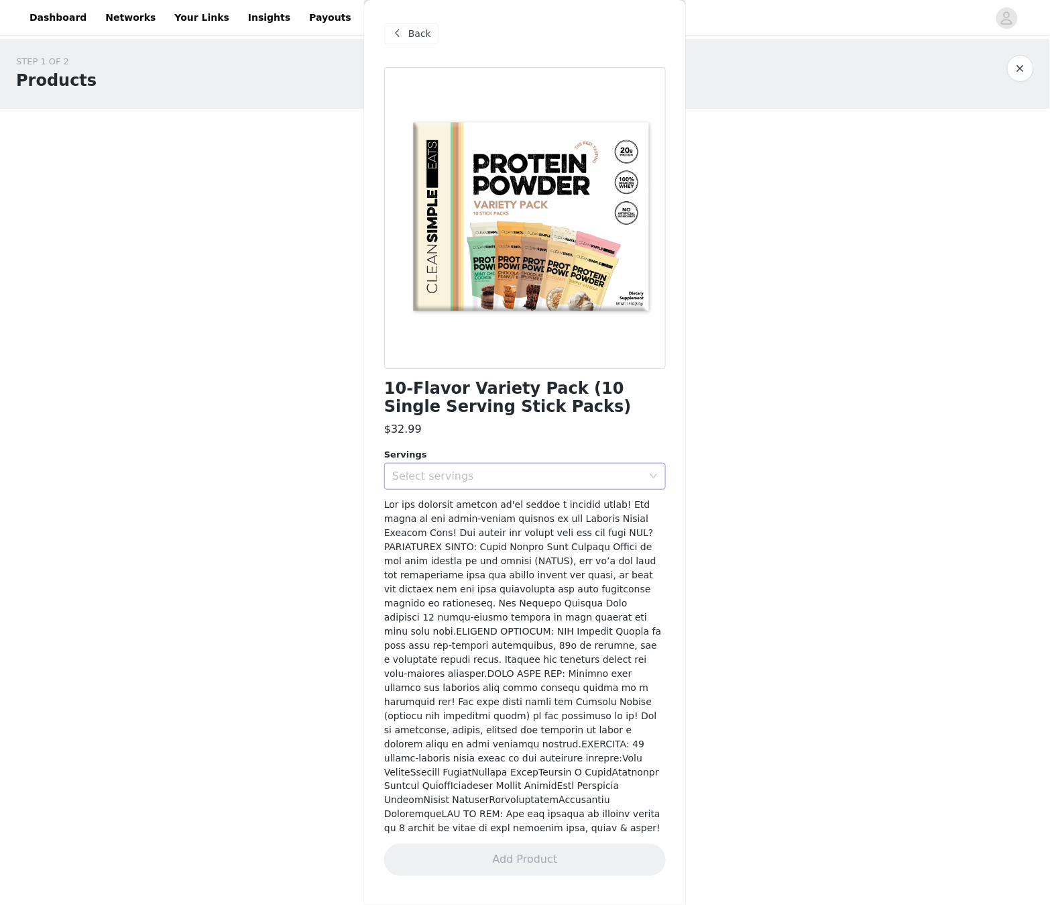
click at [455, 476] on div "Select servings" at bounding box center [517, 476] width 251 height 13
click at [451, 496] on li "10" at bounding box center [525, 504] width 282 height 21
click at [597, 575] on button "Add Product" at bounding box center [525, 860] width 282 height 32
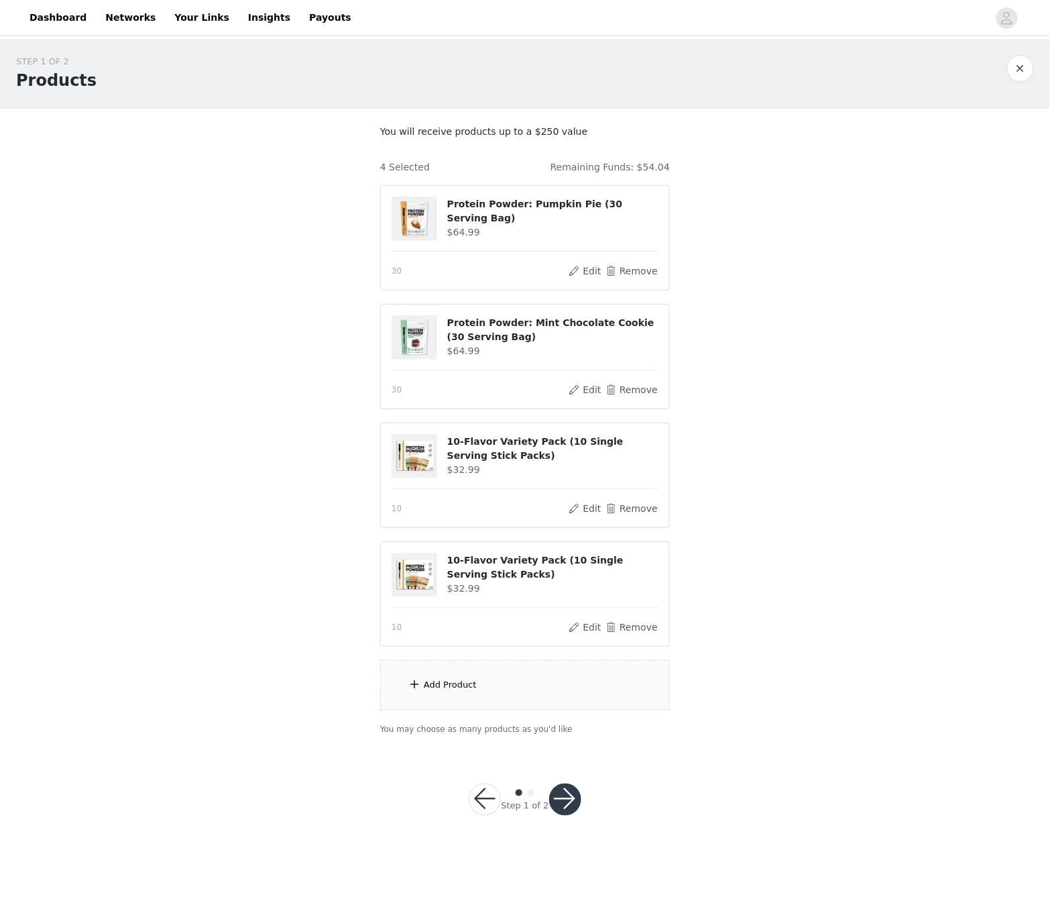
click at [570, 575] on div "Add Product" at bounding box center [525, 685] width 290 height 50
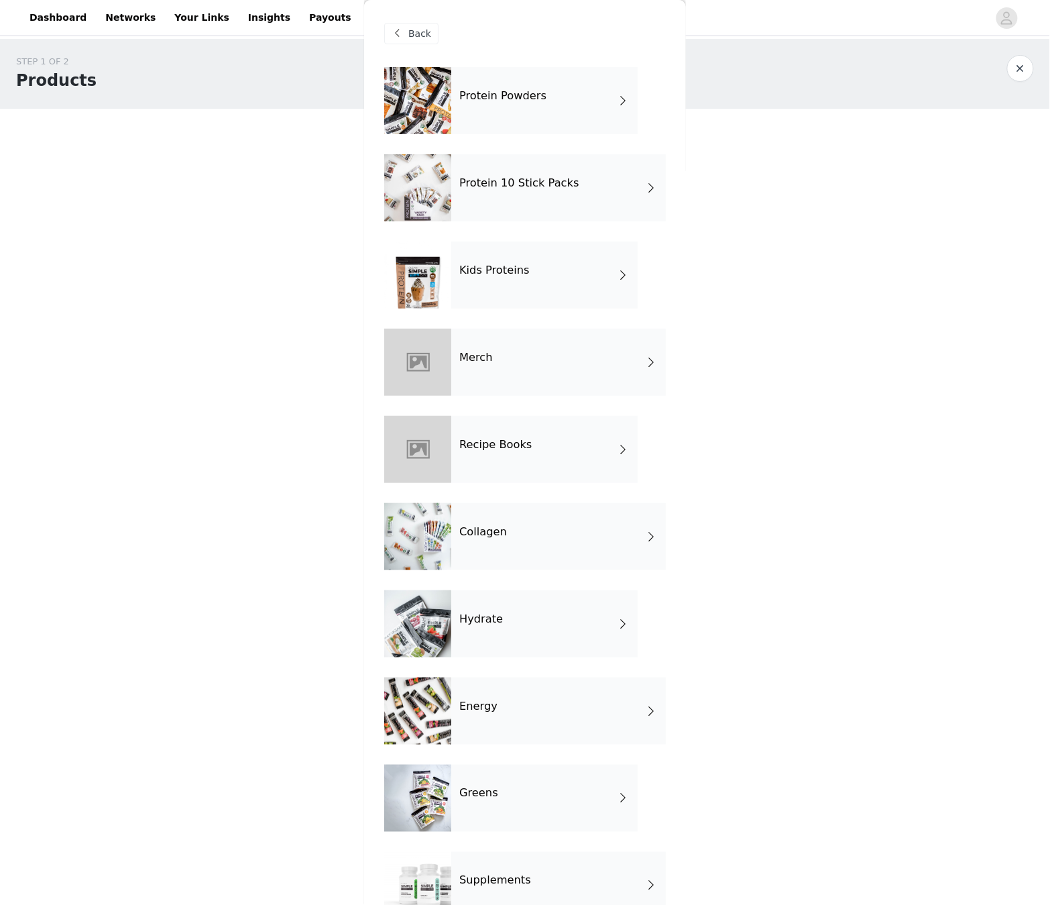
click at [494, 215] on div "Protein 10 Stick Packs" at bounding box center [558, 187] width 215 height 67
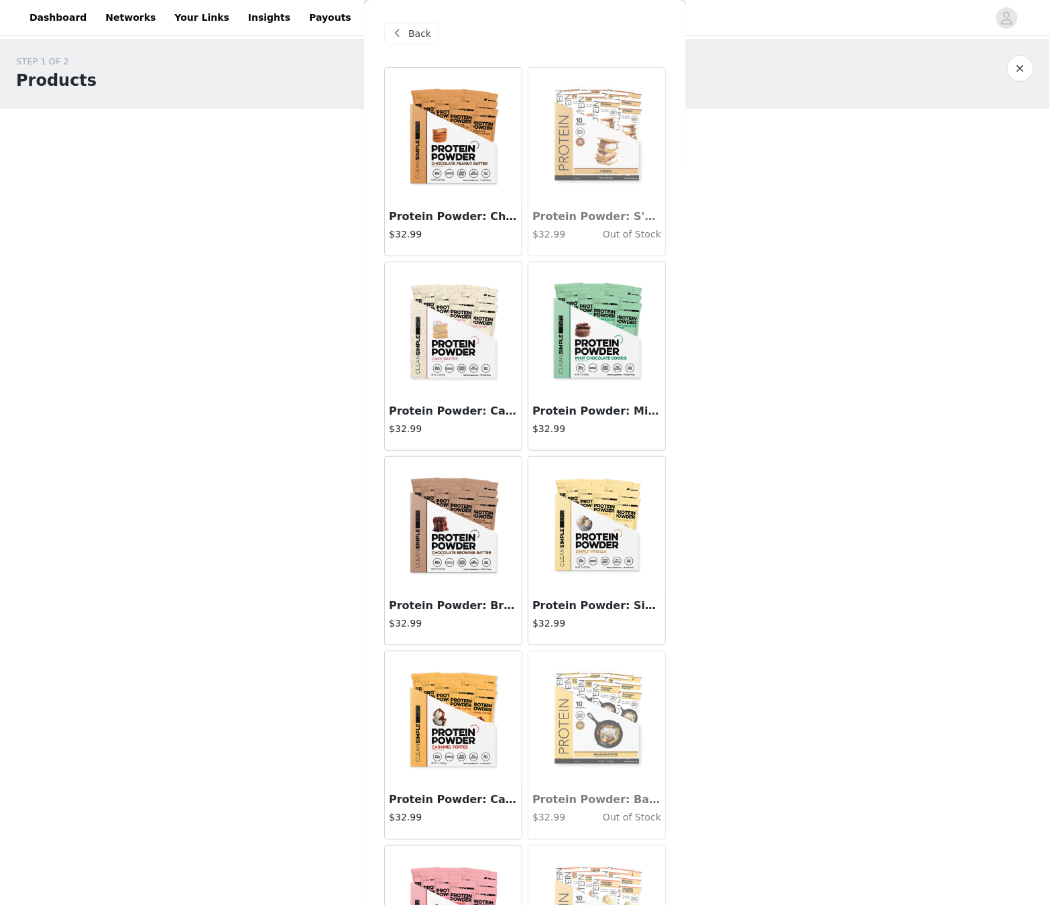
click at [395, 27] on span at bounding box center [398, 33] width 16 height 16
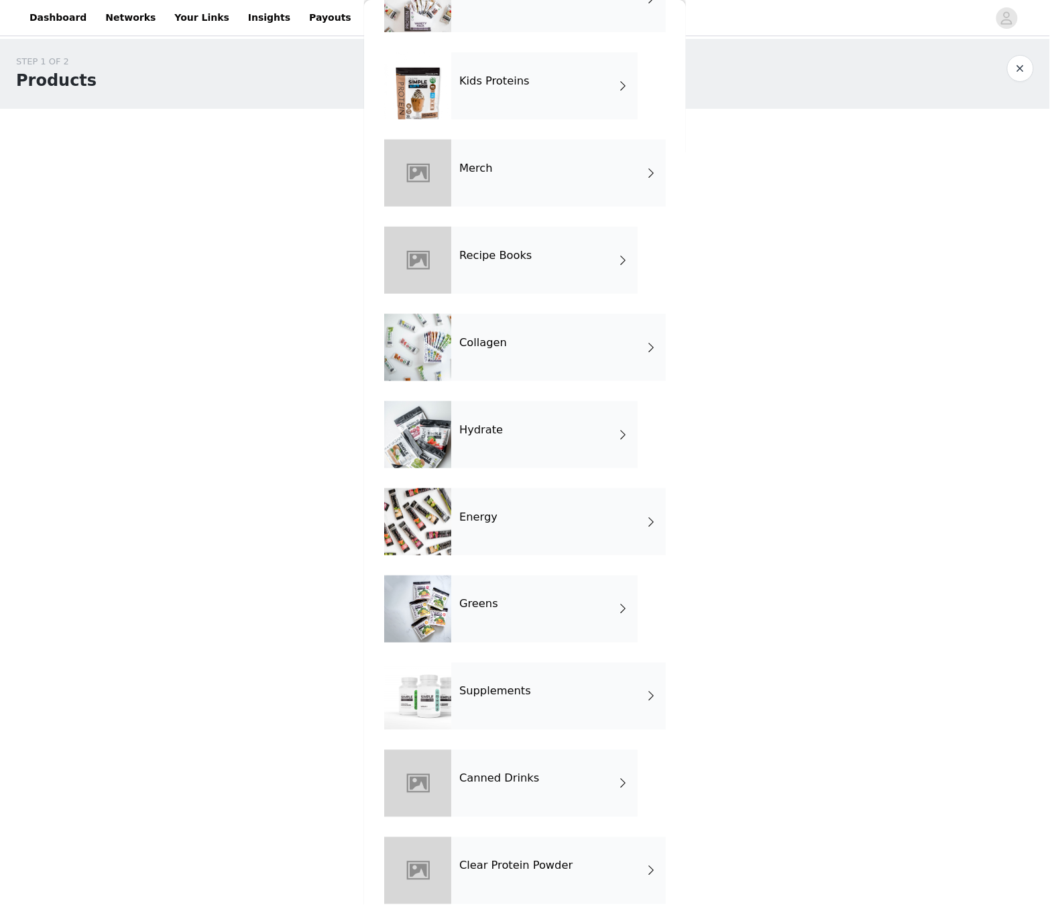
scroll to position [282, 0]
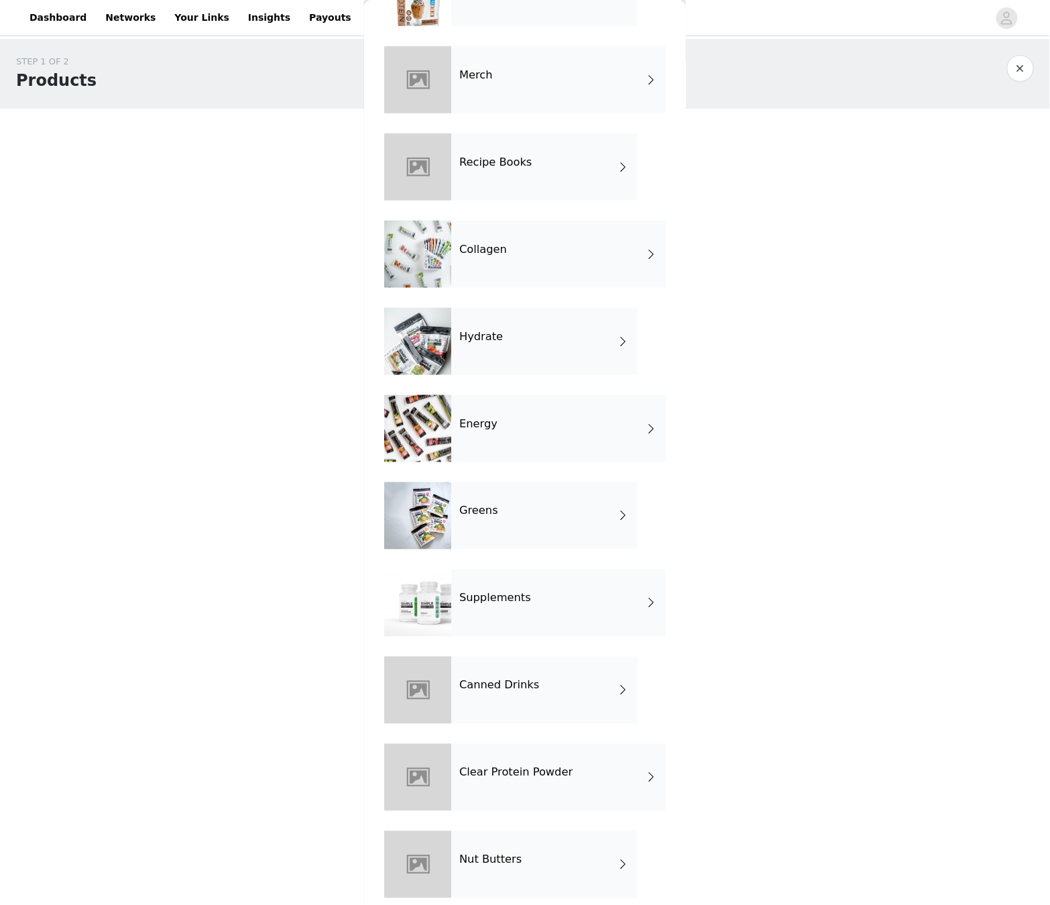
click at [516, 282] on div "Collagen" at bounding box center [558, 254] width 215 height 67
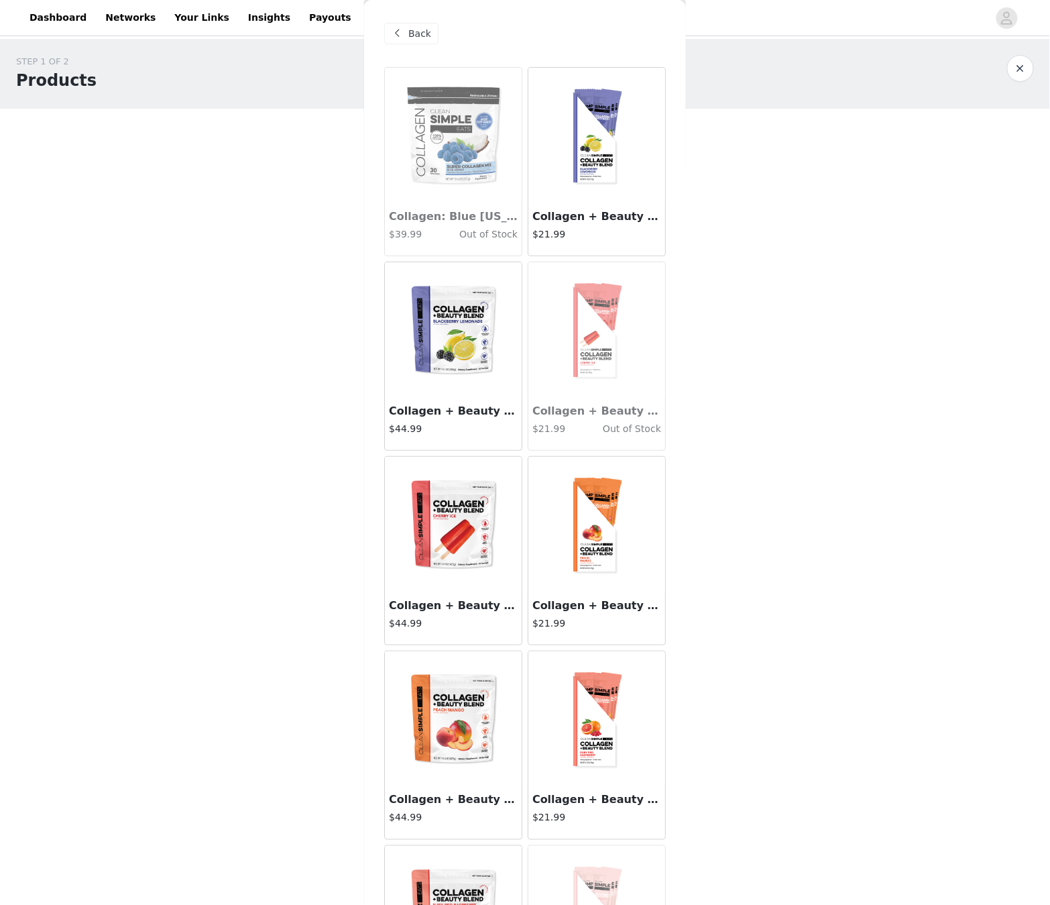
scroll to position [0, 0]
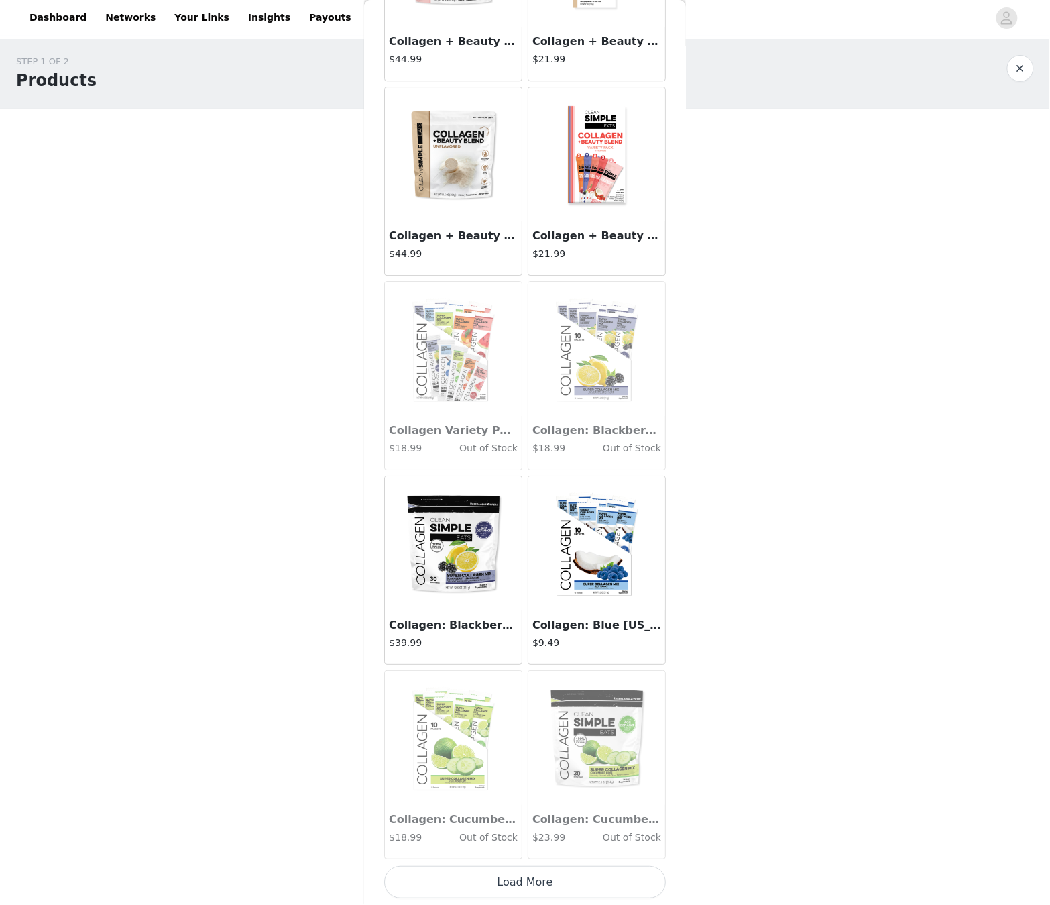
click at [580, 575] on button "Load More" at bounding box center [525, 882] width 282 height 32
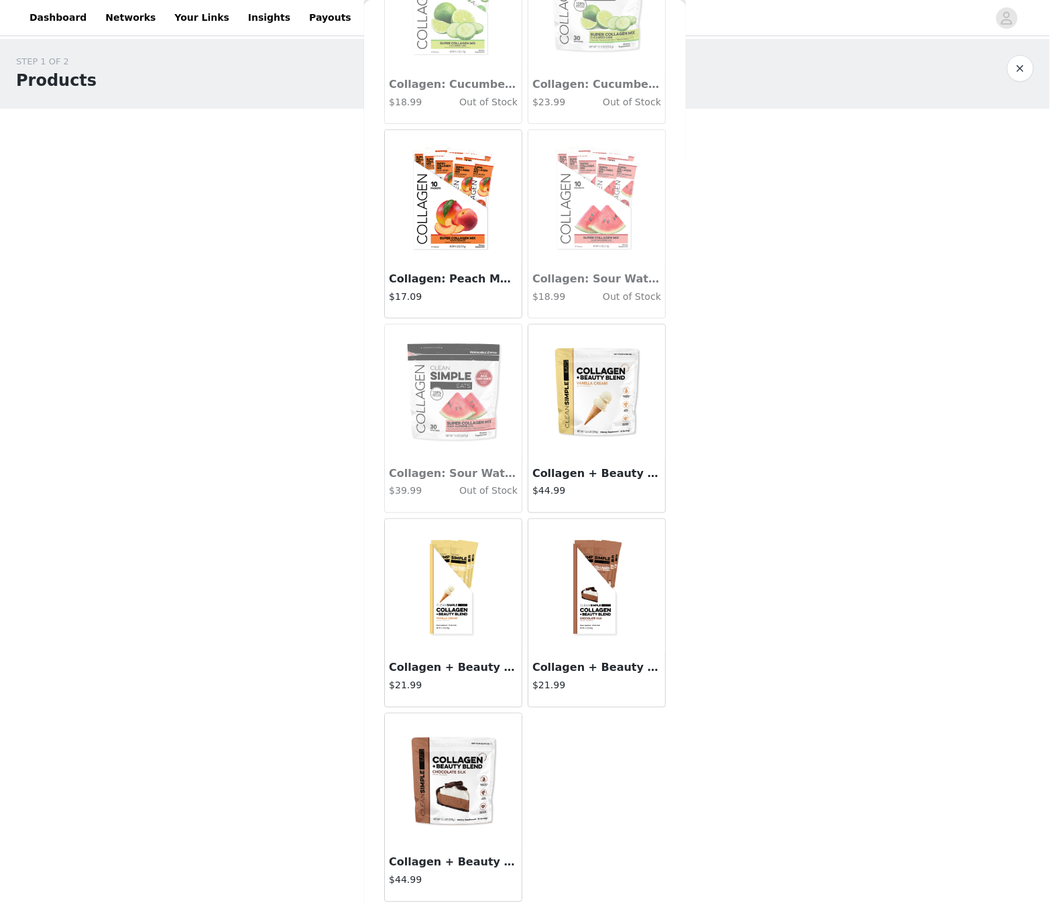
scroll to position [1889, 0]
click at [593, 435] on img at bounding box center [597, 392] width 134 height 134
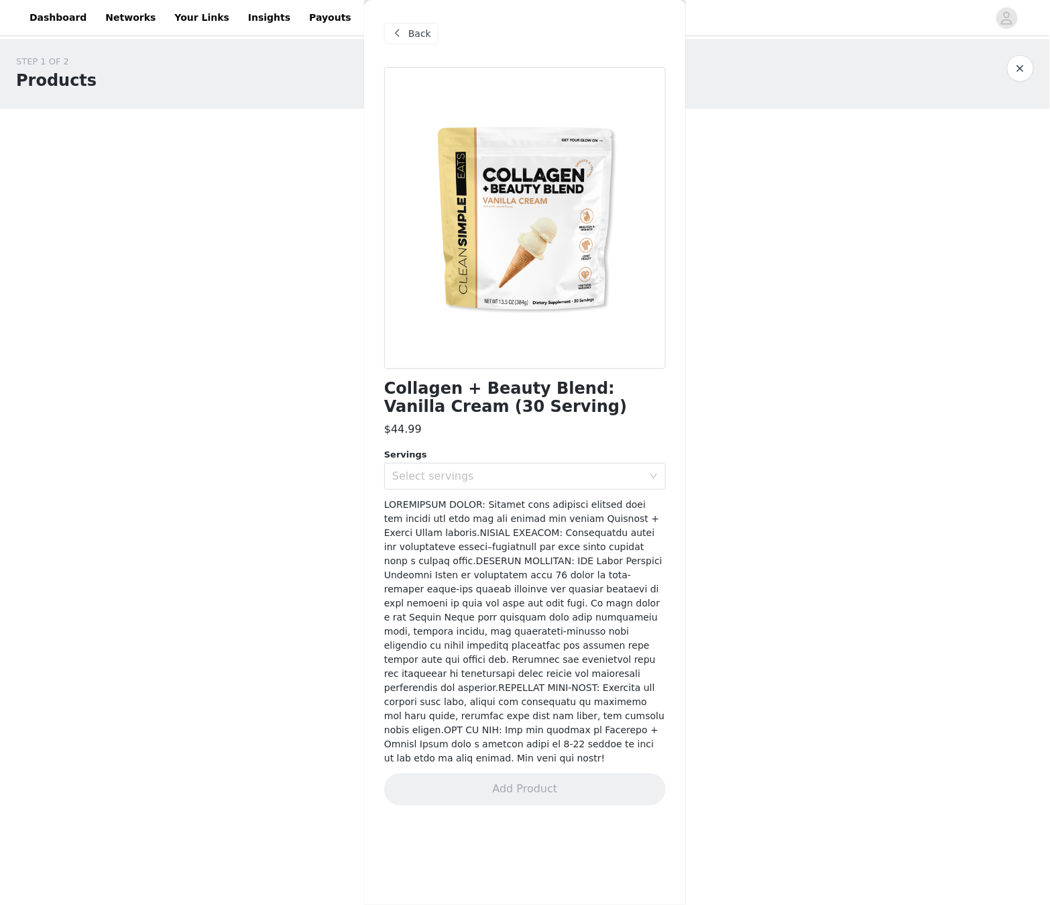
scroll to position [0, 0]
click at [534, 467] on div "Select servings" at bounding box center [520, 475] width 257 height 25
click at [530, 508] on li "30" at bounding box center [525, 504] width 282 height 21
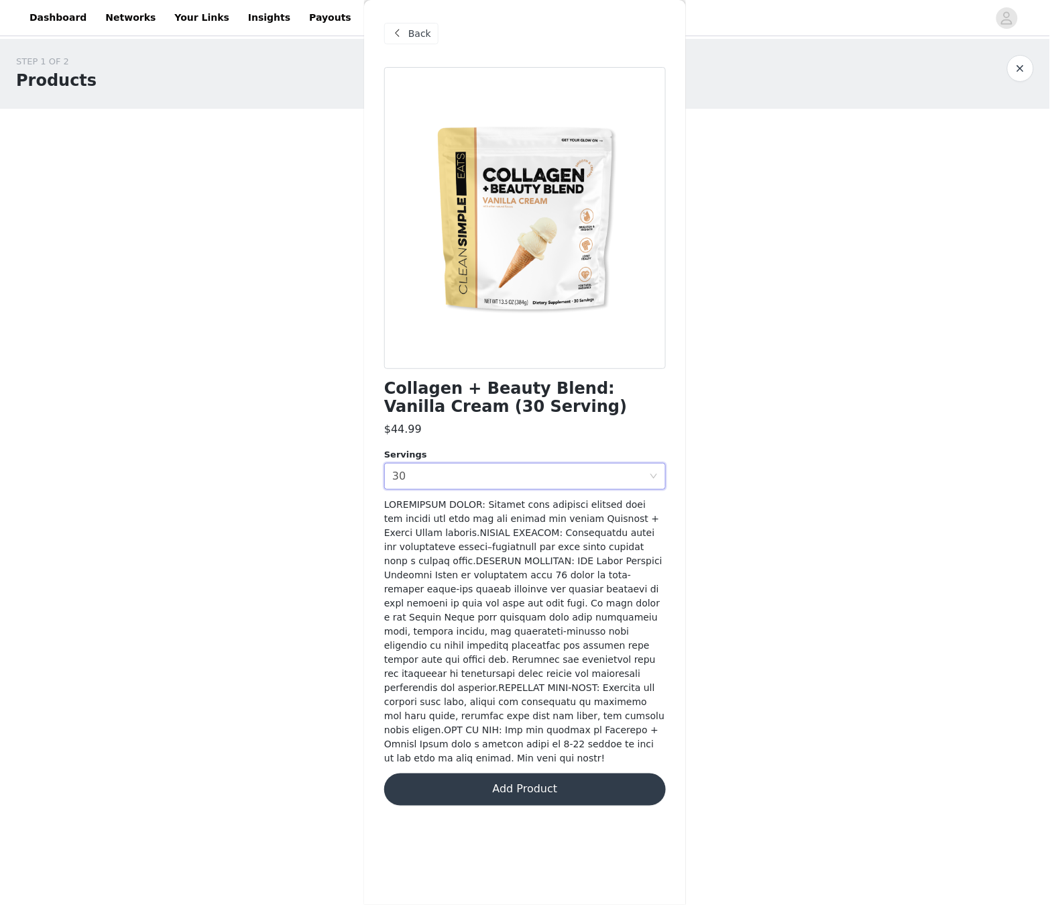
click at [645, 575] on button "Add Product" at bounding box center [525, 789] width 282 height 32
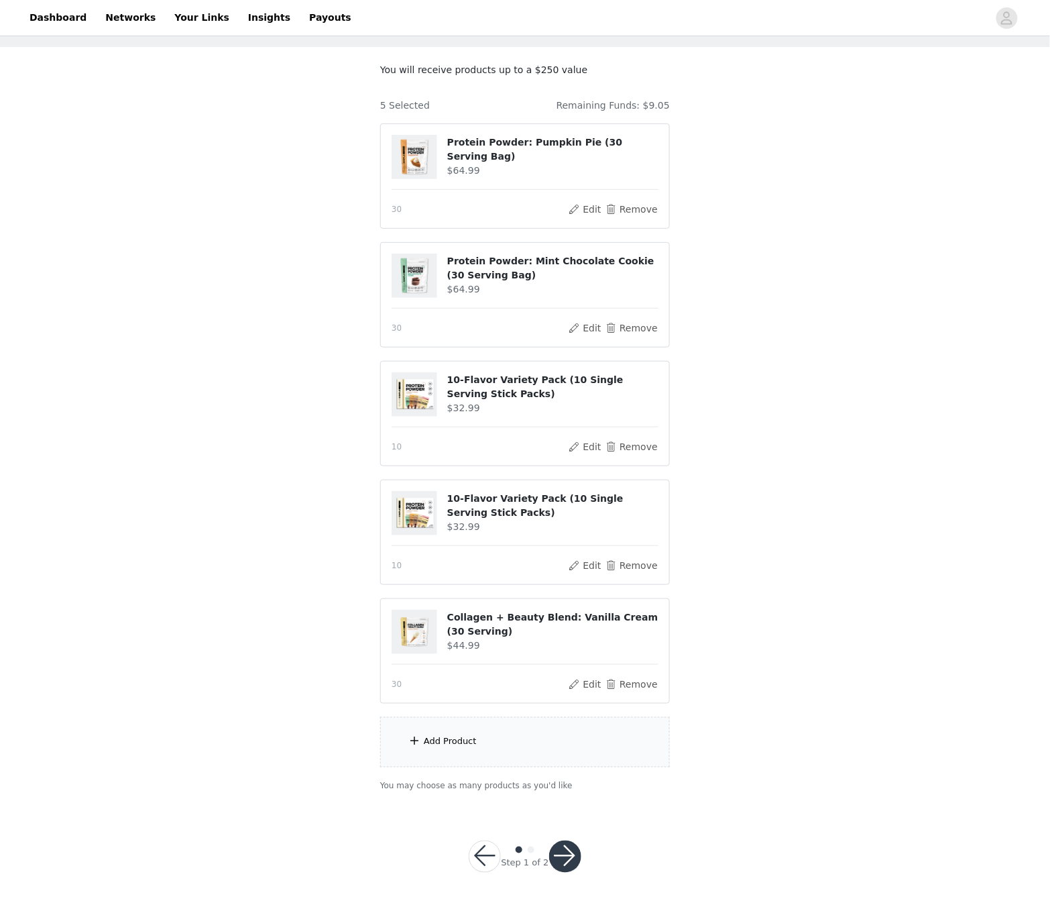
scroll to position [60, 0]
drag, startPoint x: 513, startPoint y: 747, endPoint x: 516, endPoint y: 737, distance: 10.4
click at [512, 575] on div "Add Product" at bounding box center [525, 743] width 290 height 50
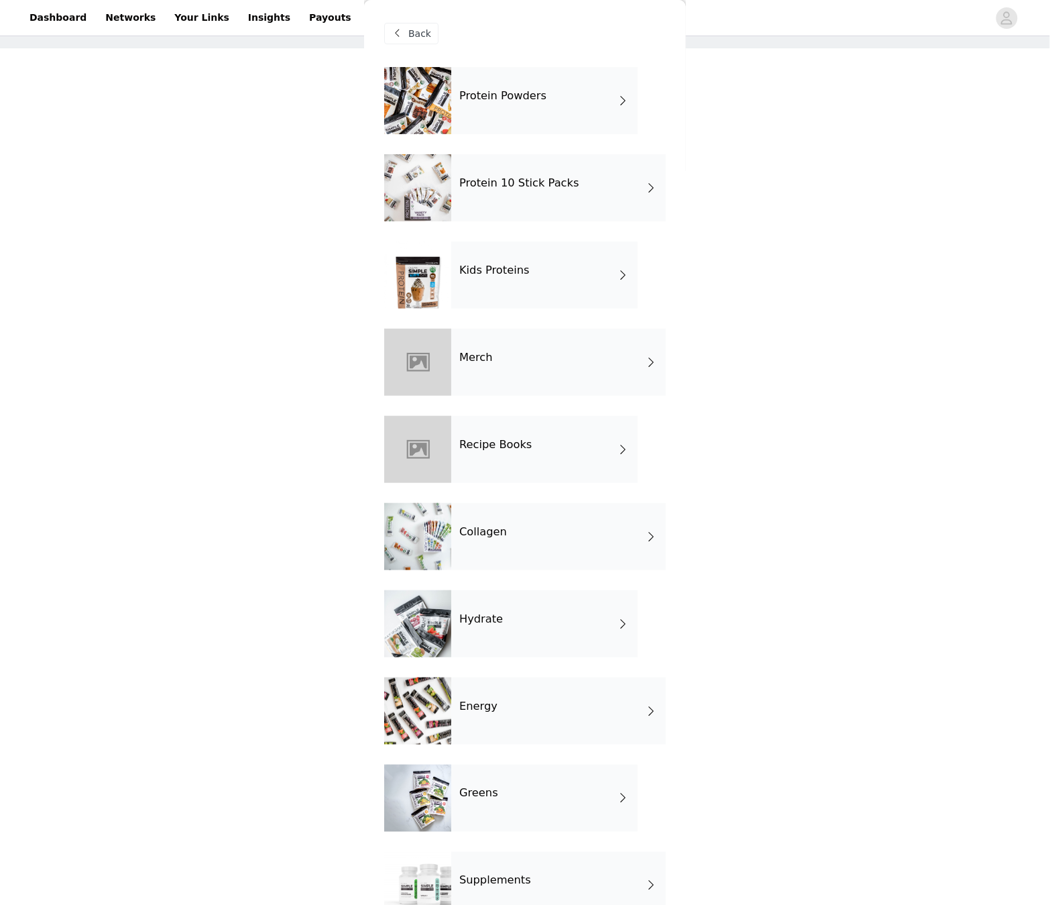
click at [460, 133] on div "Protein Powders Protein 10 Stick Packs Kids Proteins Merch Recipe Books Collage…" at bounding box center [525, 634] width 282 height 1134
click at [502, 98] on h4 "Protein Powders" at bounding box center [502, 96] width 87 height 12
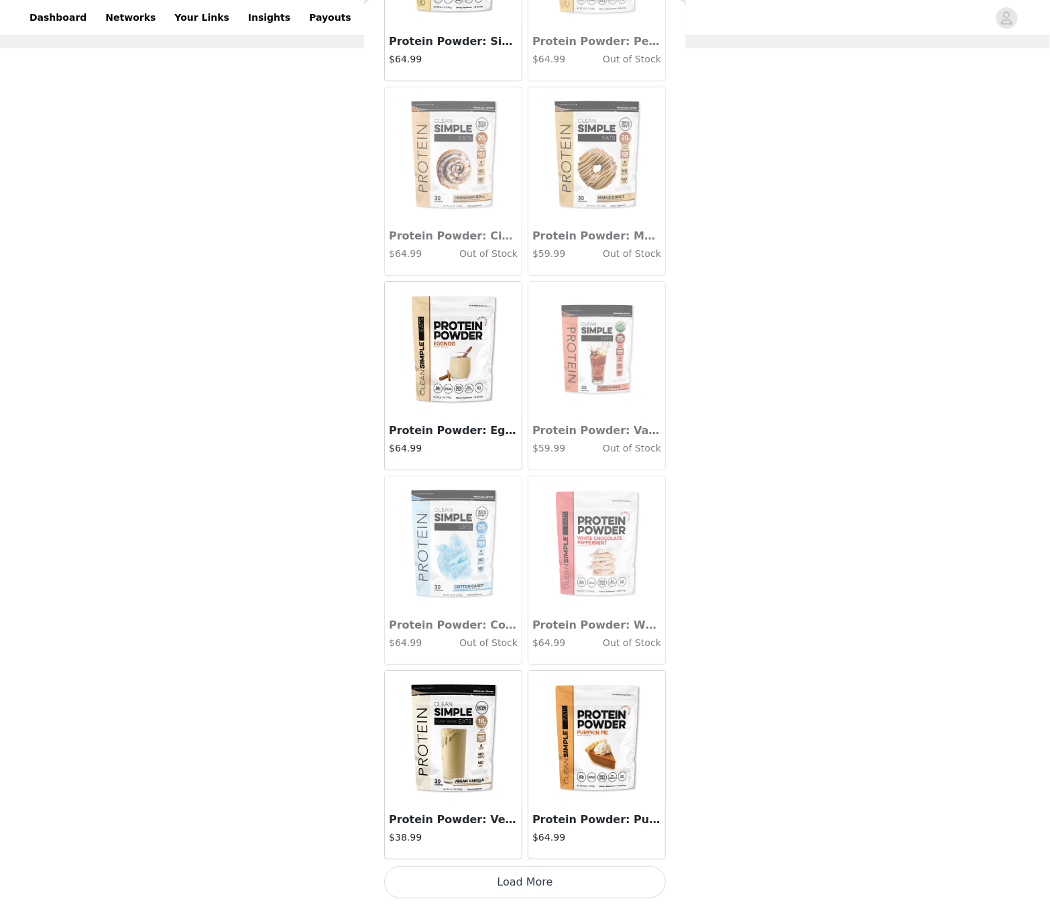
click at [588, 575] on button "Load More" at bounding box center [525, 882] width 282 height 32
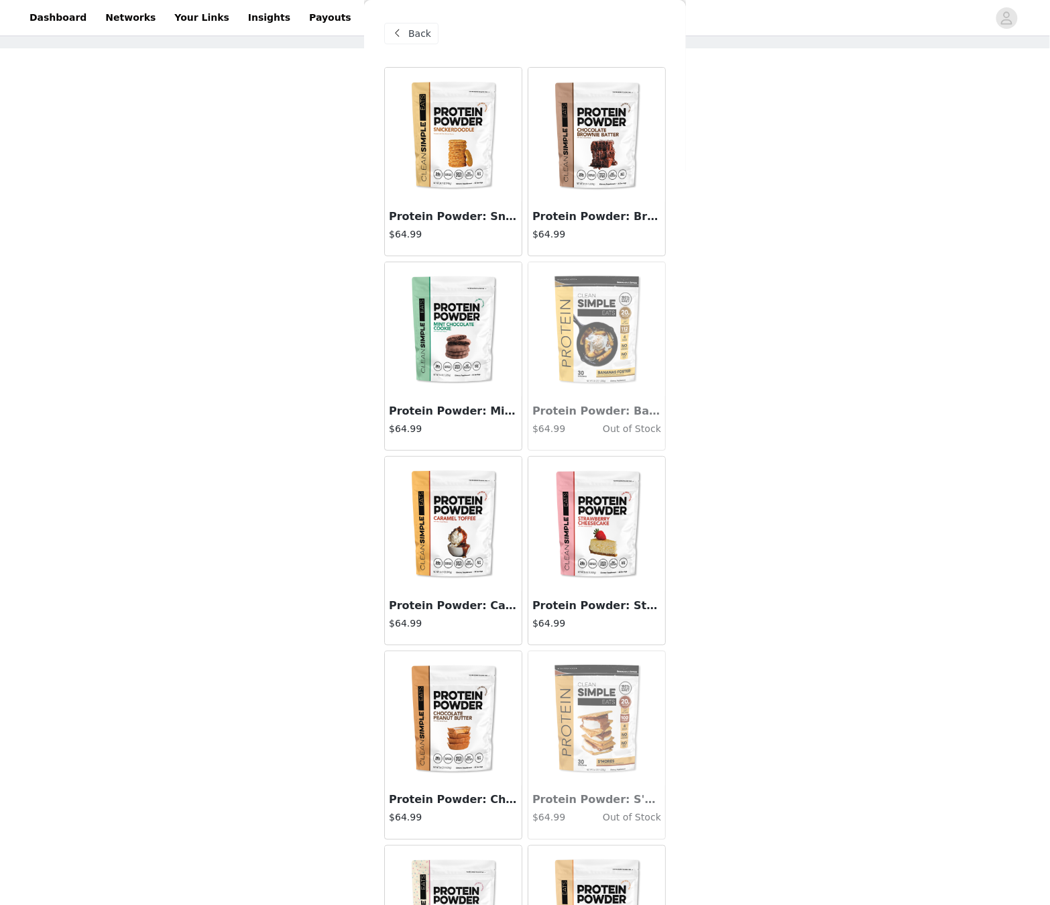
scroll to position [0, 0]
click at [411, 28] on span "Back" at bounding box center [419, 34] width 23 height 14
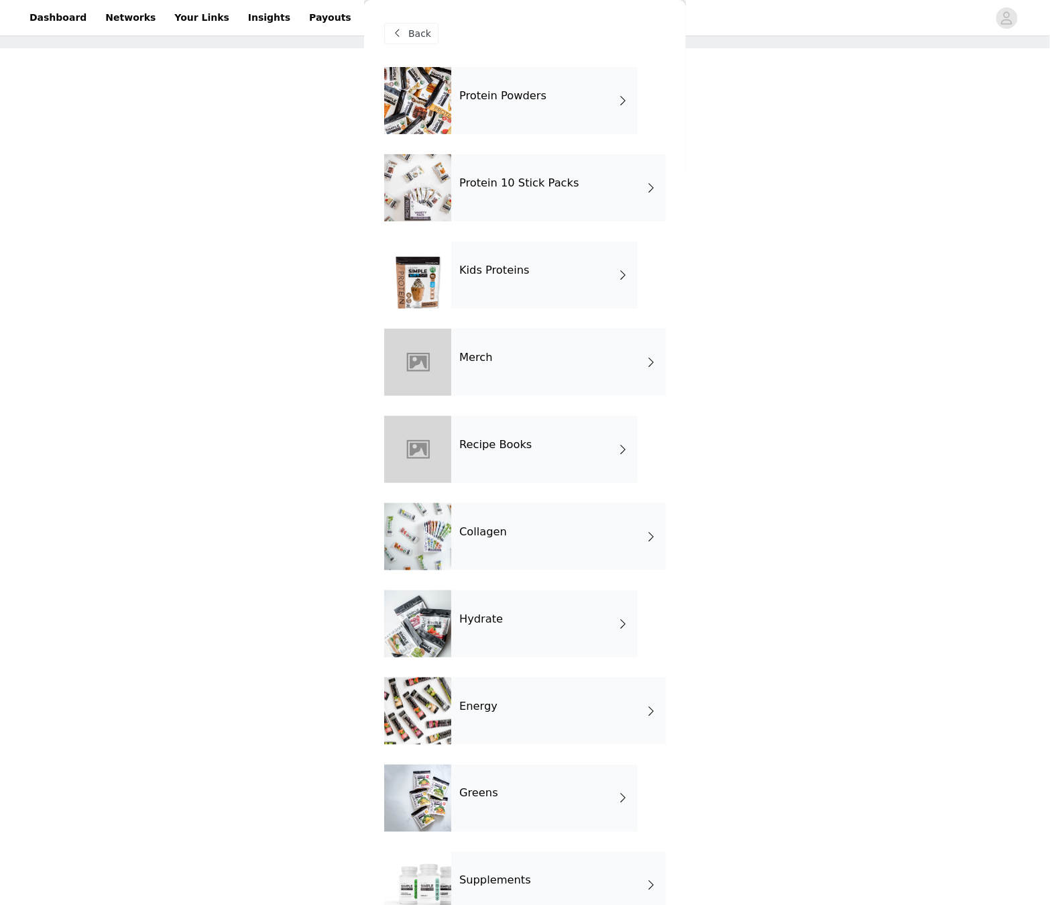
click at [525, 210] on div "Protein 10 Stick Packs" at bounding box center [558, 187] width 215 height 67
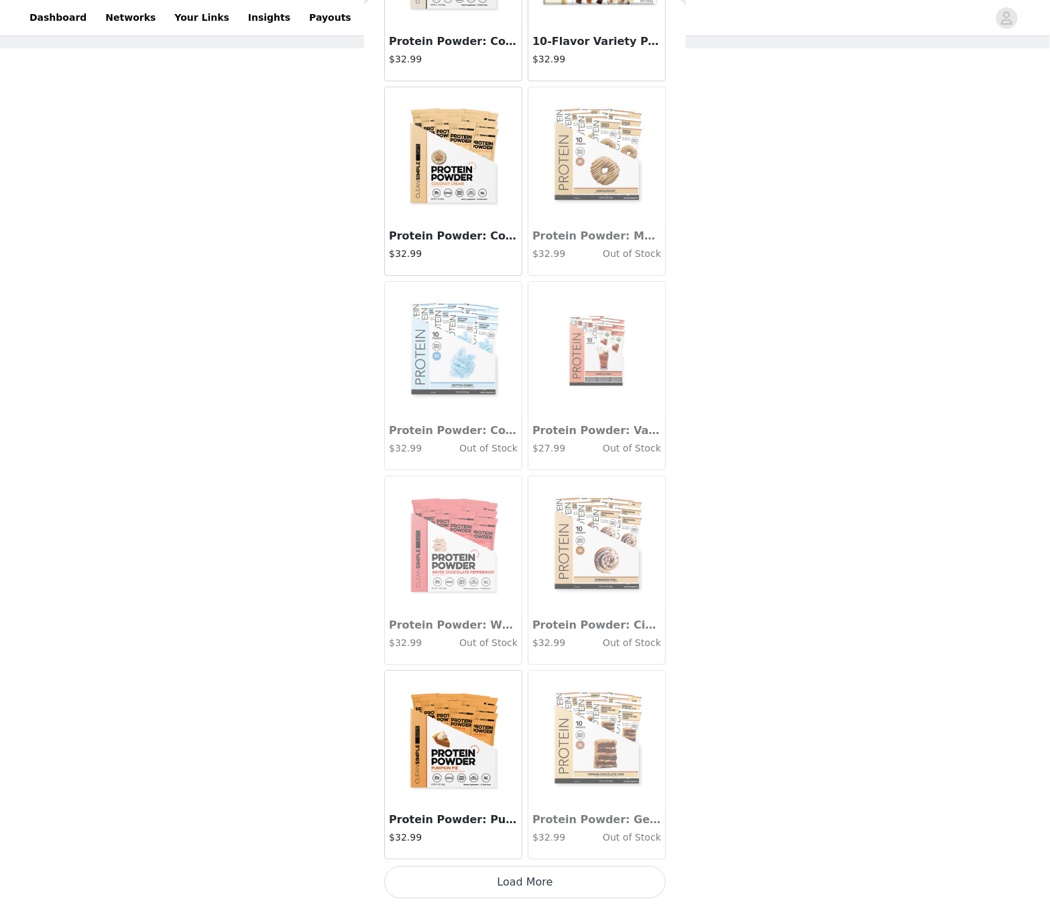
click at [569, 575] on button "Load More" at bounding box center [525, 882] width 282 height 32
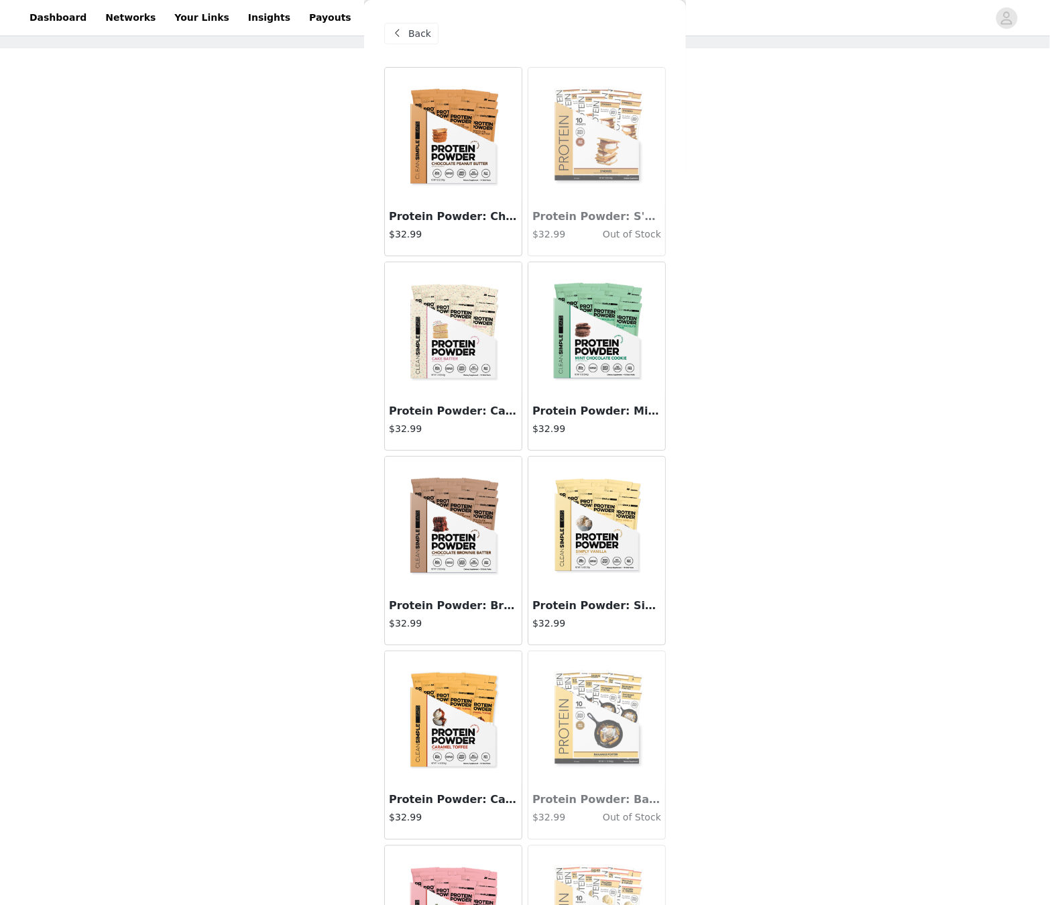
click at [401, 29] on span at bounding box center [398, 33] width 16 height 16
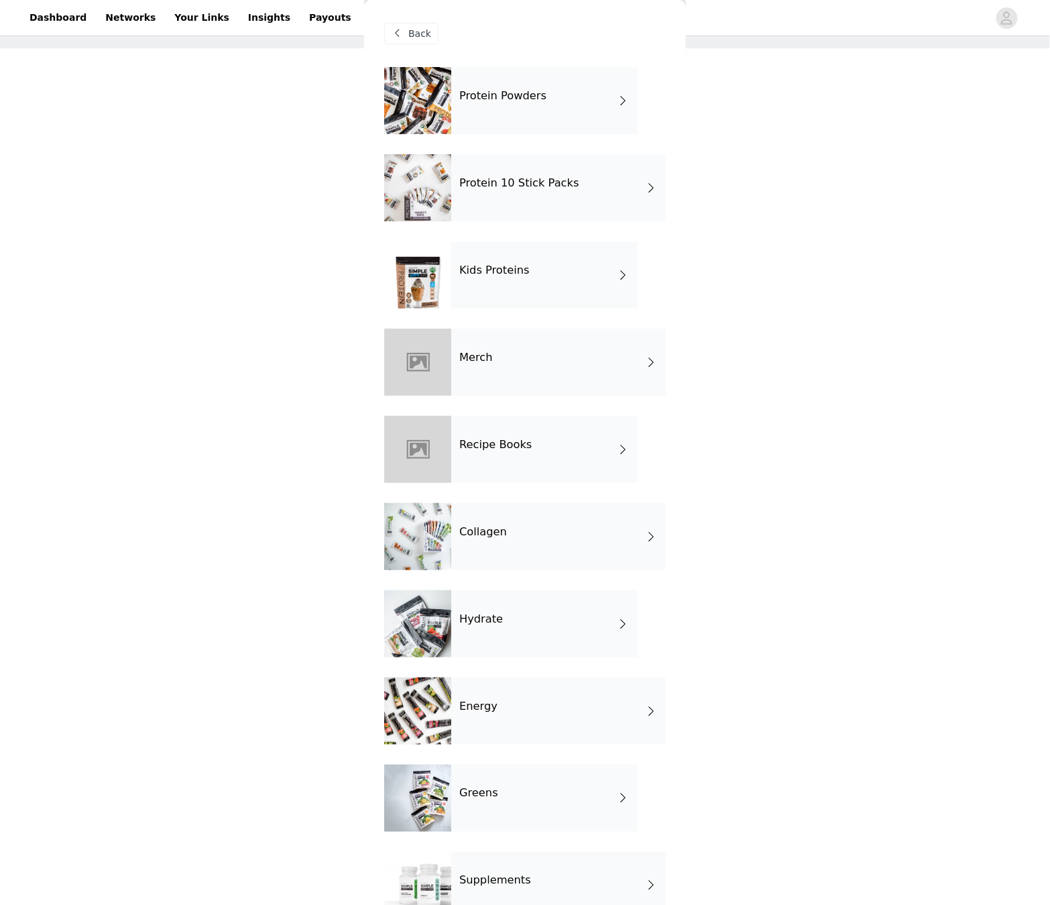
click at [486, 282] on div "Kids Proteins" at bounding box center [544, 274] width 186 height 67
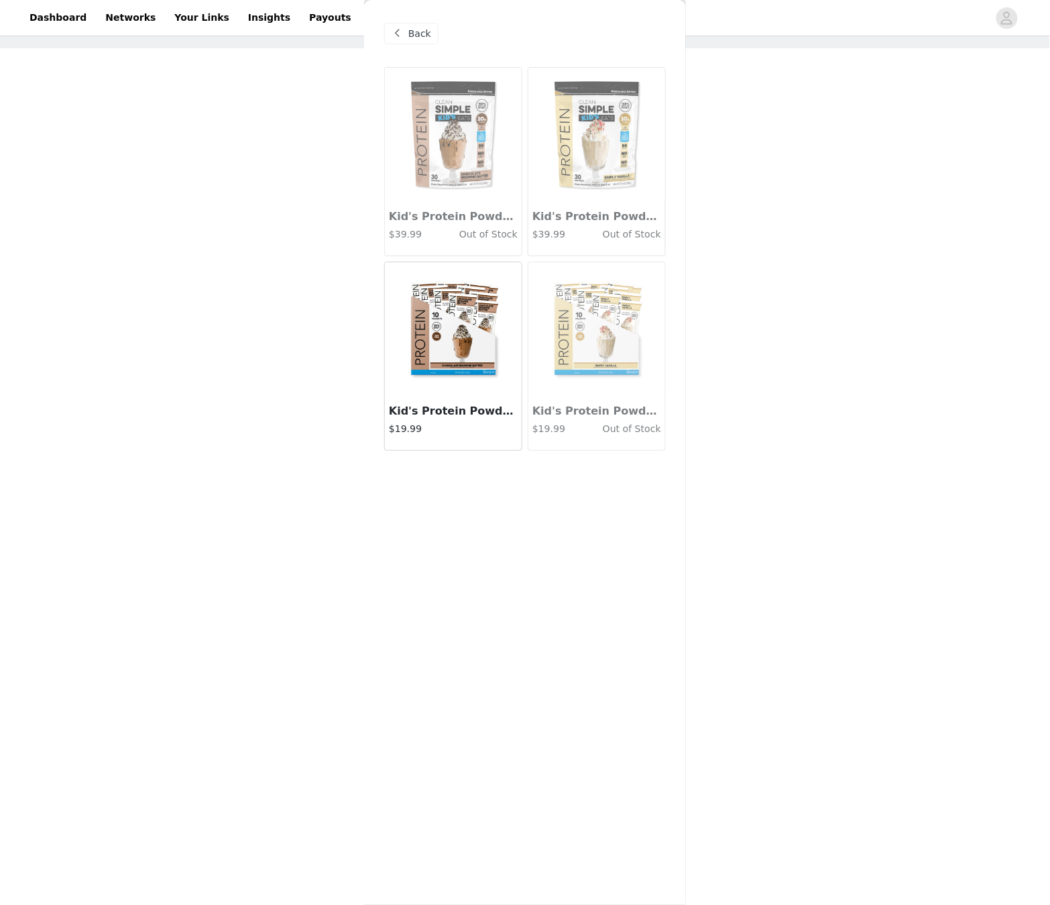
click at [411, 36] on span "Back" at bounding box center [419, 34] width 23 height 14
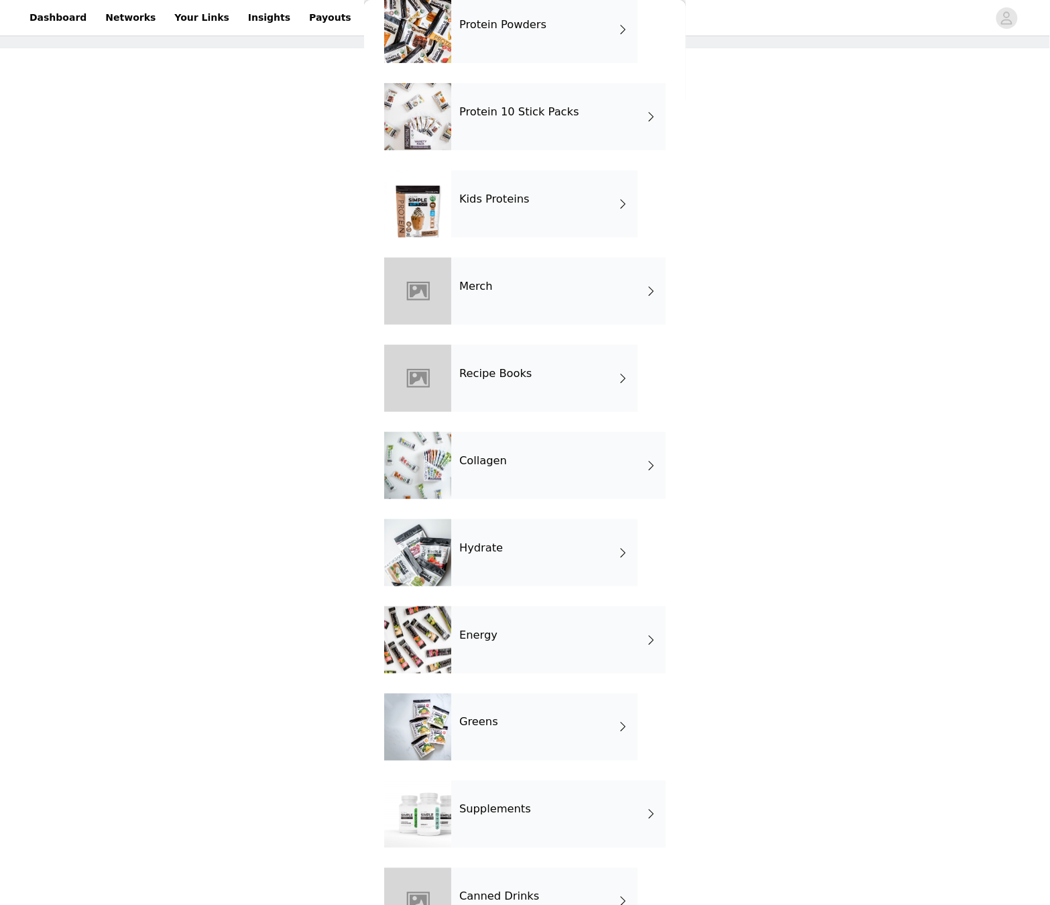
scroll to position [101, 0]
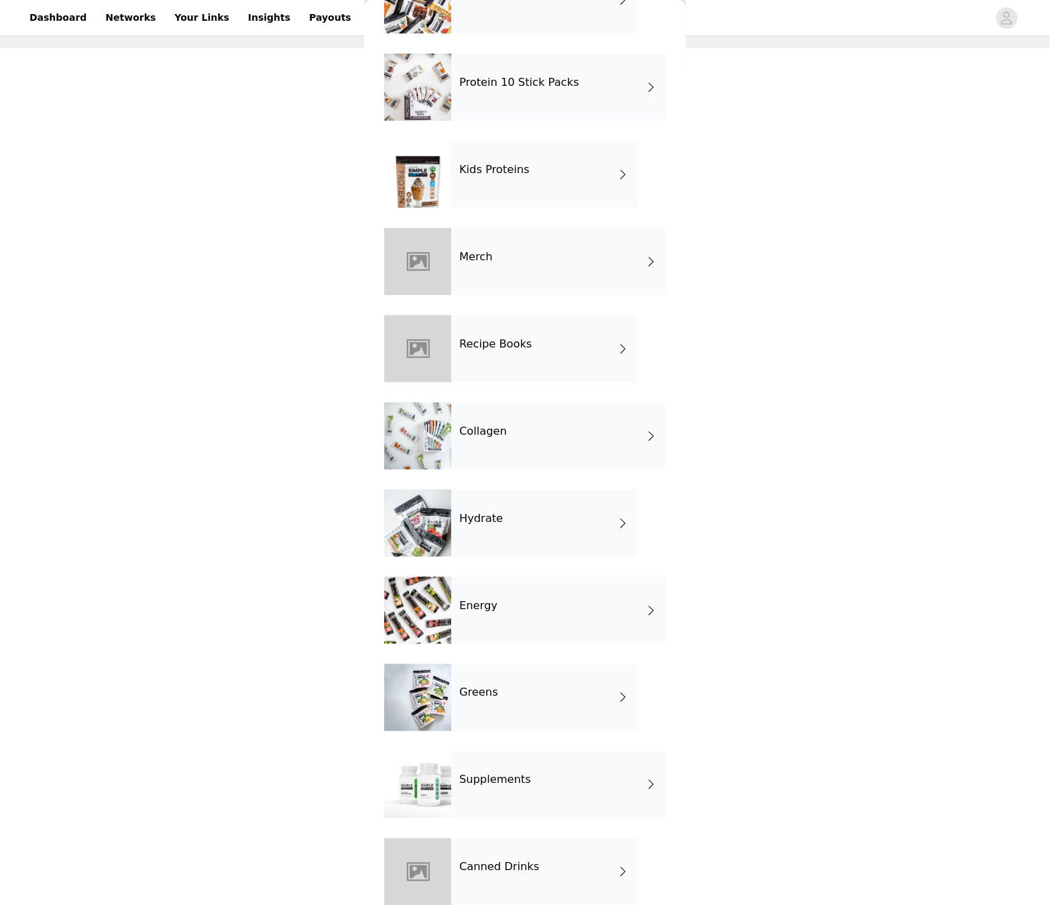
click at [461, 278] on div "Merch" at bounding box center [558, 261] width 215 height 67
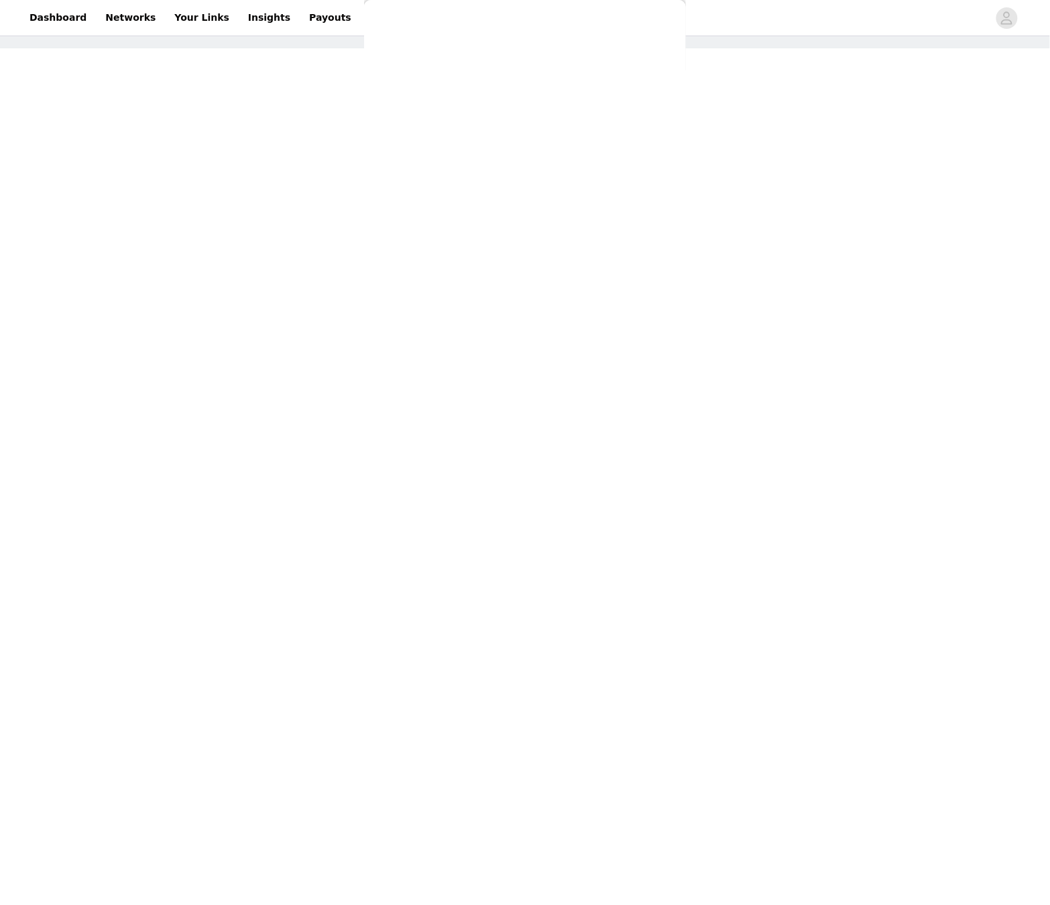
scroll to position [0, 0]
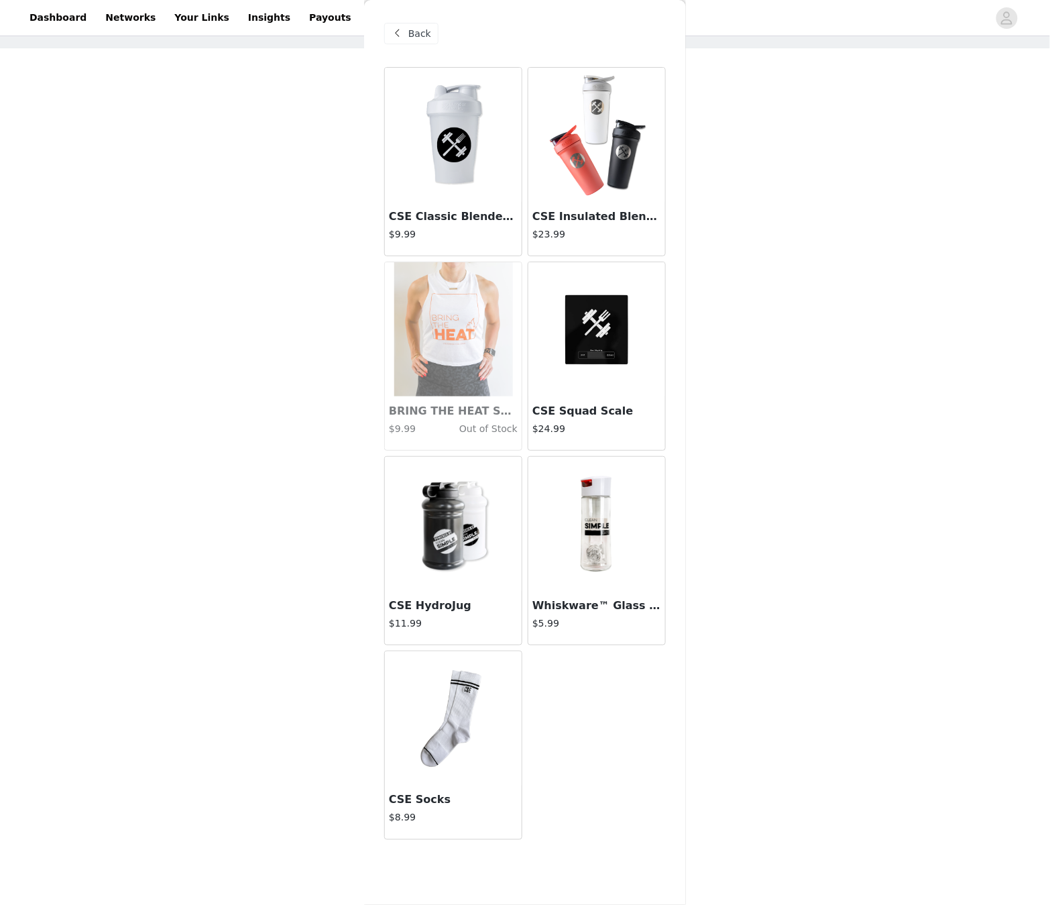
click at [411, 38] on span "Back" at bounding box center [419, 34] width 23 height 14
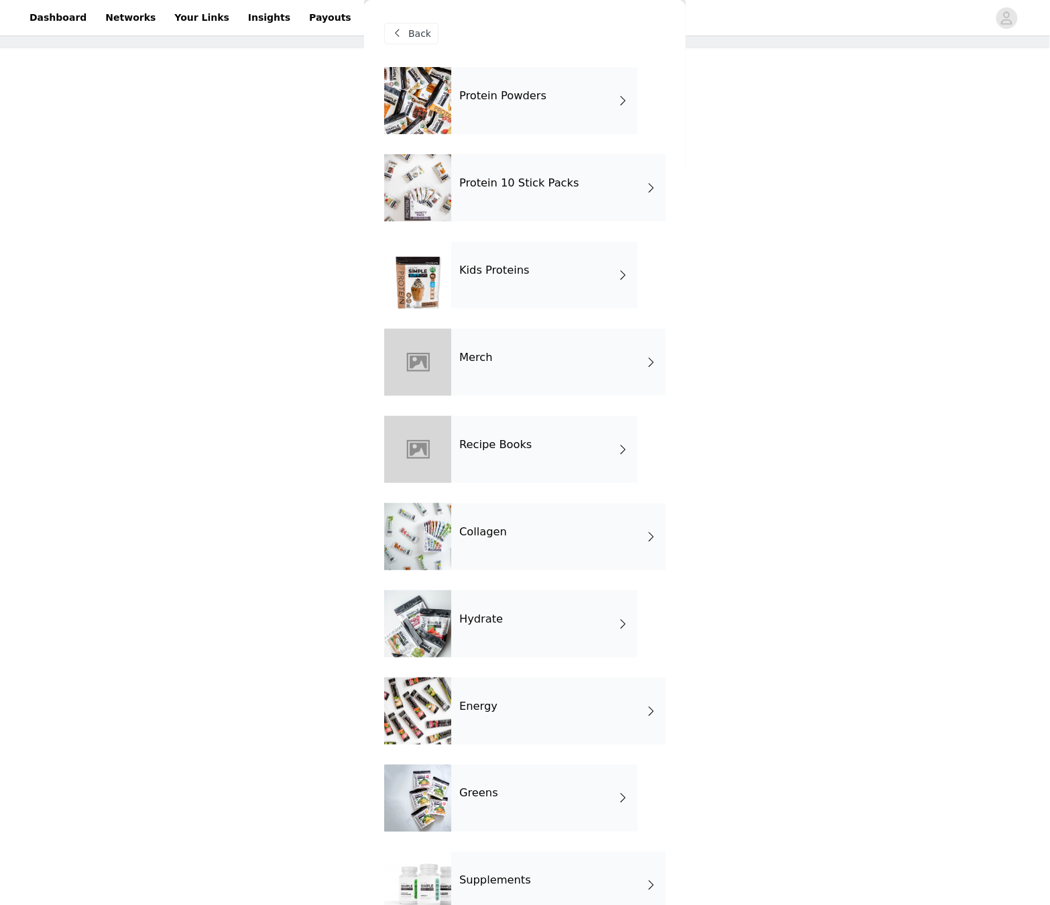
click at [564, 575] on div "Energy" at bounding box center [558, 710] width 215 height 67
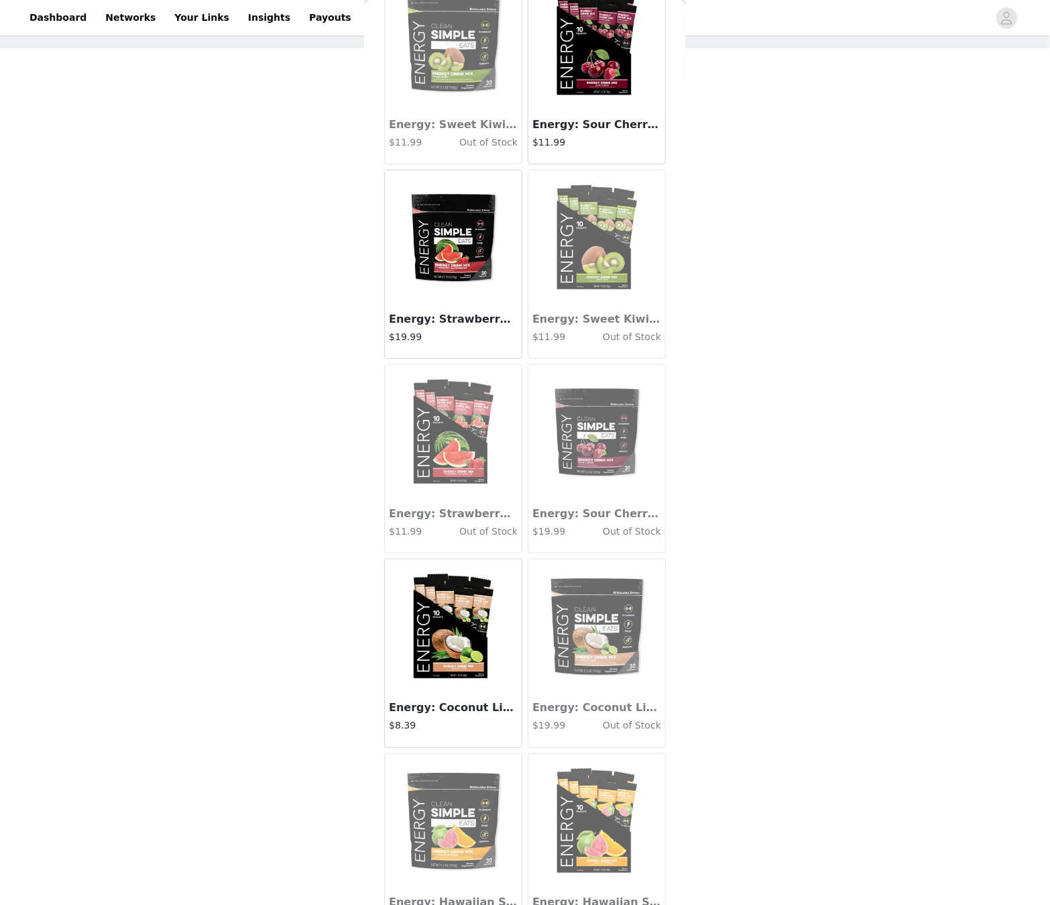
scroll to position [100, 0]
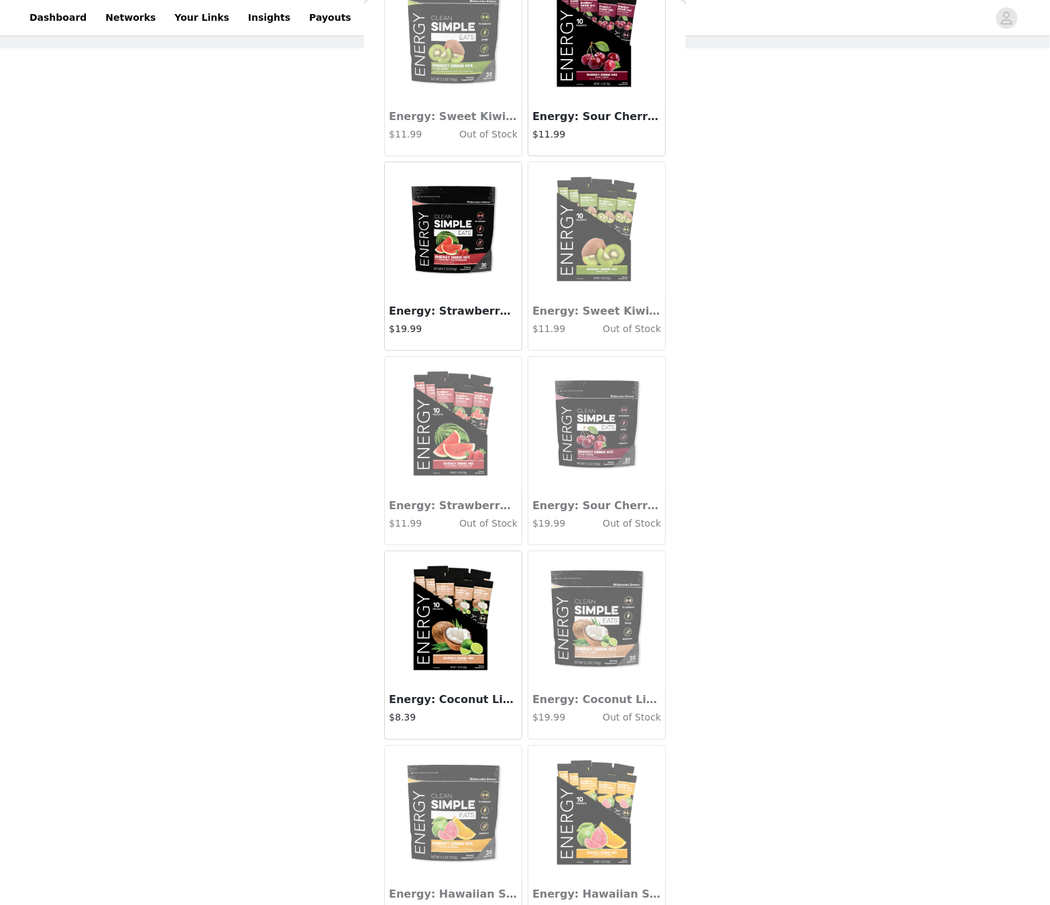
click at [429, 575] on img at bounding box center [453, 618] width 134 height 134
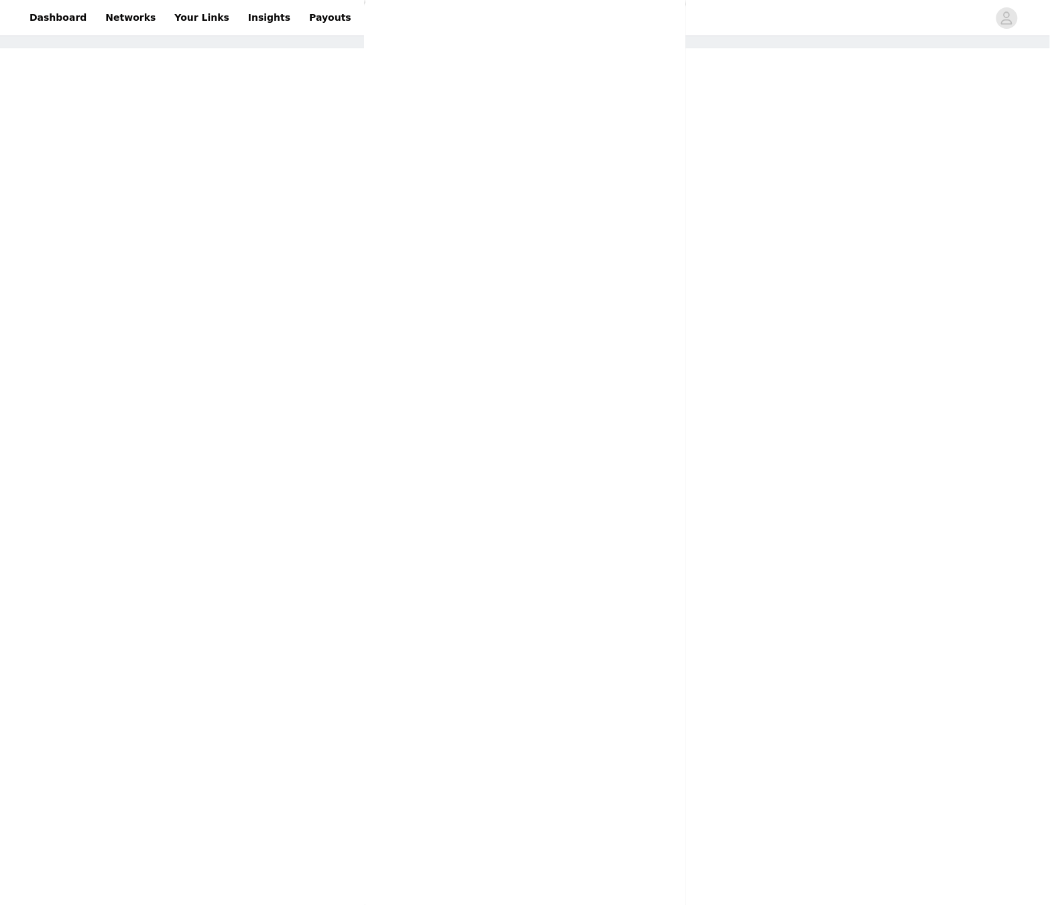
scroll to position [0, 0]
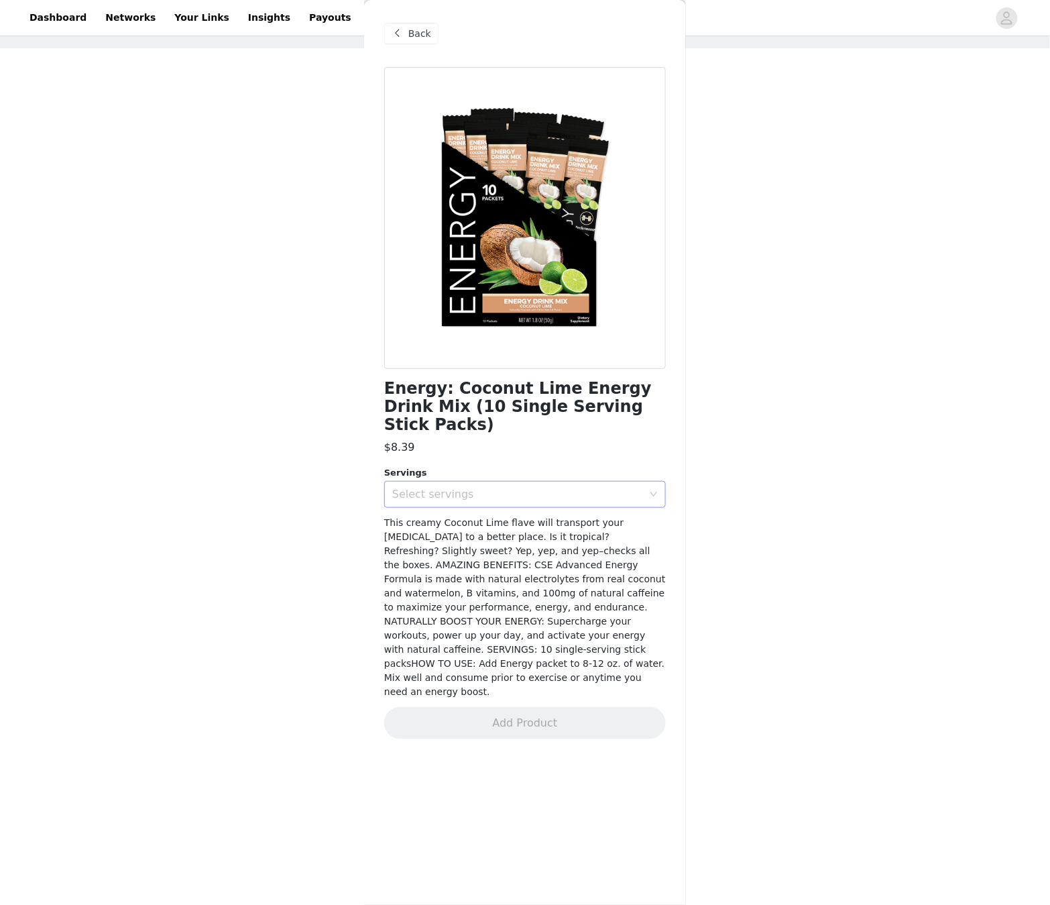
click at [429, 487] on div "Select servings" at bounding box center [525, 494] width 282 height 27
click at [425, 508] on li "10" at bounding box center [525, 504] width 282 height 21
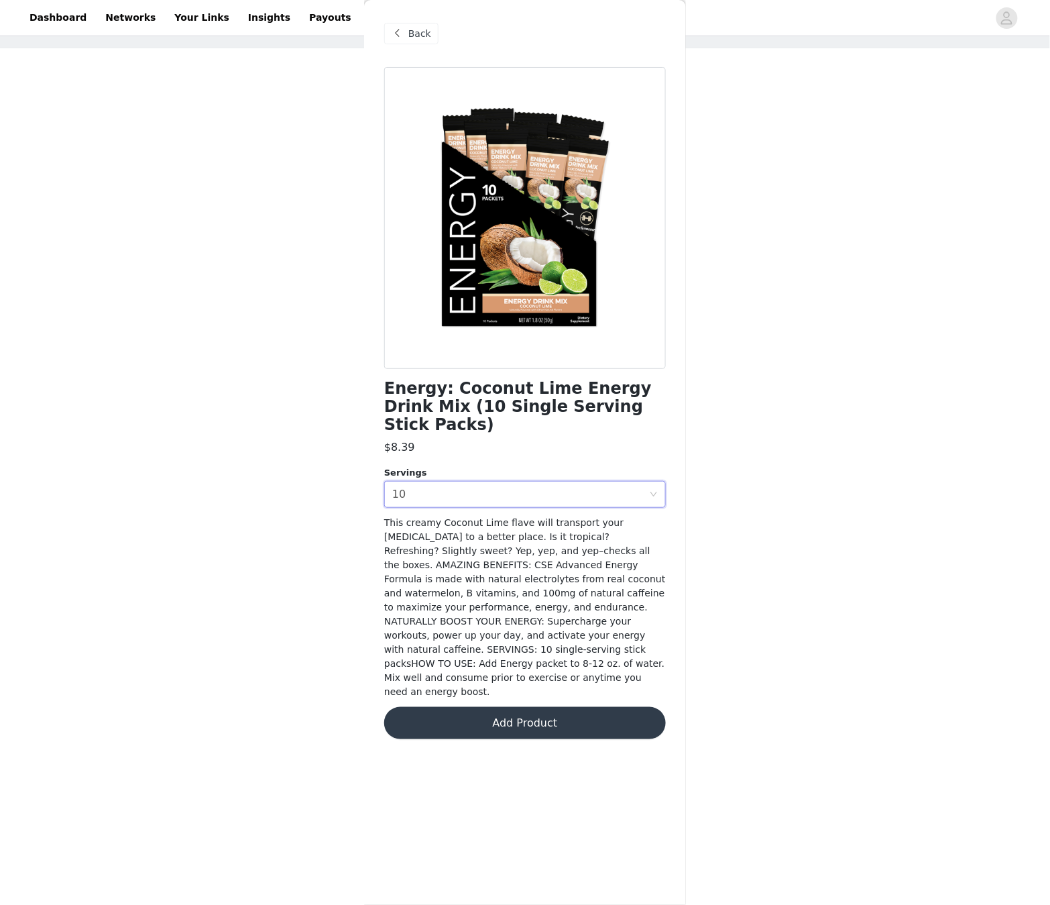
click at [511, 575] on button "Add Product" at bounding box center [525, 723] width 282 height 32
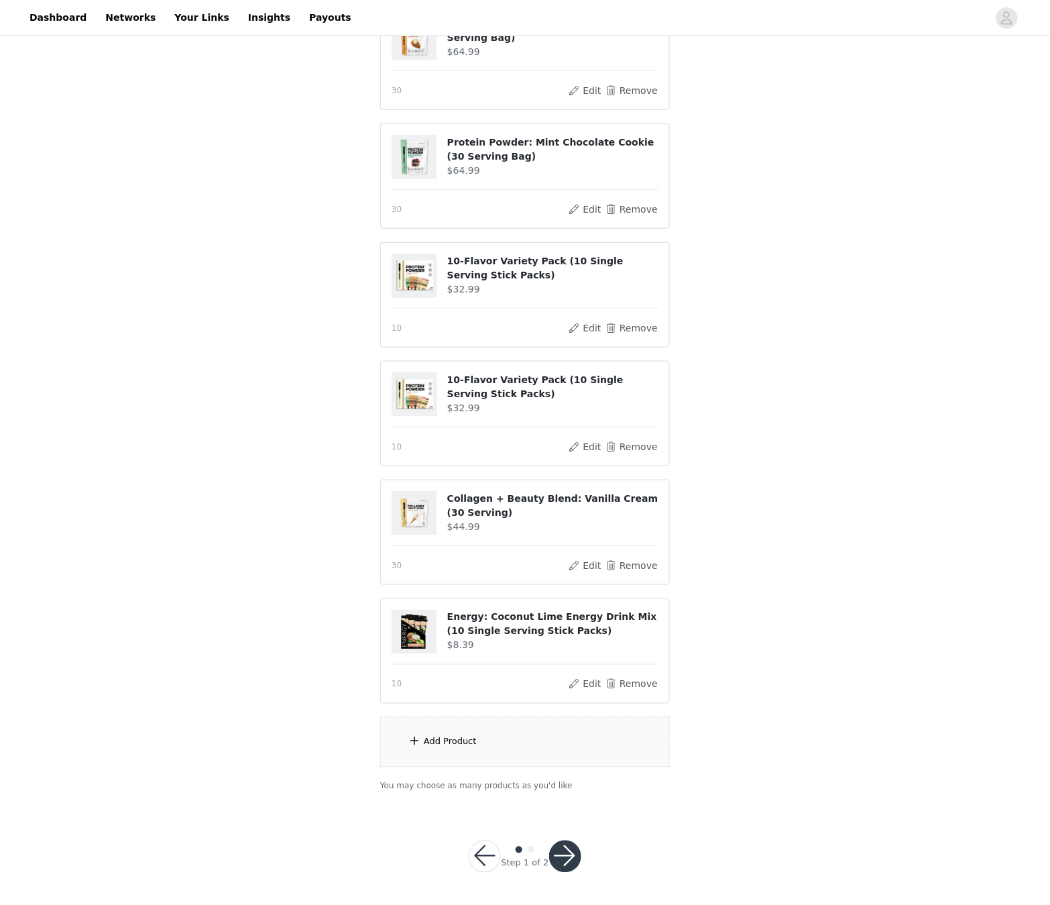
scroll to position [180, 0]
click at [566, 575] on button "button" at bounding box center [565, 856] width 32 height 32
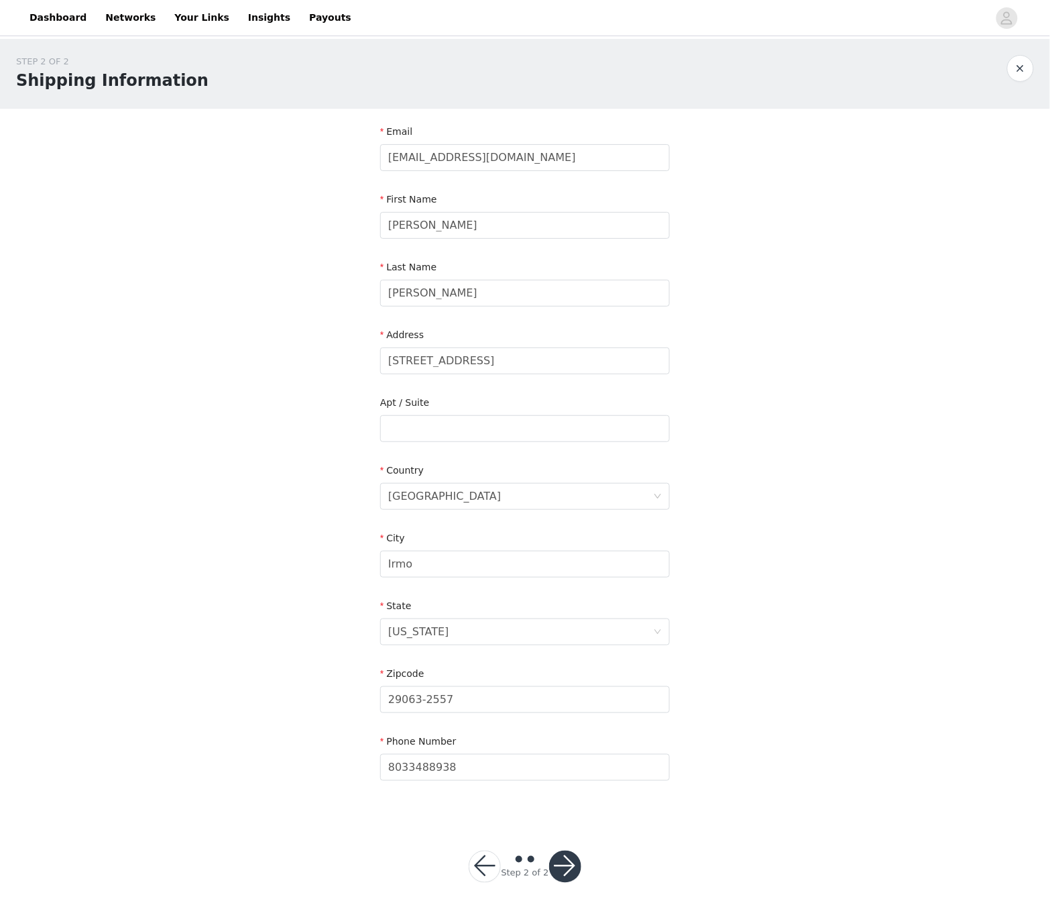
click at [567, 575] on button "button" at bounding box center [565, 867] width 32 height 32
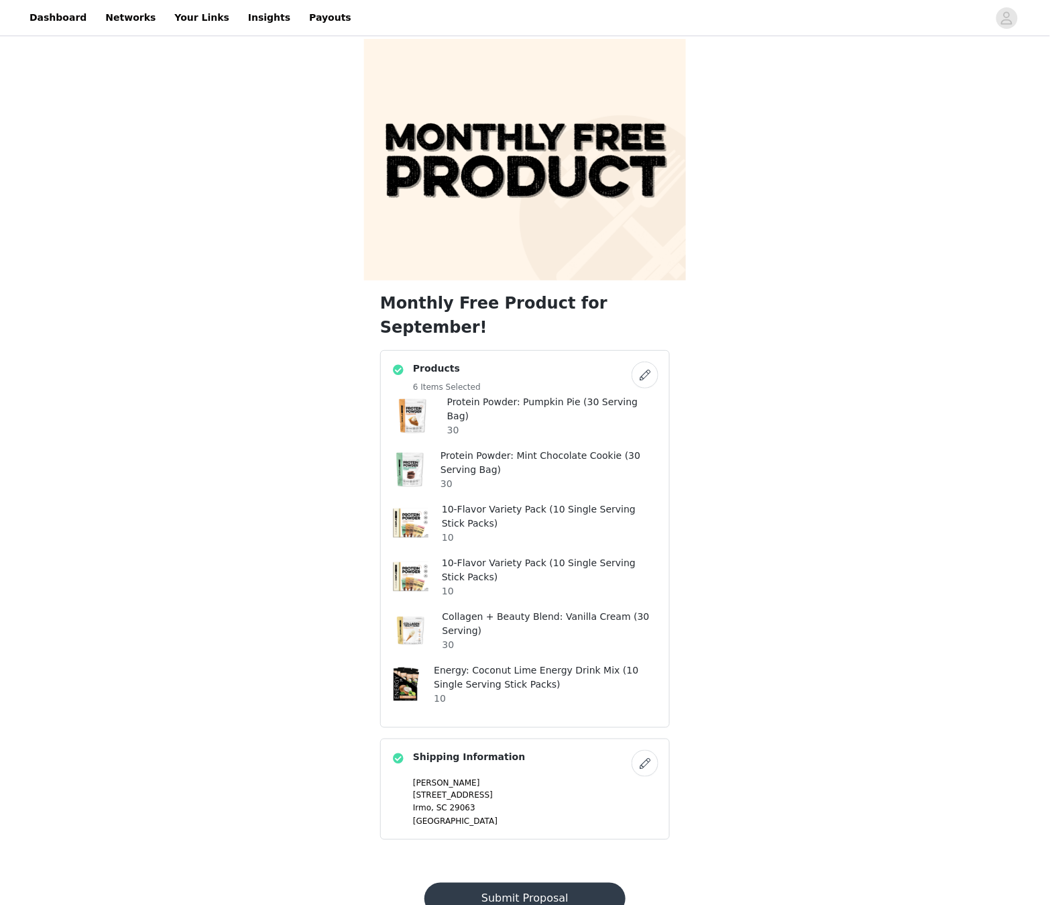
click at [596, 575] on button "Submit Proposal" at bounding box center [525, 899] width 201 height 32
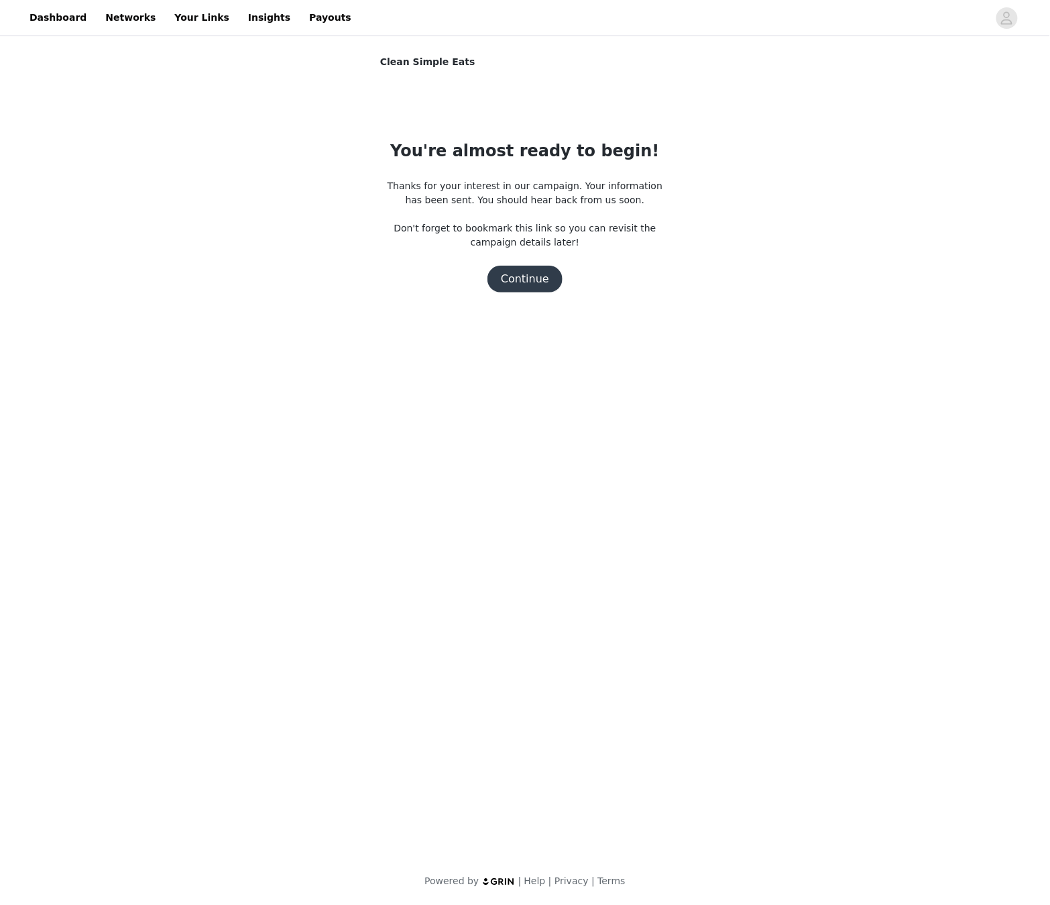
click at [535, 278] on button "Continue" at bounding box center [525, 279] width 75 height 27
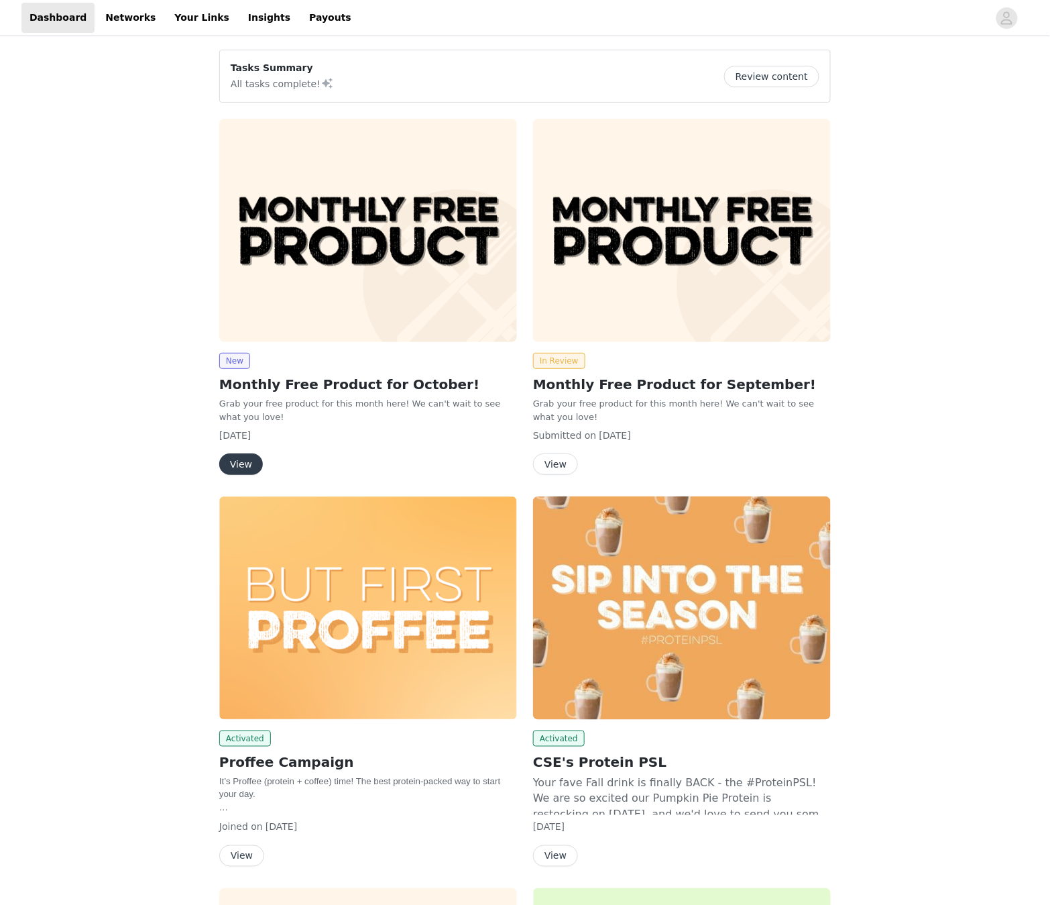
drag, startPoint x: 385, startPoint y: 420, endPoint x: 264, endPoint y: 463, distance: 128.1
click at [384, 420] on p "Grab your free product for this month here! We can't wait to see what you love!" at bounding box center [368, 410] width 298 height 26
click at [256, 462] on button "View" at bounding box center [241, 463] width 44 height 21
